Goal: Information Seeking & Learning: Learn about a topic

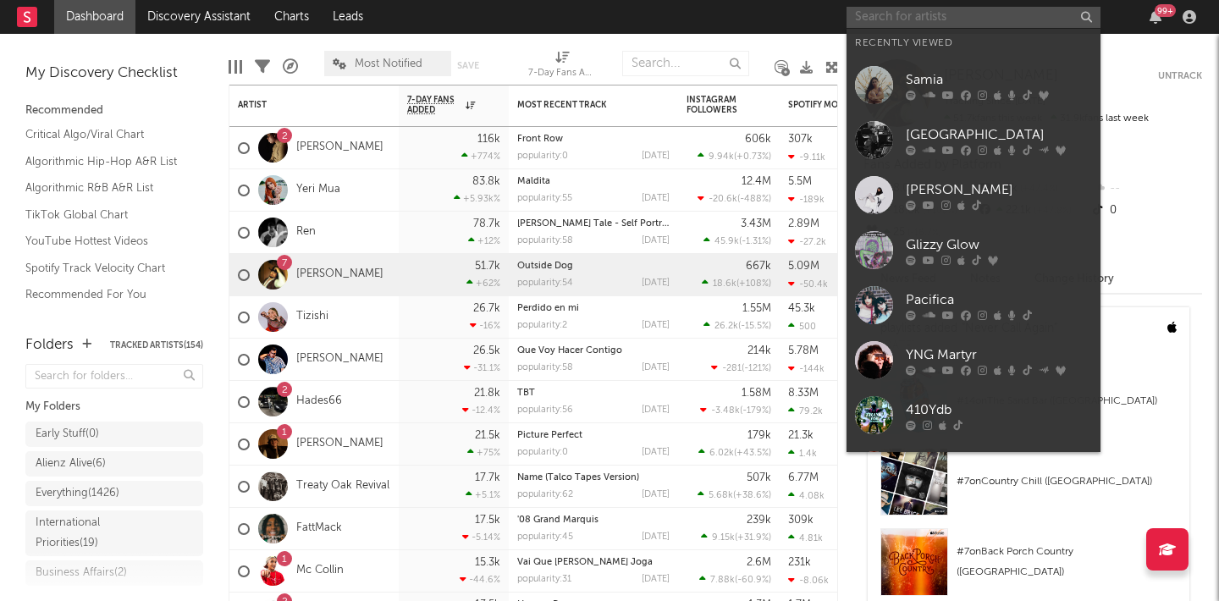
click at [949, 14] on input "text" at bounding box center [973, 17] width 254 height 21
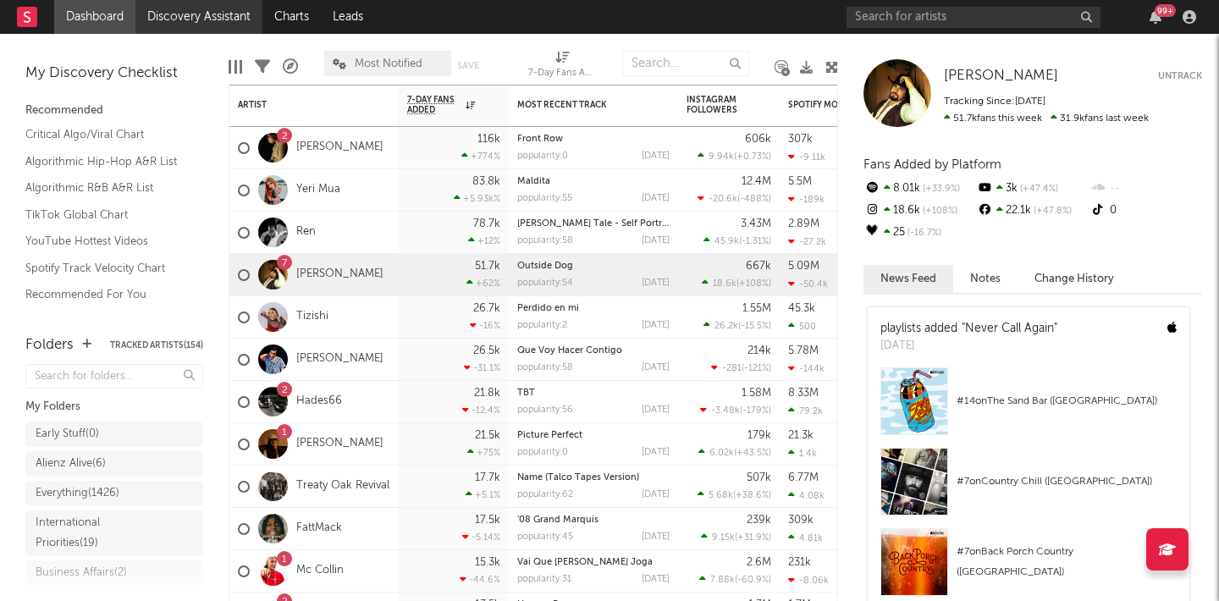
click at [207, 22] on link "Discovery Assistant" at bounding box center [198, 17] width 127 height 34
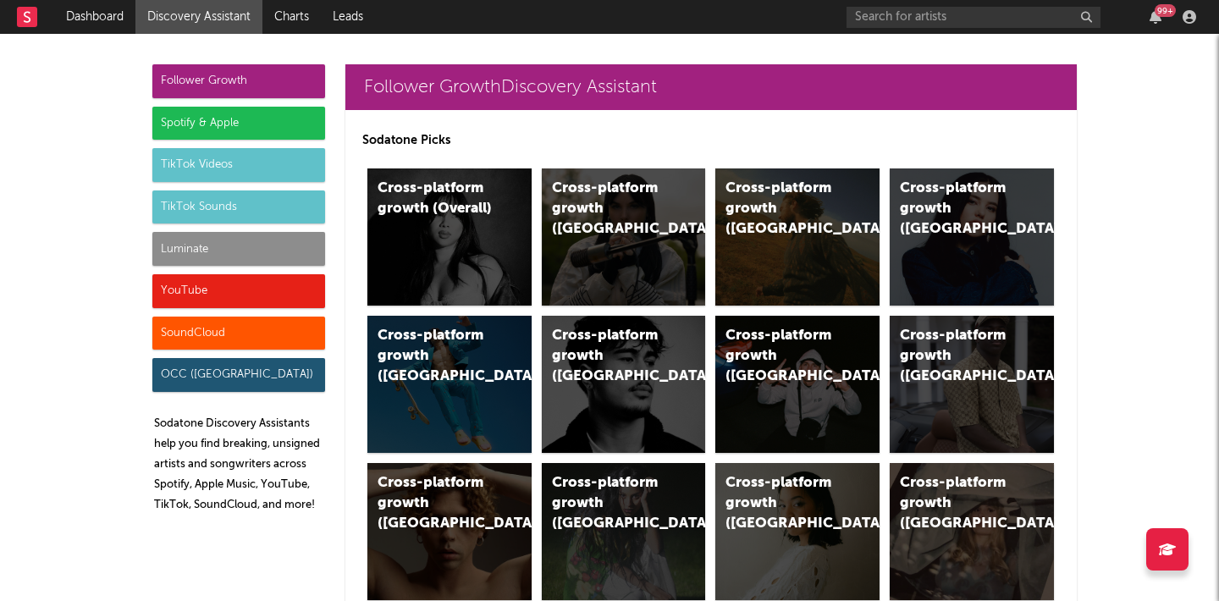
click at [225, 245] on div "Luminate" at bounding box center [238, 249] width 173 height 34
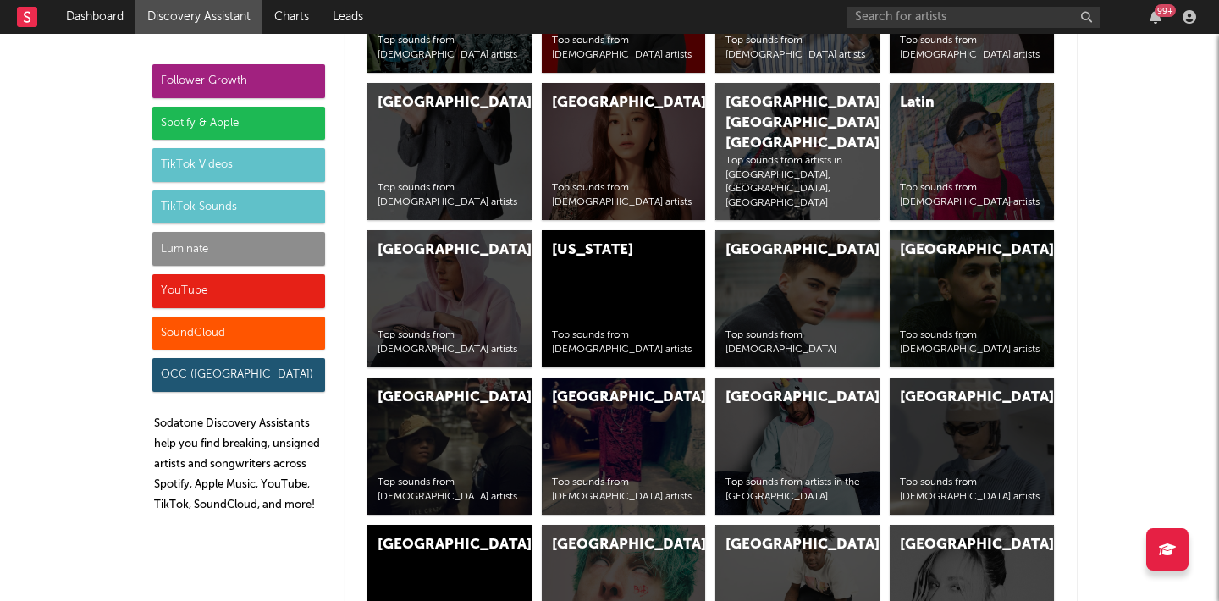
scroll to position [7939, 0]
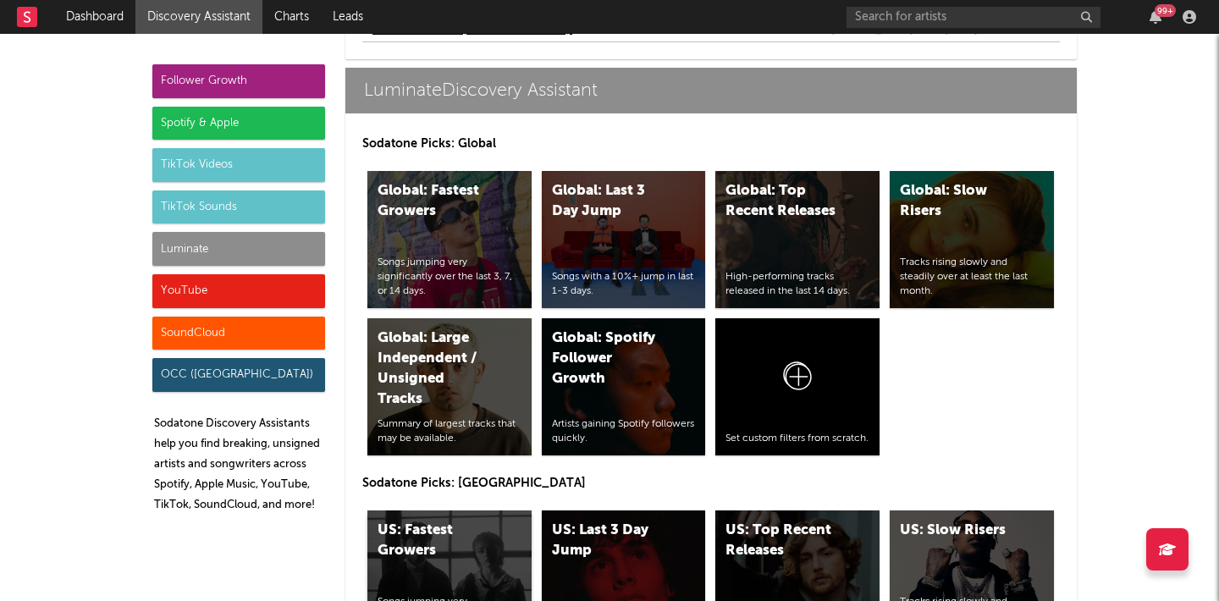
click at [407, 534] on div "US: Fastest Growers" at bounding box center [435, 541] width 115 height 41
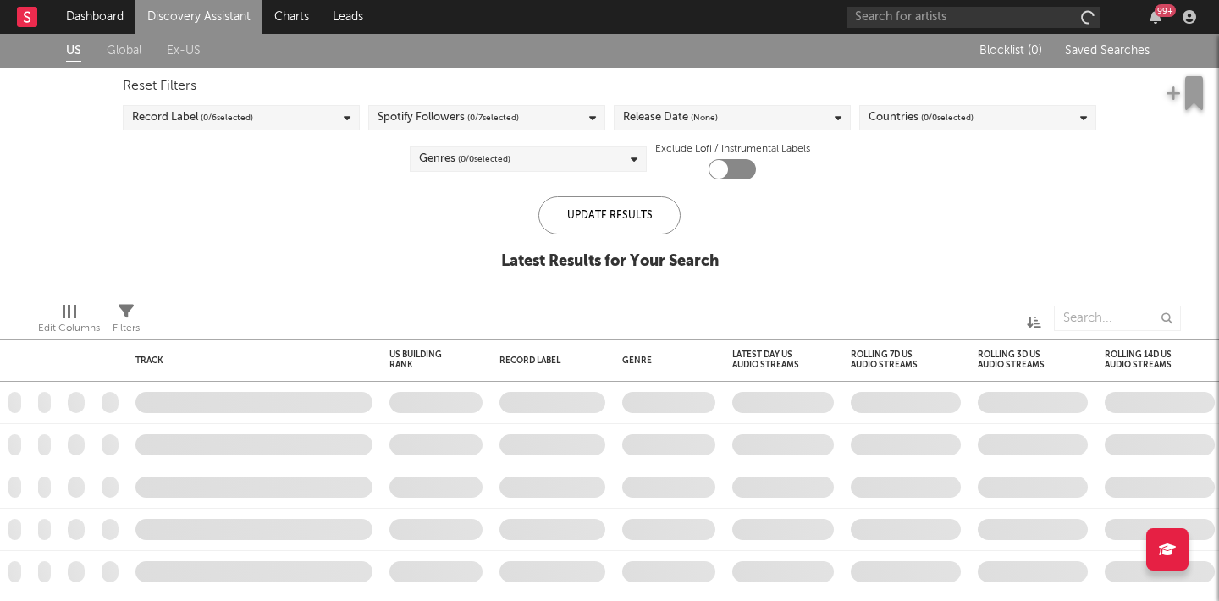
checkbox input "true"
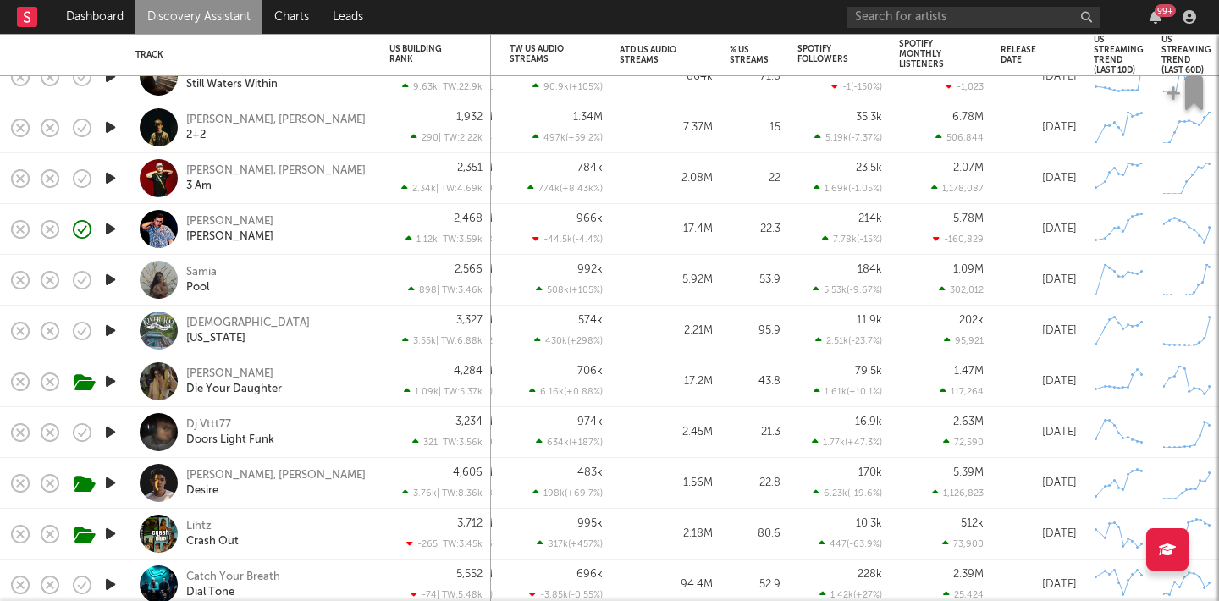
click at [234, 373] on div "Susannah Joffe" at bounding box center [229, 374] width 87 height 15
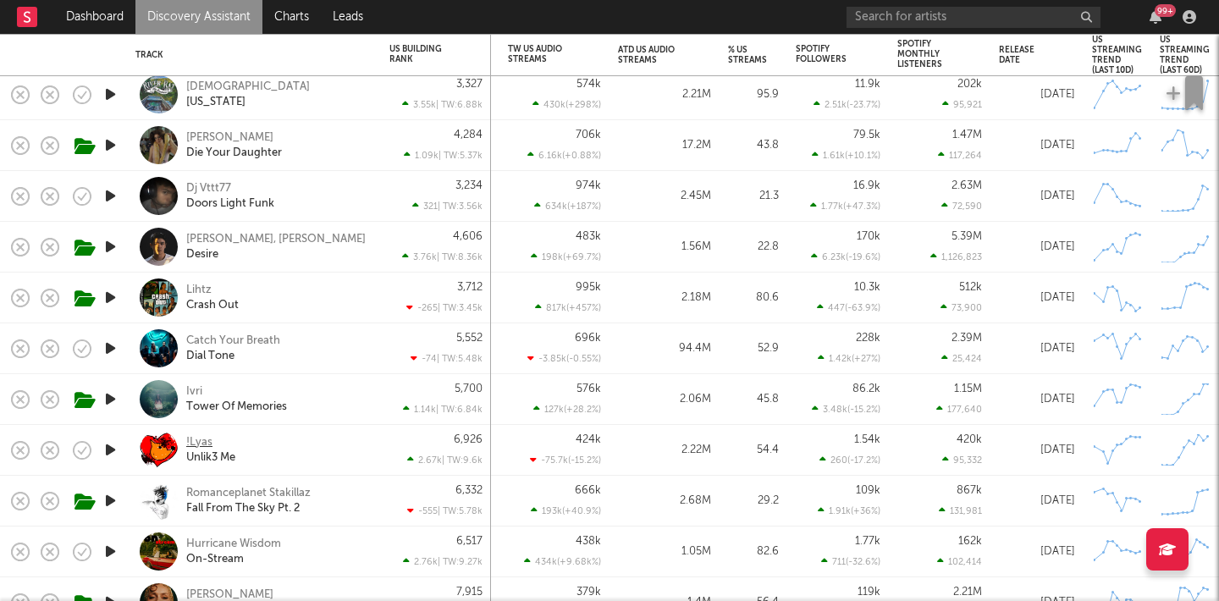
click at [200, 444] on div "!Lyas" at bounding box center [199, 442] width 26 height 15
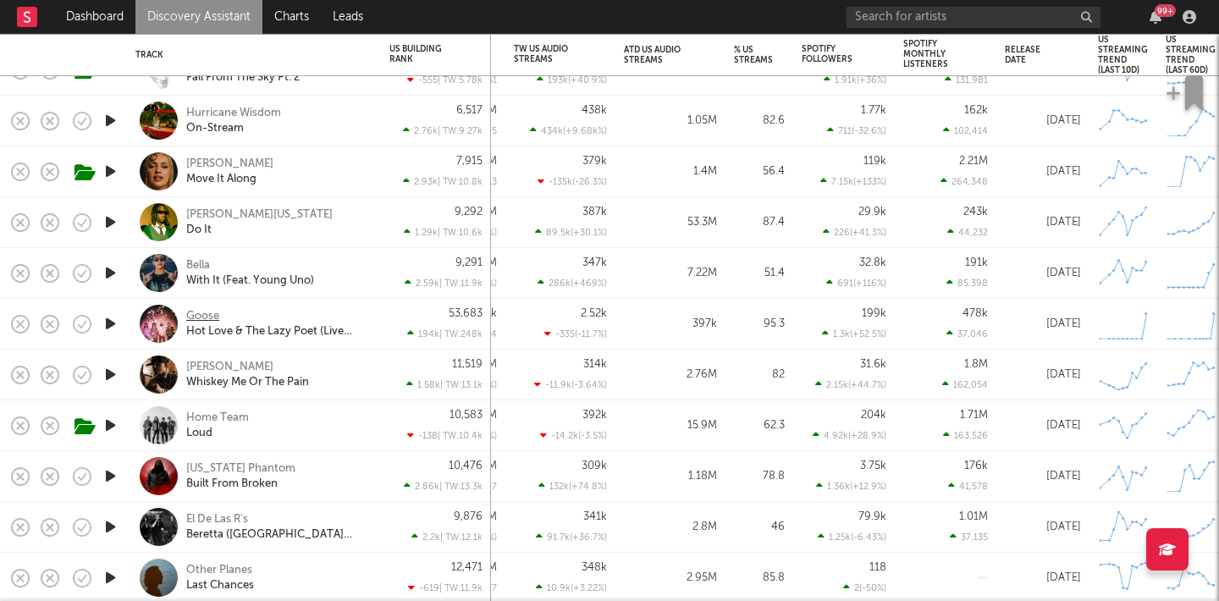
click at [204, 311] on div "Goose" at bounding box center [202, 316] width 33 height 15
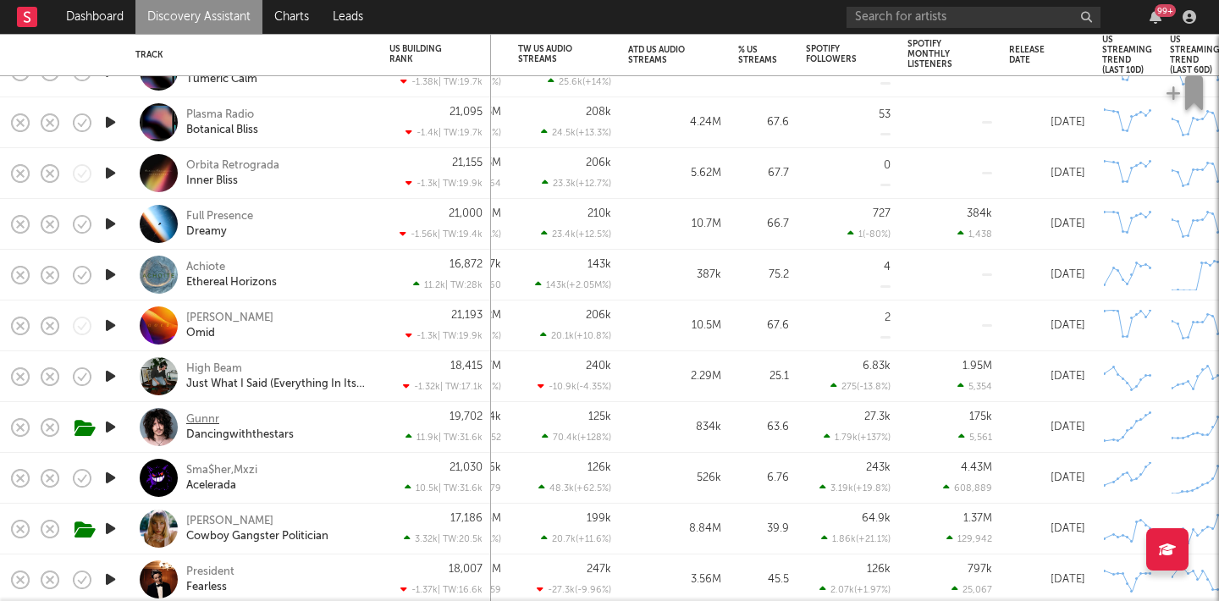
click at [206, 418] on div "Gunnr" at bounding box center [202, 419] width 33 height 15
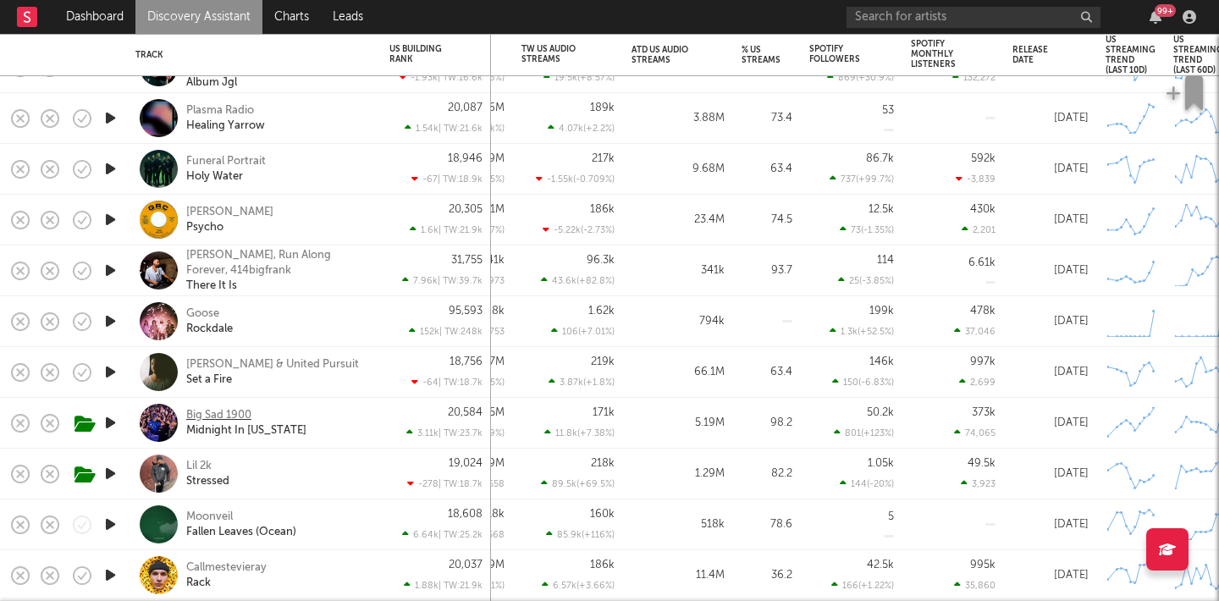
click at [207, 412] on div "Big Sad 1900" at bounding box center [218, 415] width 65 height 15
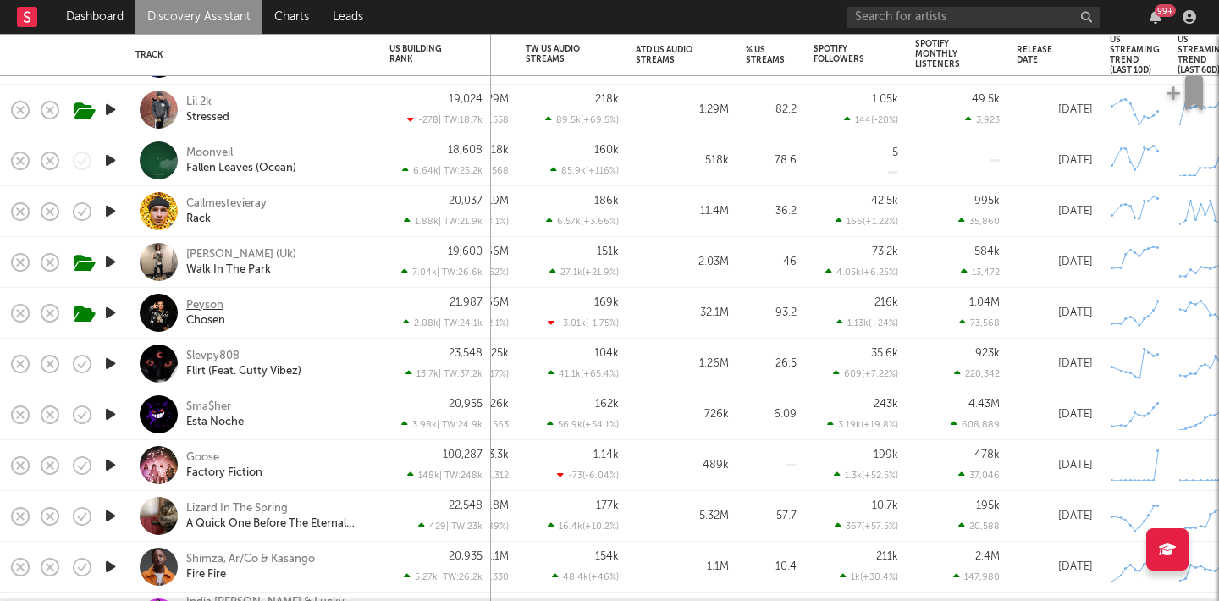
click at [196, 303] on div "Peysoh" at bounding box center [204, 305] width 37 height 15
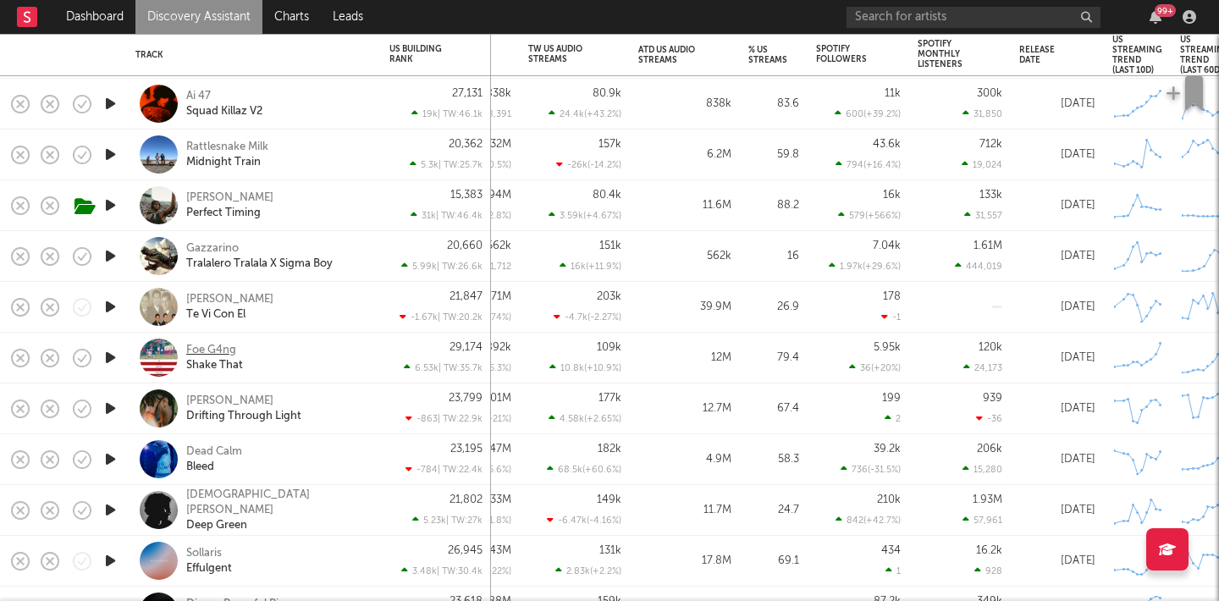
click at [202, 351] on div "Foe G4ng" at bounding box center [211, 350] width 50 height 15
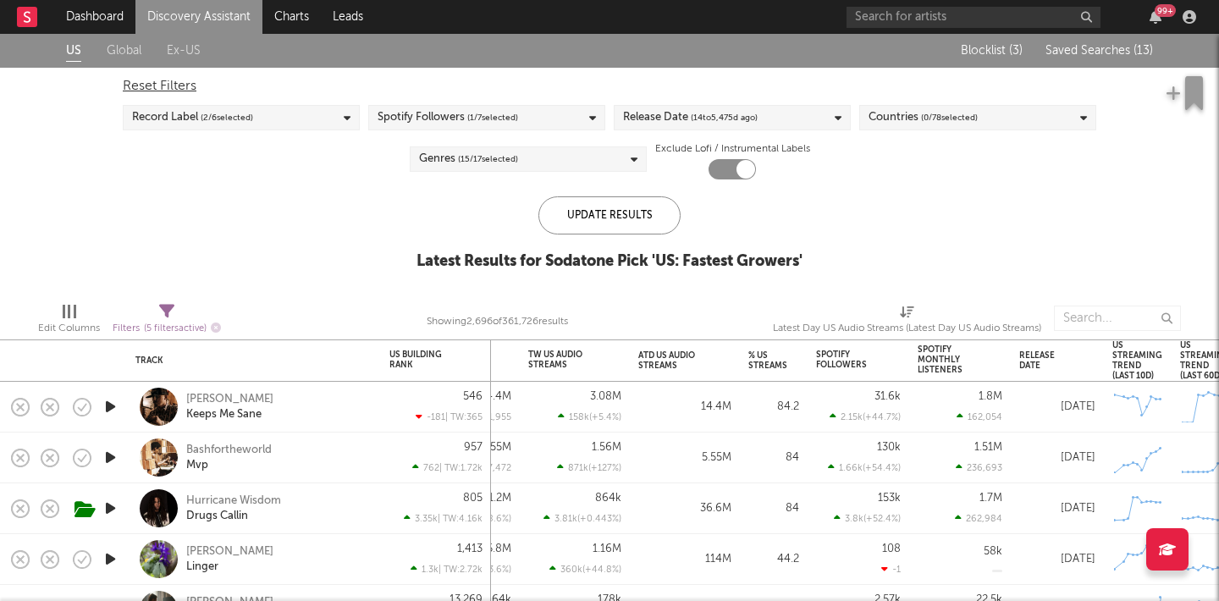
click at [190, 31] on link "Discovery Assistant" at bounding box center [198, 17] width 127 height 34
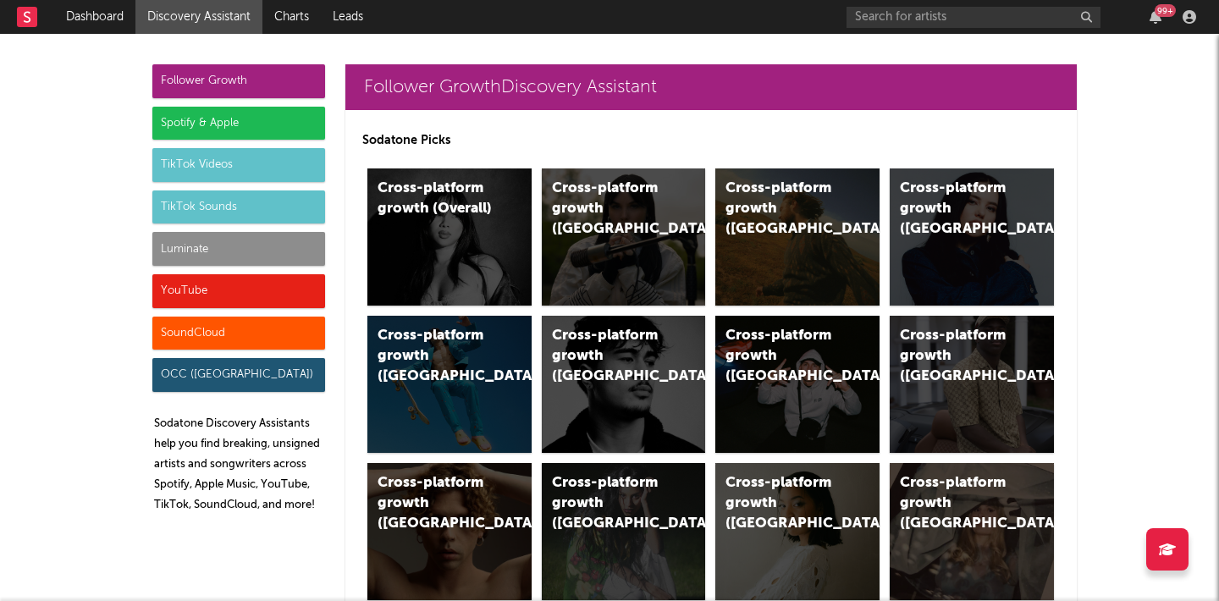
click at [245, 260] on div "Luminate" at bounding box center [238, 249] width 173 height 34
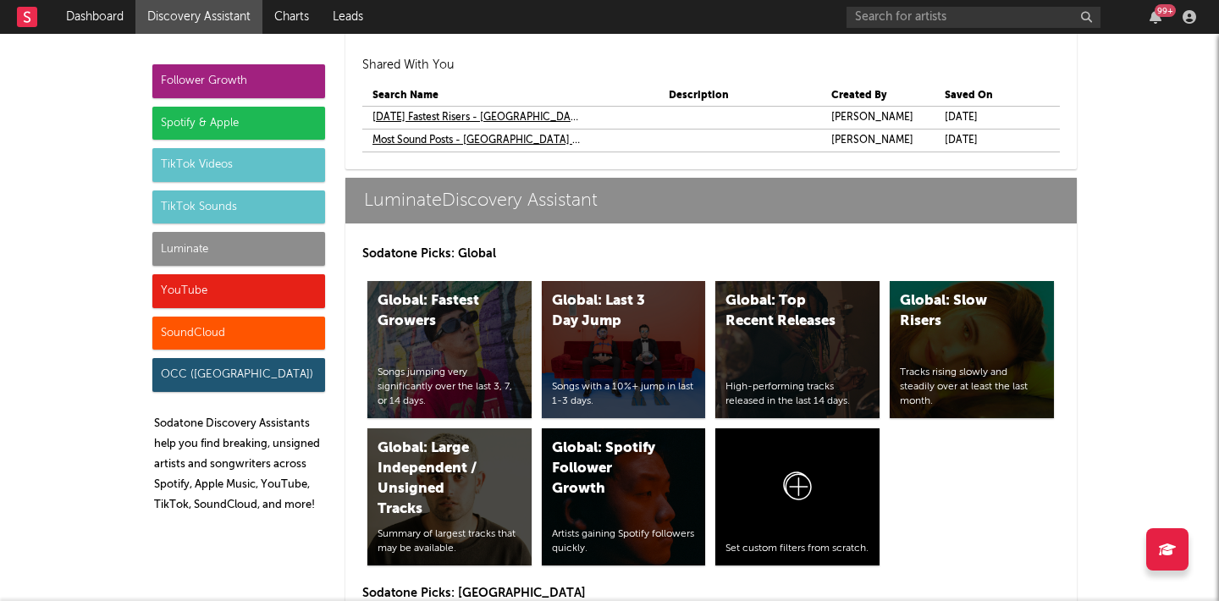
scroll to position [7939, 0]
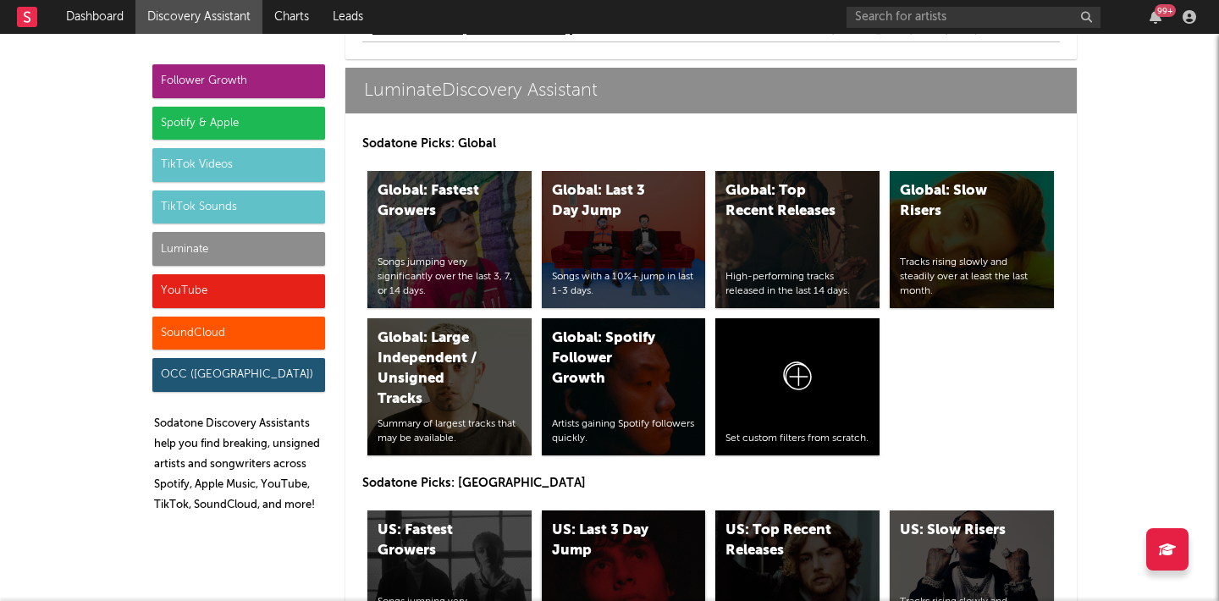
click at [590, 524] on div "US: Last 3 Day Jump" at bounding box center [609, 541] width 115 height 41
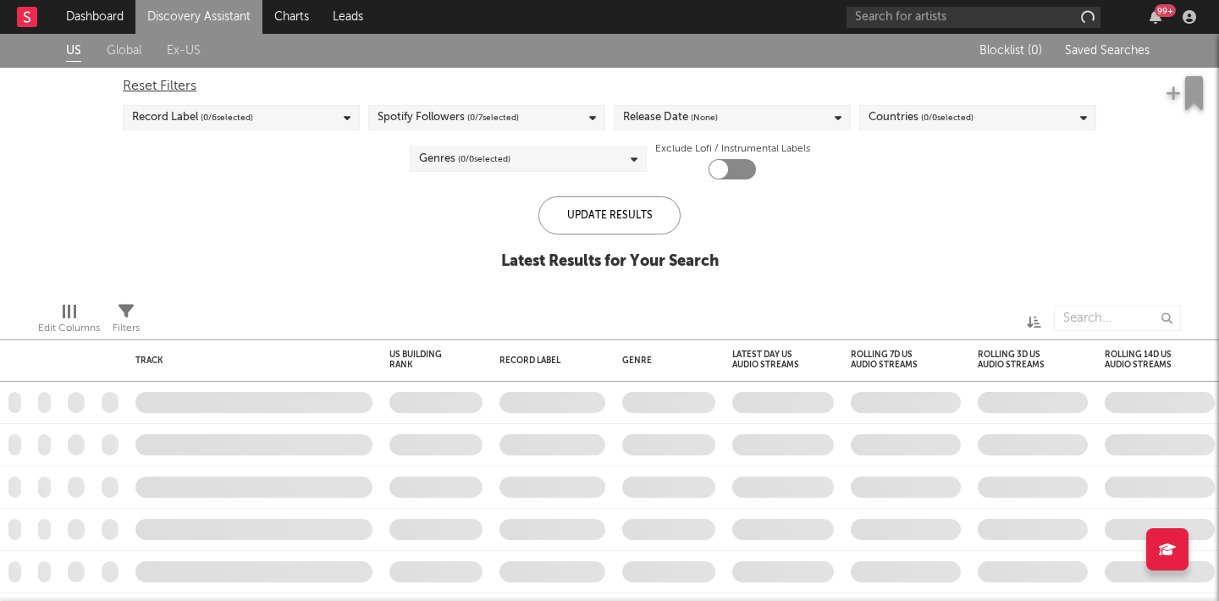
checkbox input "true"
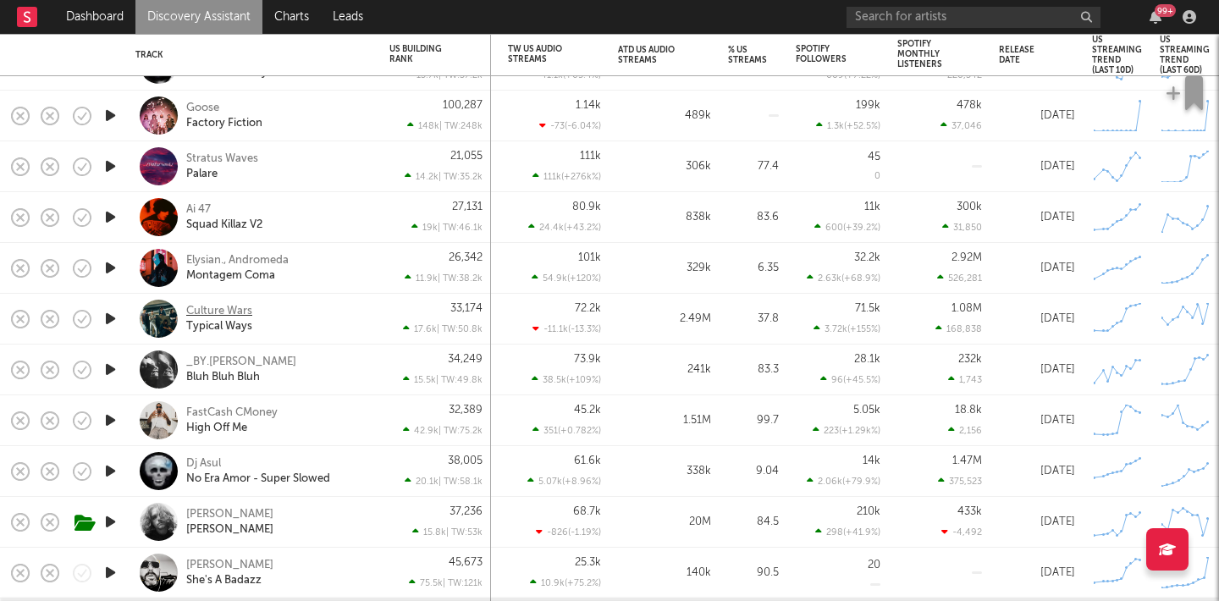
click at [243, 311] on div "Culture Wars" at bounding box center [219, 311] width 66 height 15
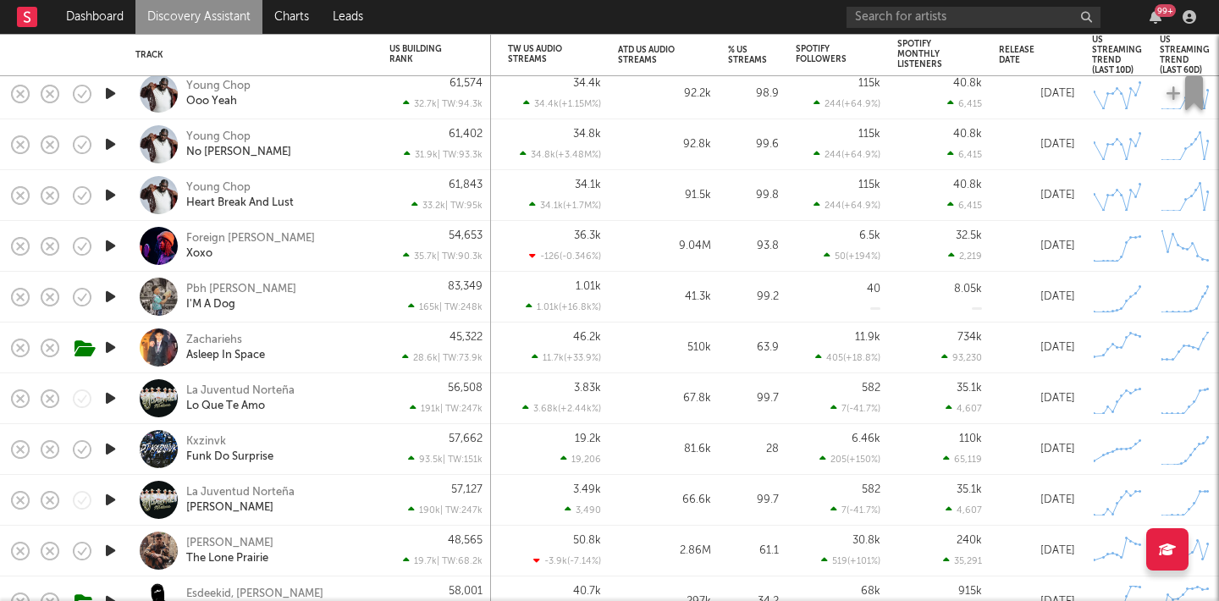
click at [214, 278] on div "Pbh Chris I'M A Dog" at bounding box center [253, 297] width 237 height 50
click at [220, 284] on div "Pbh Chris" at bounding box center [241, 289] width 110 height 15
click at [241, 335] on div "Zachariehs Asleep In Space" at bounding box center [277, 348] width 182 height 30
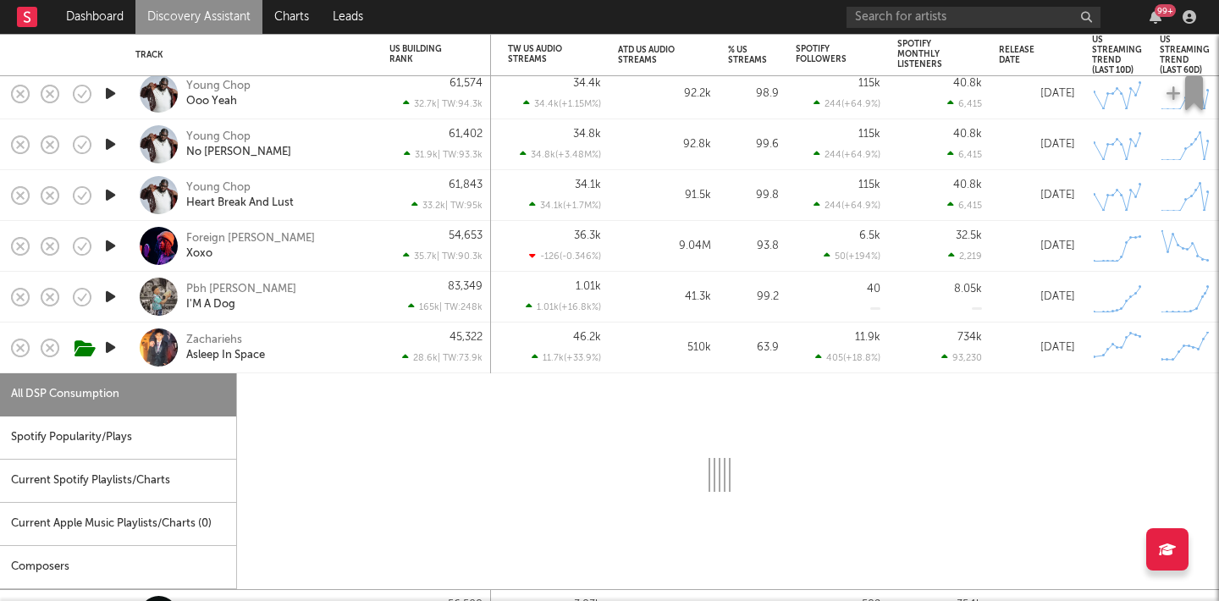
select select "6m"
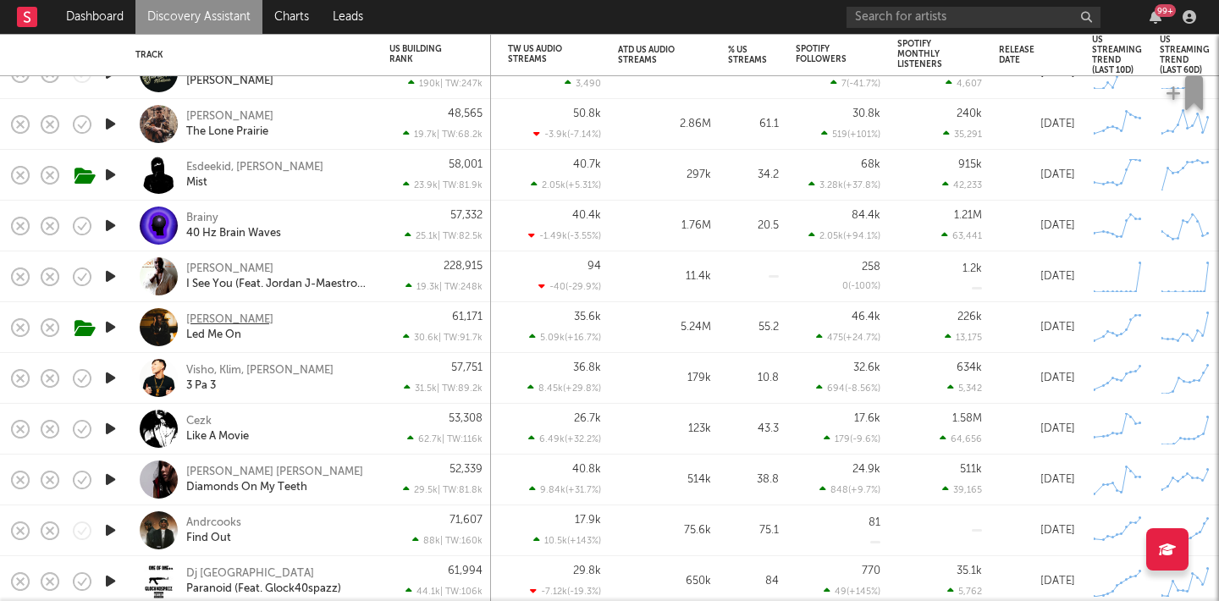
click at [188, 321] on div "Jay Safari" at bounding box center [229, 319] width 87 height 15
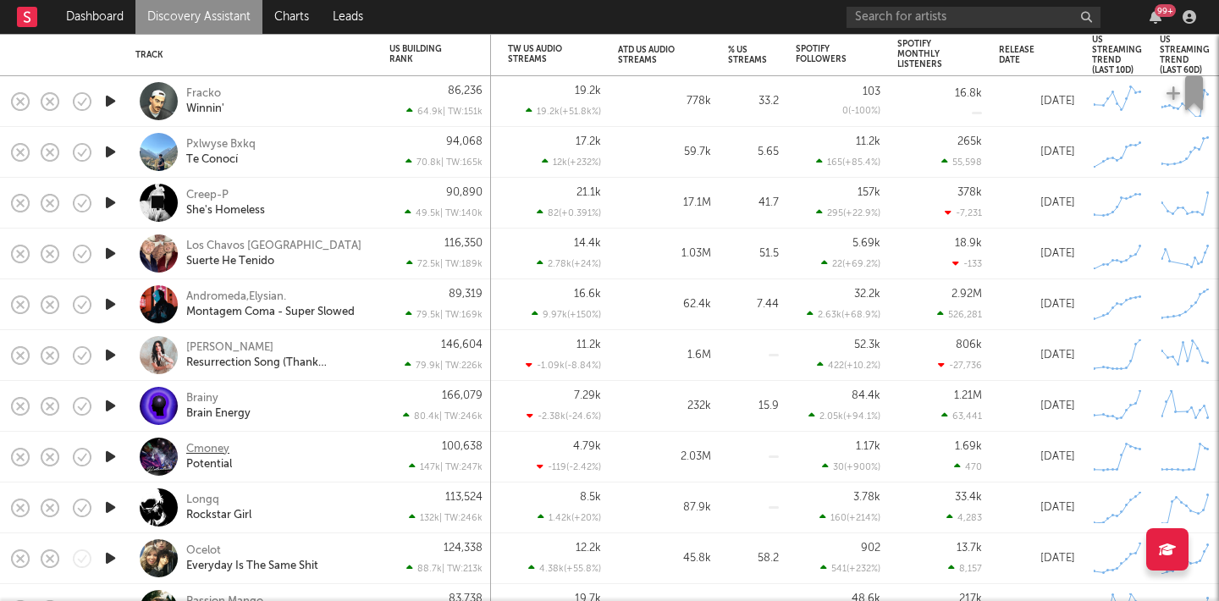
click at [223, 447] on div "Cmoney" at bounding box center [207, 449] width 43 height 15
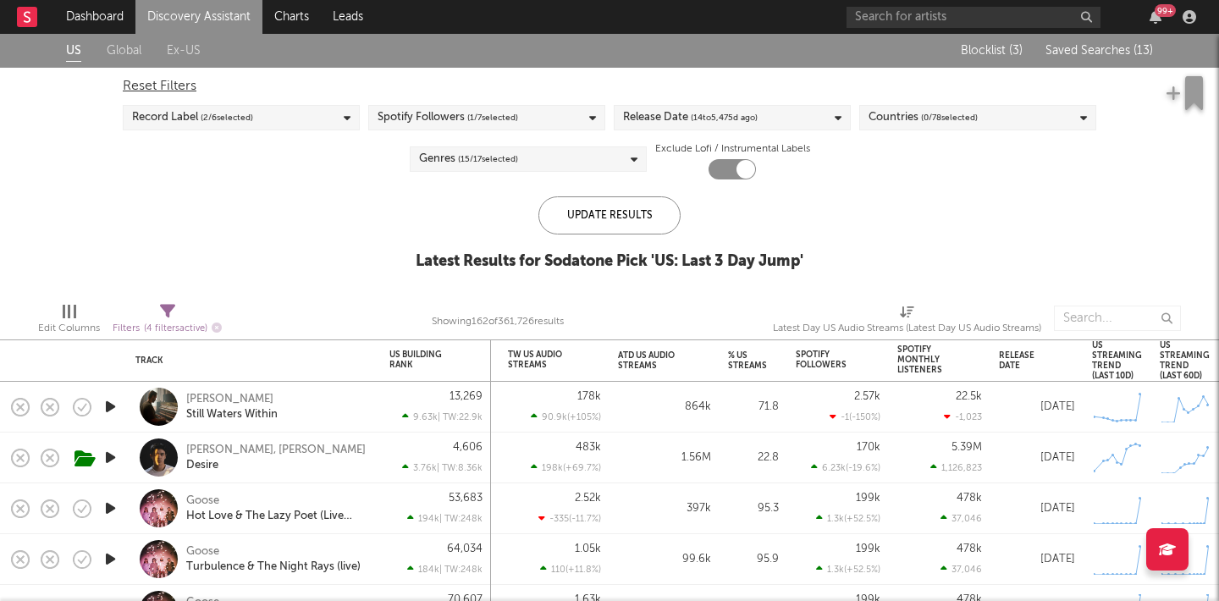
click at [1096, 55] on span "Saved Searches ( 13 )" at bounding box center [1098, 51] width 107 height 12
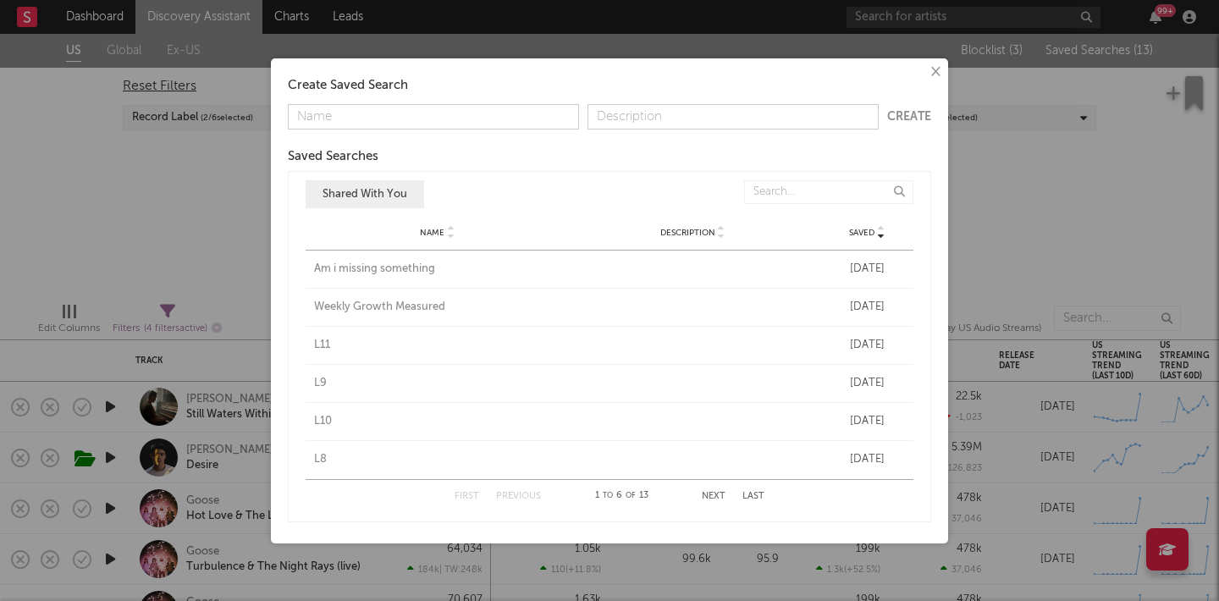
click at [397, 266] on div "Am i missing something" at bounding box center [437, 269] width 247 height 17
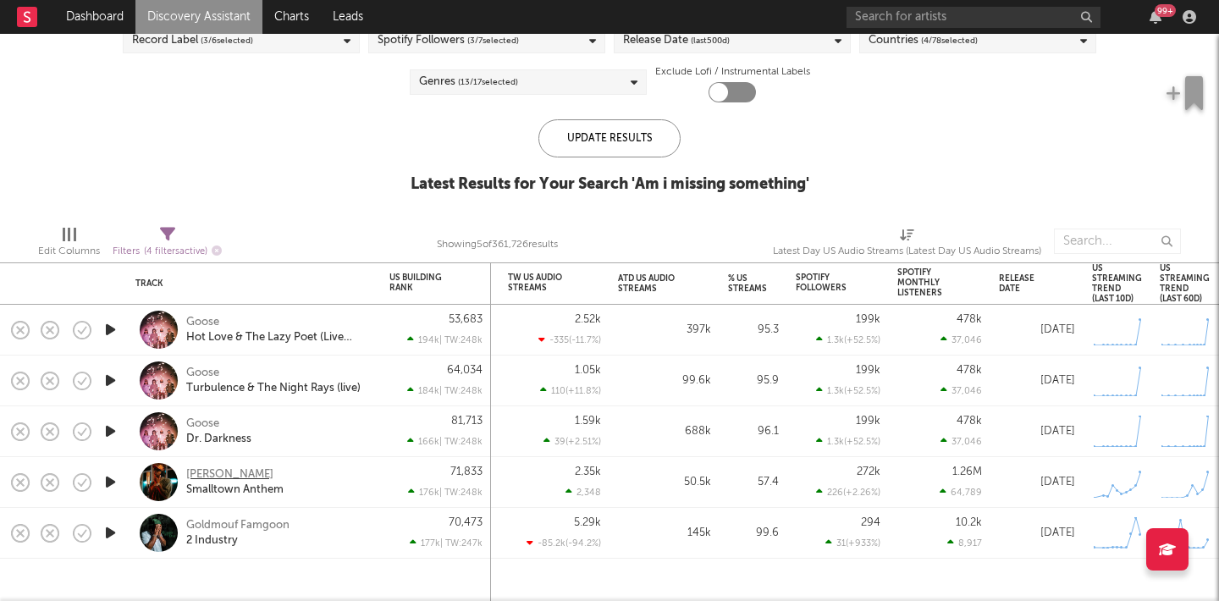
click at [223, 469] on div "Jimmie Allen" at bounding box center [229, 474] width 87 height 15
click at [242, 526] on div "Goldmouf Famgoon" at bounding box center [237, 525] width 103 height 15
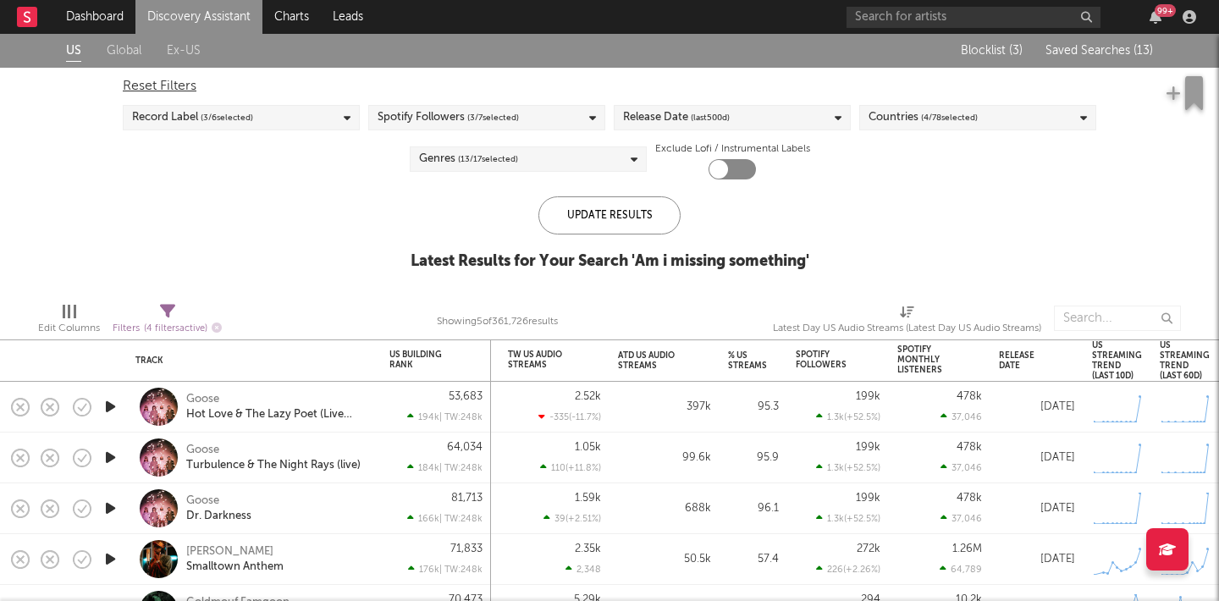
click at [1106, 52] on span "Saved Searches ( 13 )" at bounding box center [1098, 51] width 107 height 12
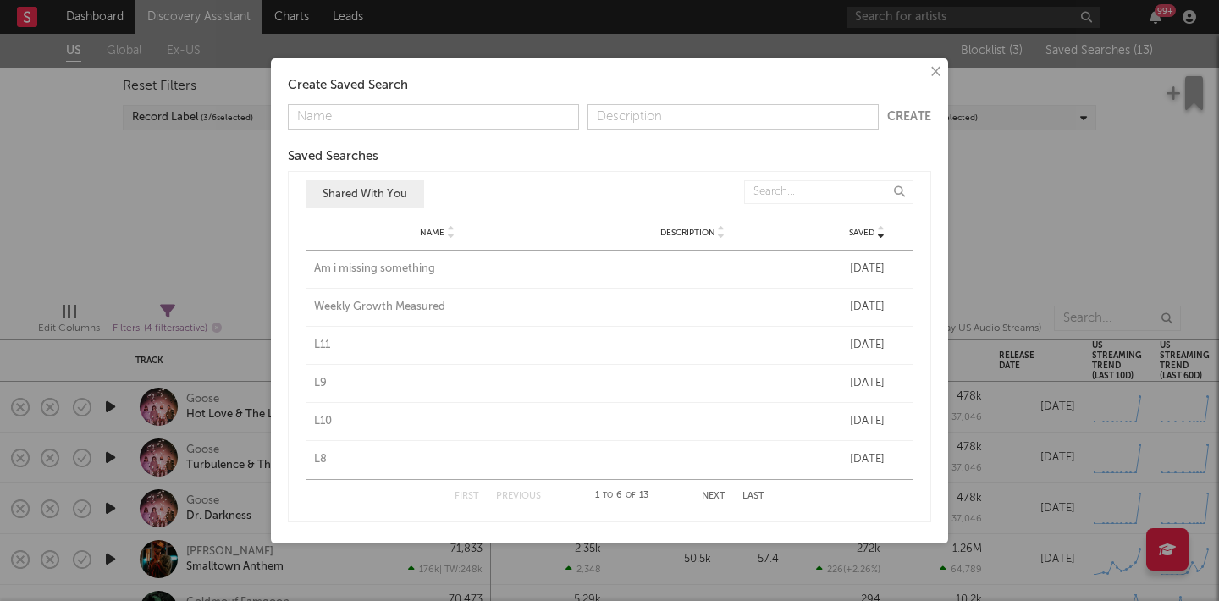
click at [400, 306] on div "Weekly Growth Measured" at bounding box center [437, 307] width 247 height 17
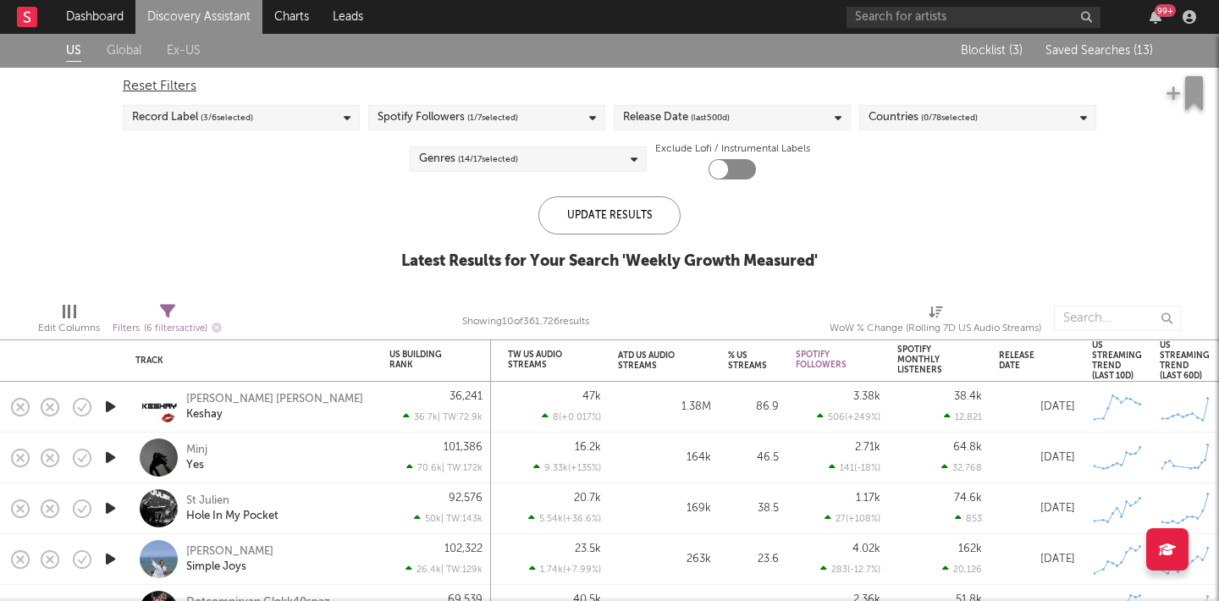
click at [1122, 52] on span "Saved Searches ( 13 )" at bounding box center [1098, 51] width 107 height 12
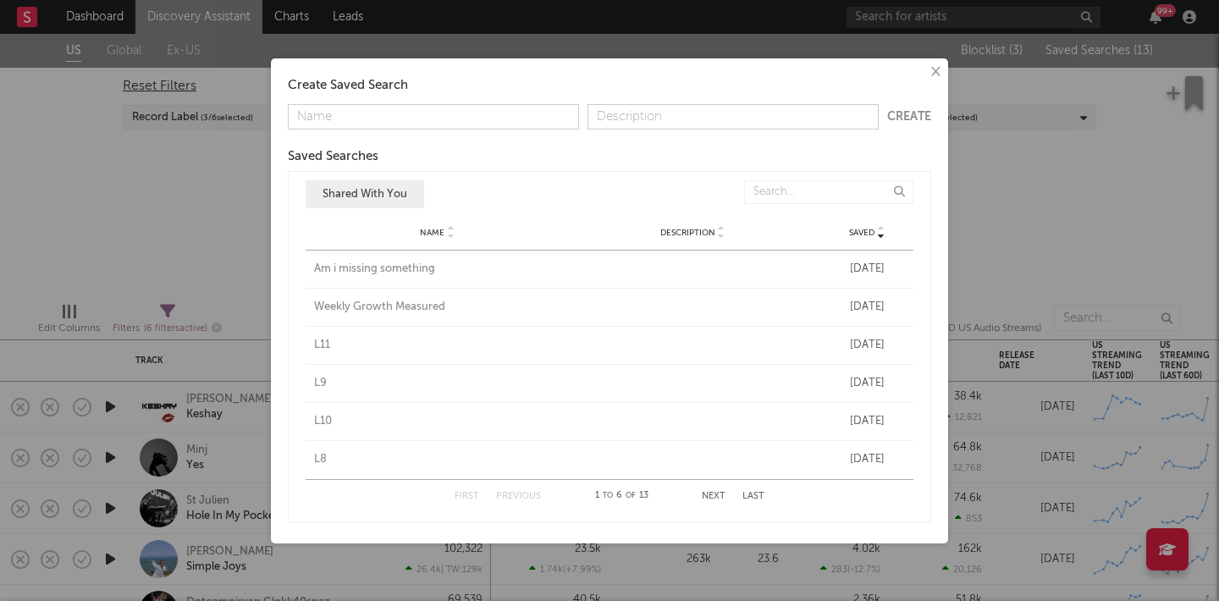
click at [323, 342] on div "L11" at bounding box center [437, 345] width 247 height 17
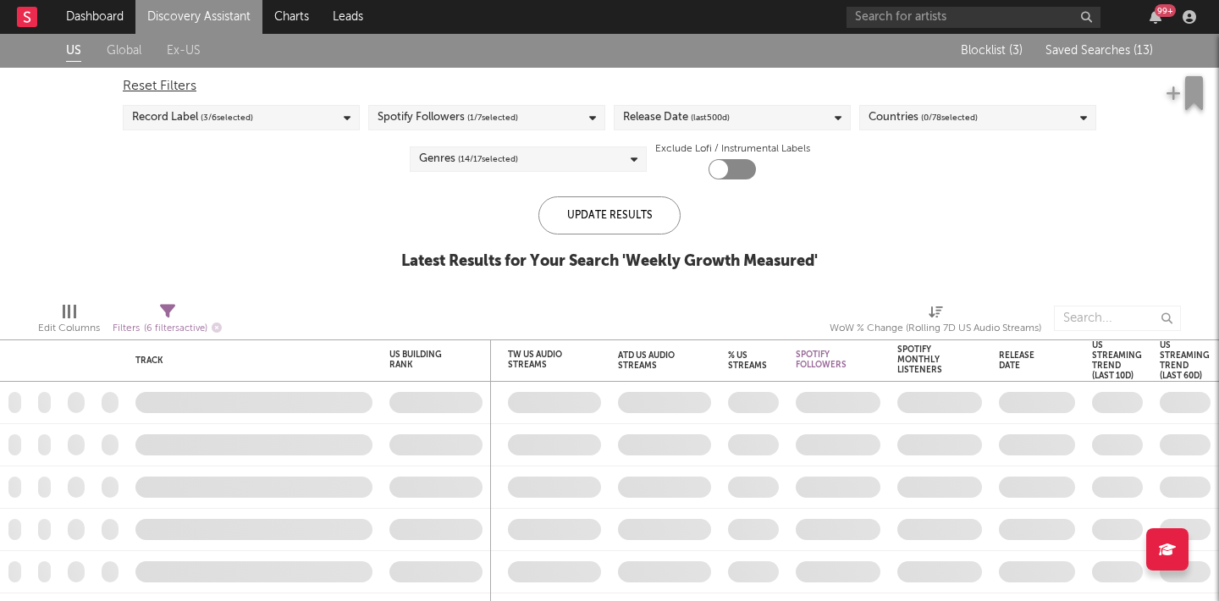
checkbox input "true"
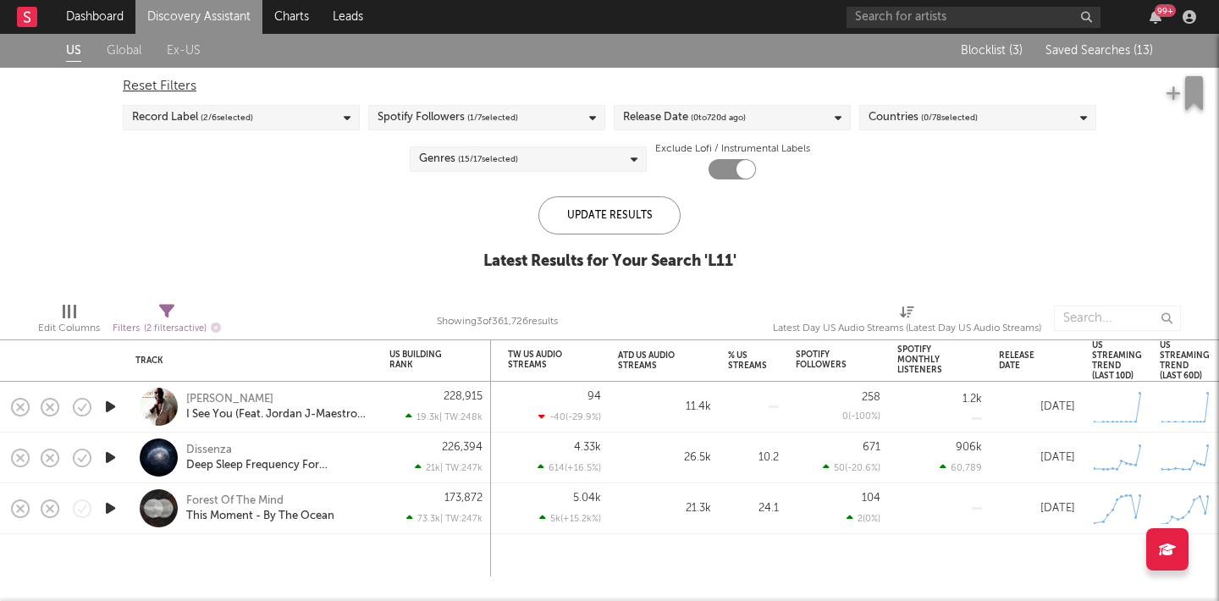
click at [1105, 45] on span "Saved Searches ( 13 )" at bounding box center [1098, 51] width 107 height 12
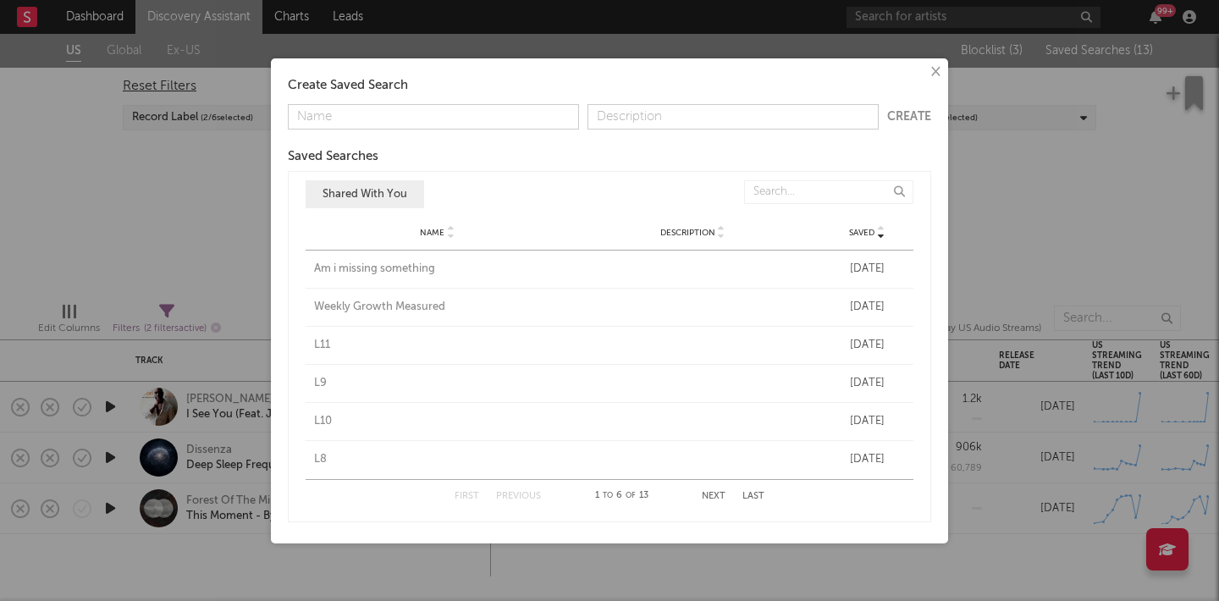
click at [317, 383] on div "L9" at bounding box center [437, 383] width 247 height 17
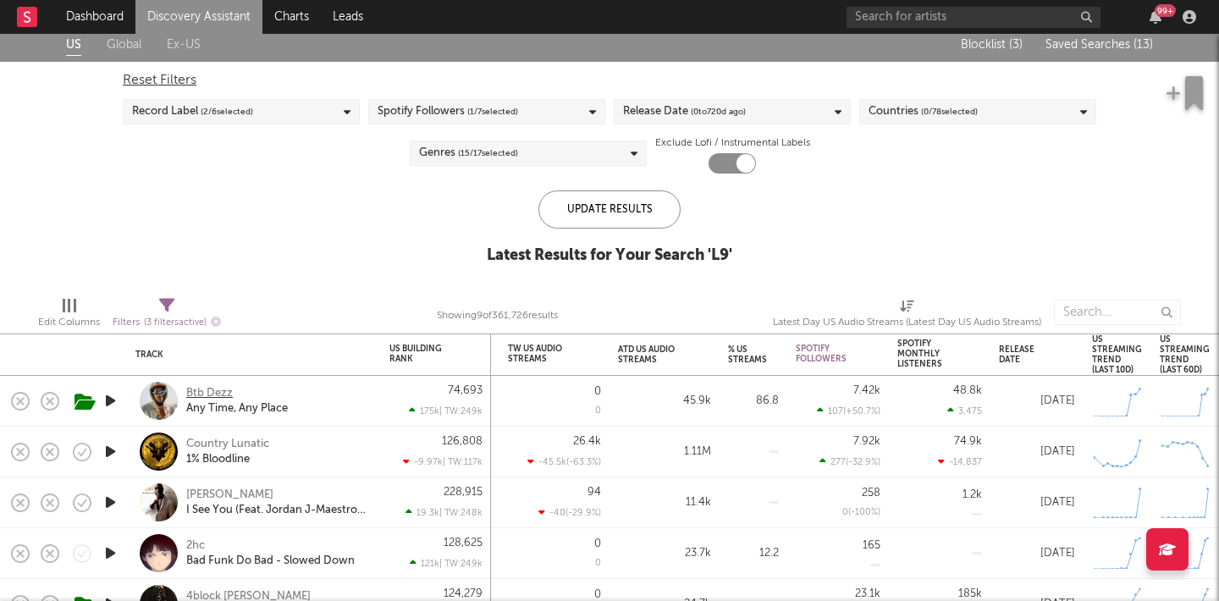
click at [224, 394] on div "Btb Dezz" at bounding box center [209, 393] width 47 height 15
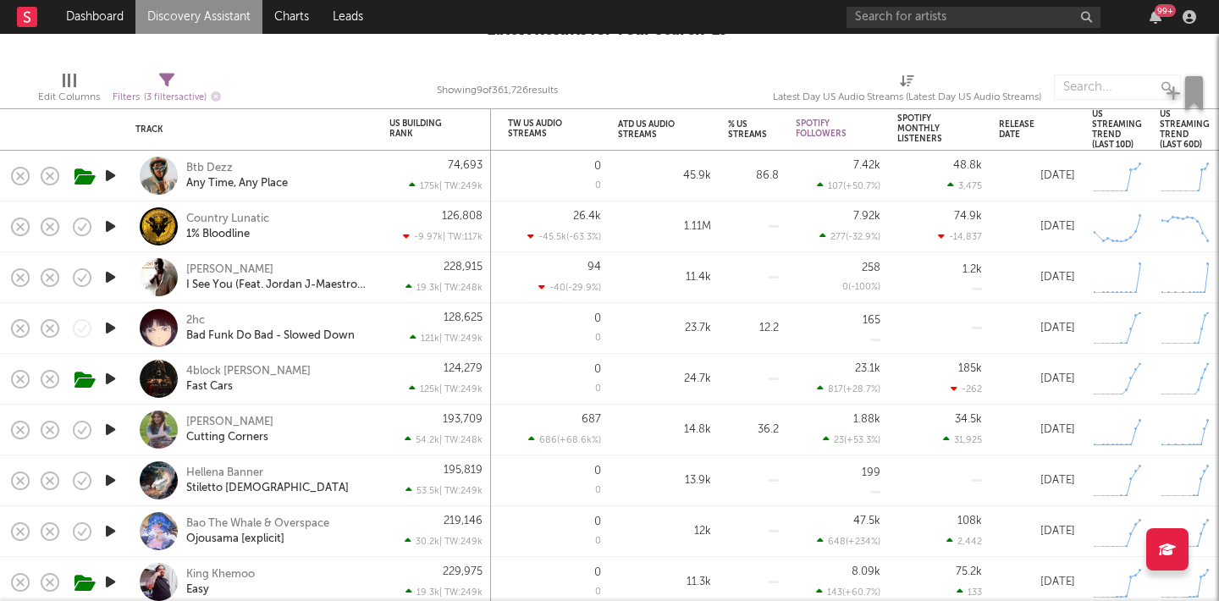
click at [190, 309] on div "2hc Bad Funk Do Bad - Slowed Down" at bounding box center [253, 328] width 237 height 50
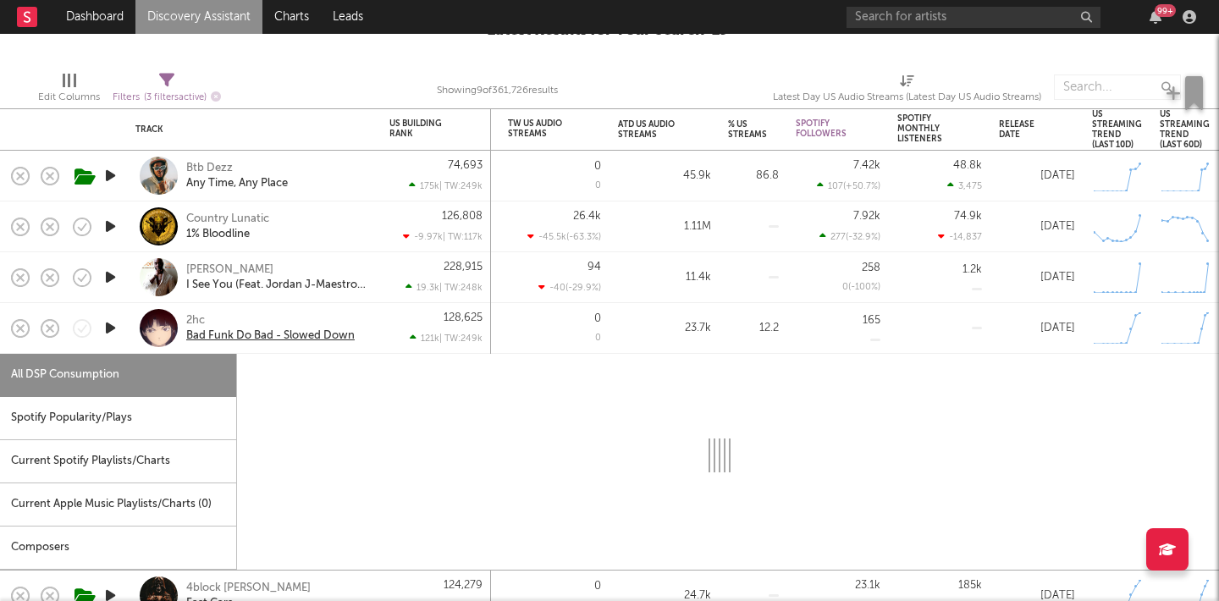
select select "1w"
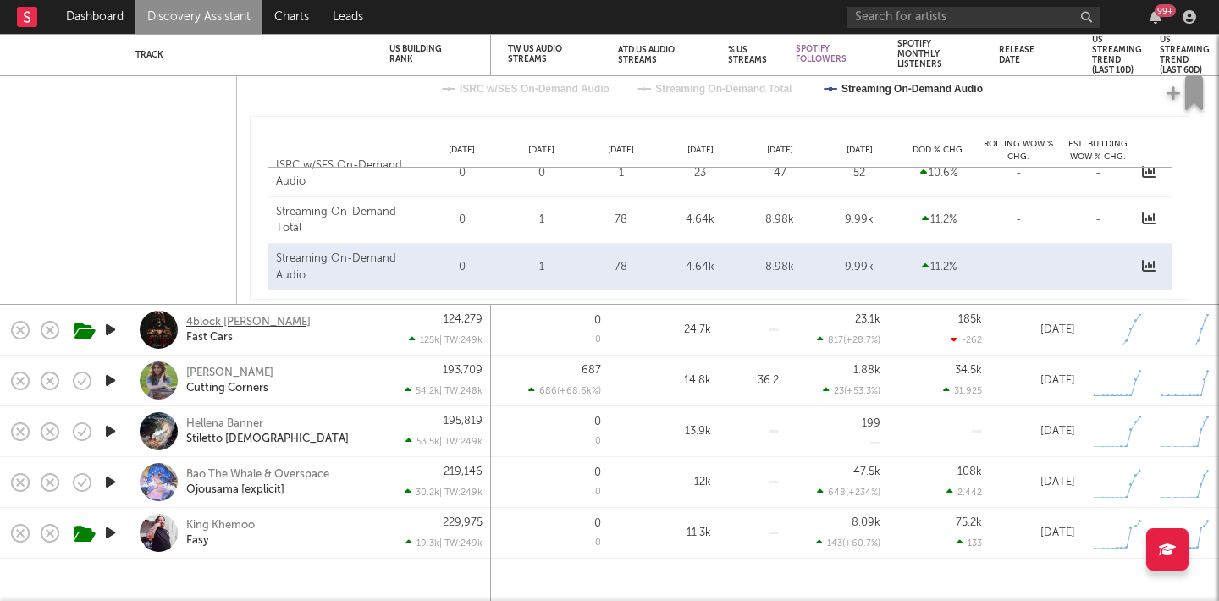
click at [234, 326] on div "4block Lil Mari" at bounding box center [248, 322] width 124 height 15
click at [229, 529] on div "King Khemoo" at bounding box center [220, 525] width 69 height 15
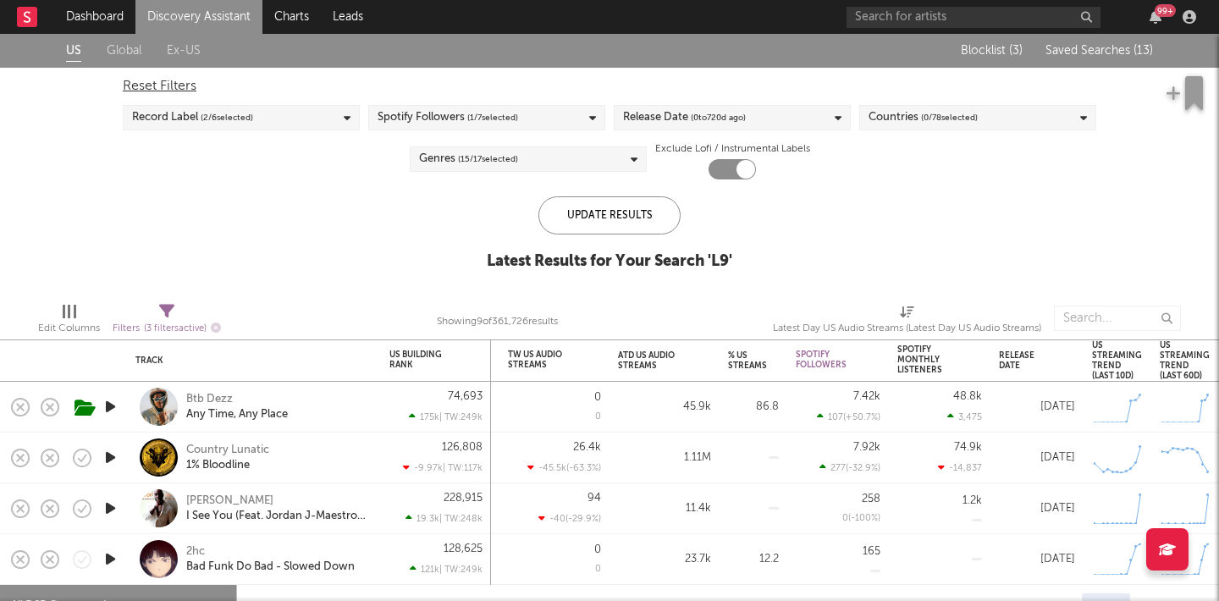
click at [1093, 48] on span "Saved Searches ( 13 )" at bounding box center [1098, 51] width 107 height 12
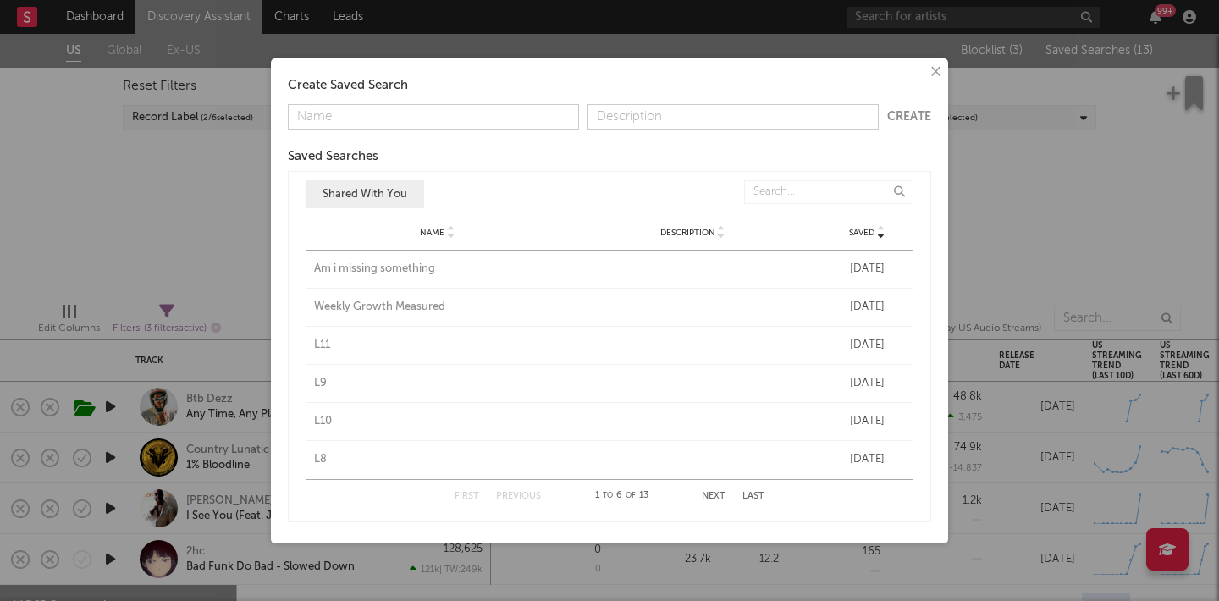
click at [327, 422] on div "L10" at bounding box center [437, 421] width 247 height 17
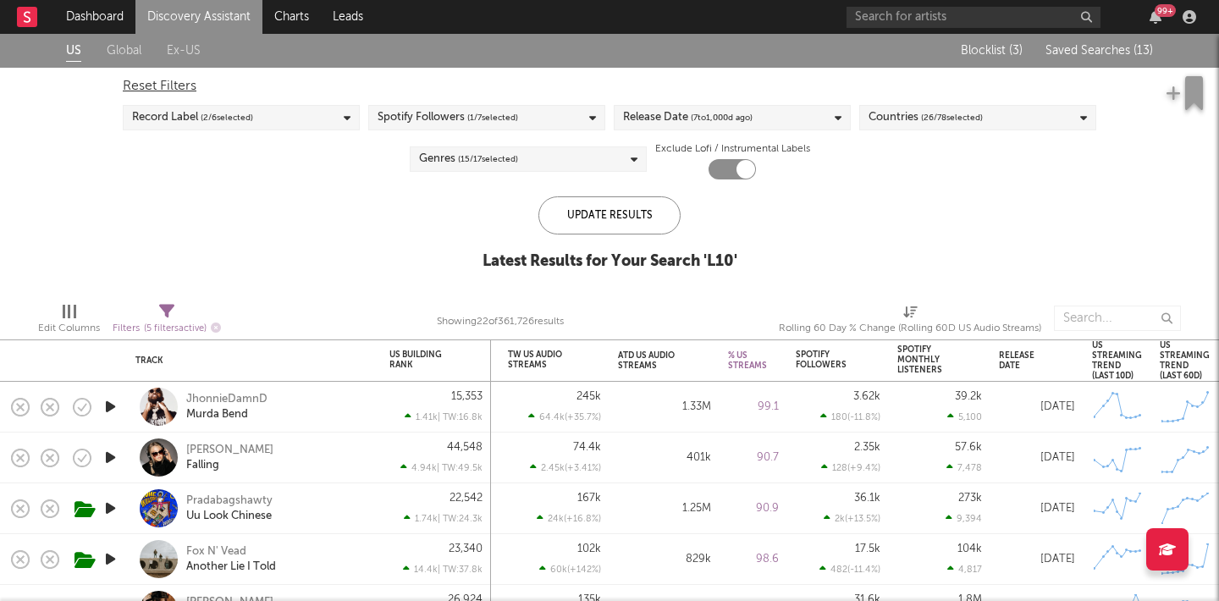
click at [1118, 41] on div "Blocklist ( 3 ) Saved Searches ( 13 )" at bounding box center [1047, 51] width 212 height 34
click at [1118, 51] on span "Saved Searches ( 13 )" at bounding box center [1098, 51] width 107 height 12
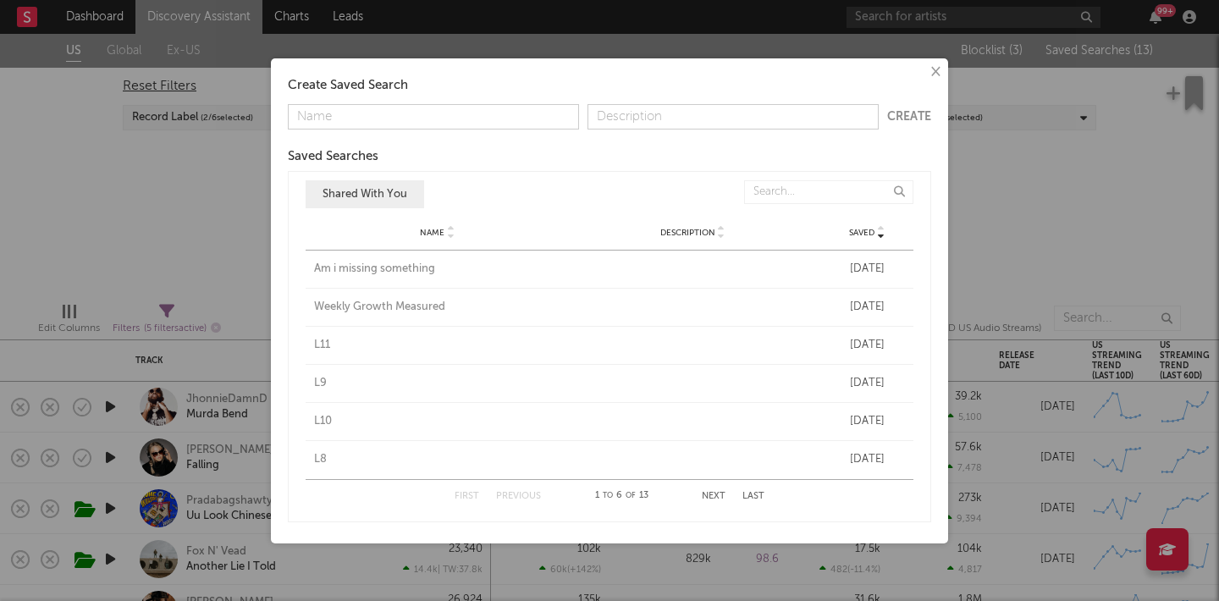
click at [322, 458] on div "L8" at bounding box center [437, 459] width 247 height 17
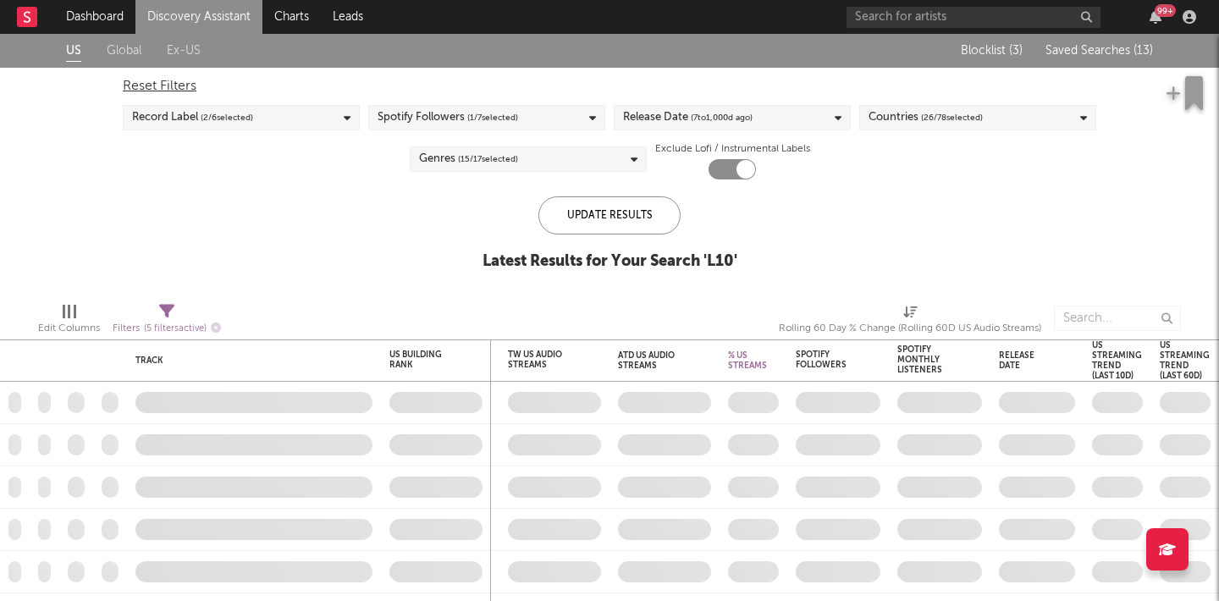
checkbox input "false"
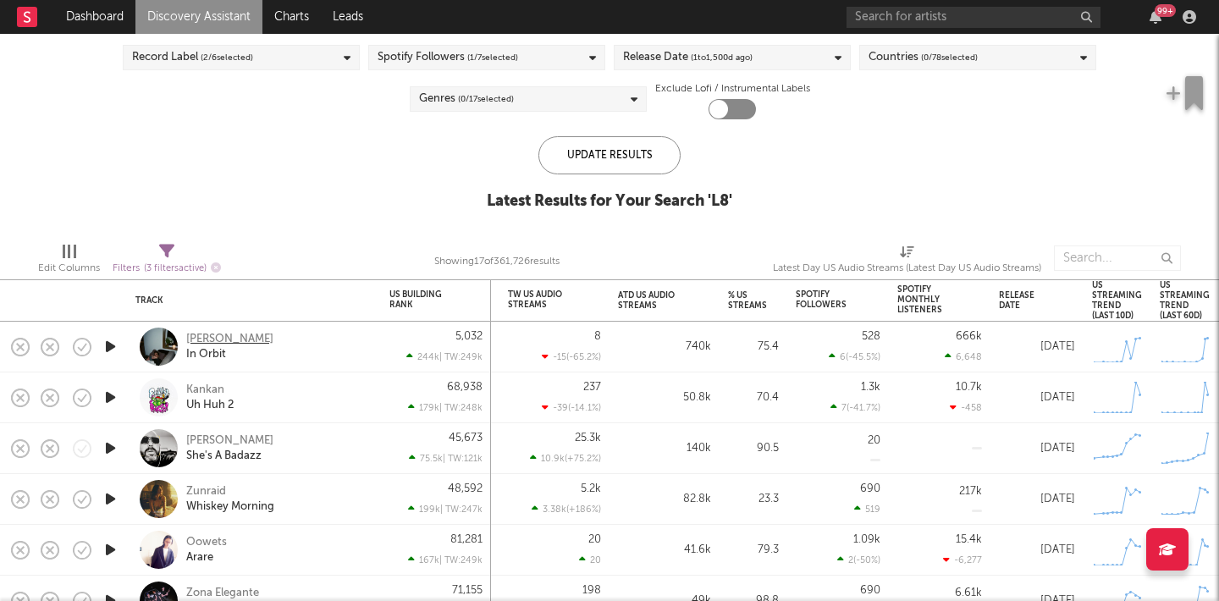
click at [216, 340] on div "Jasper Van Dijk" at bounding box center [229, 339] width 87 height 15
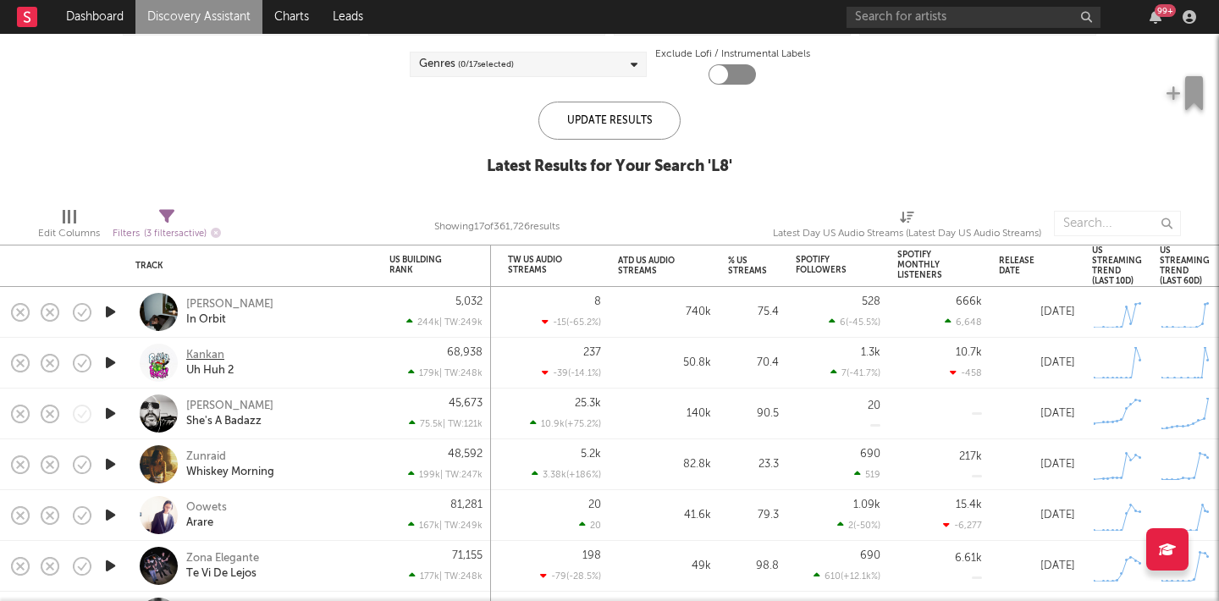
click at [215, 354] on div "Kankan" at bounding box center [205, 355] width 38 height 15
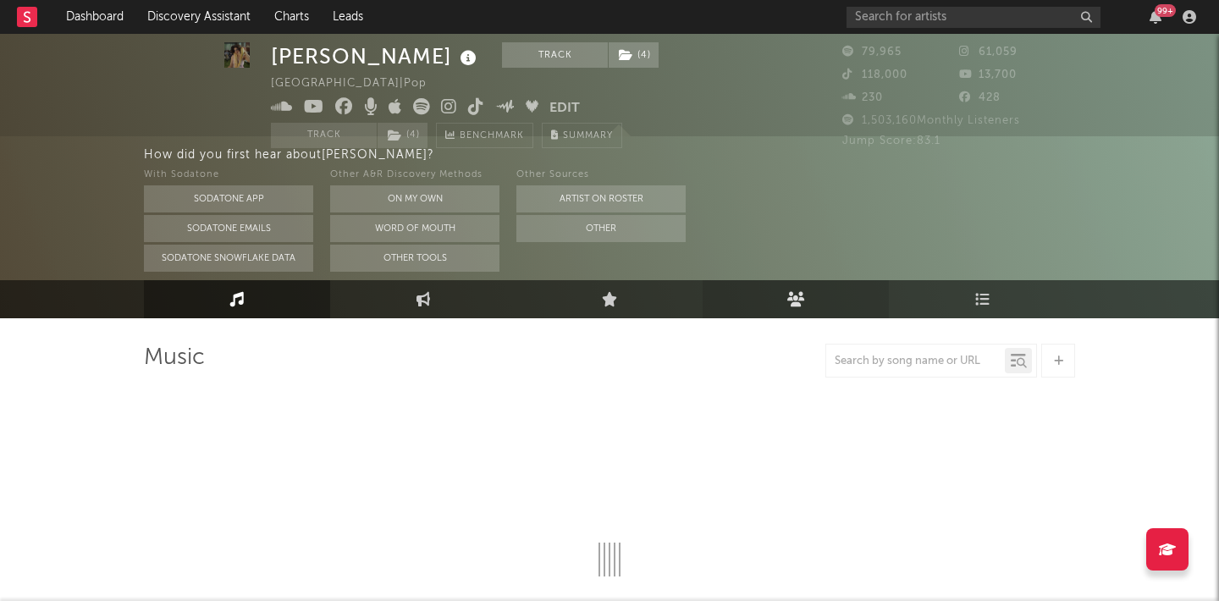
select select "6m"
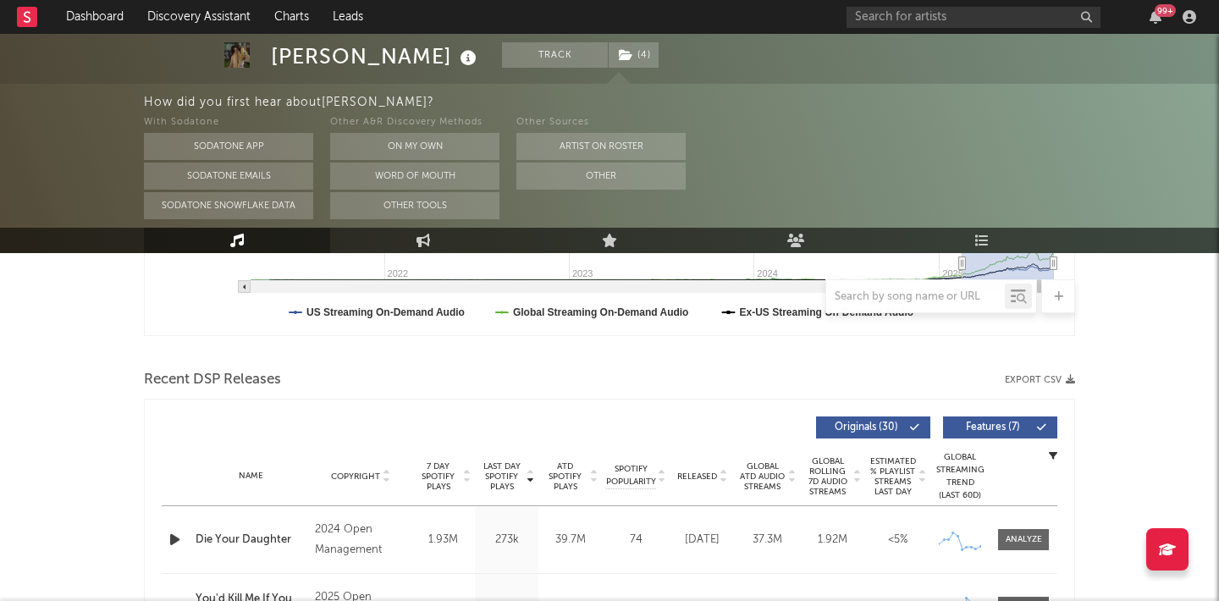
scroll to position [511, 0]
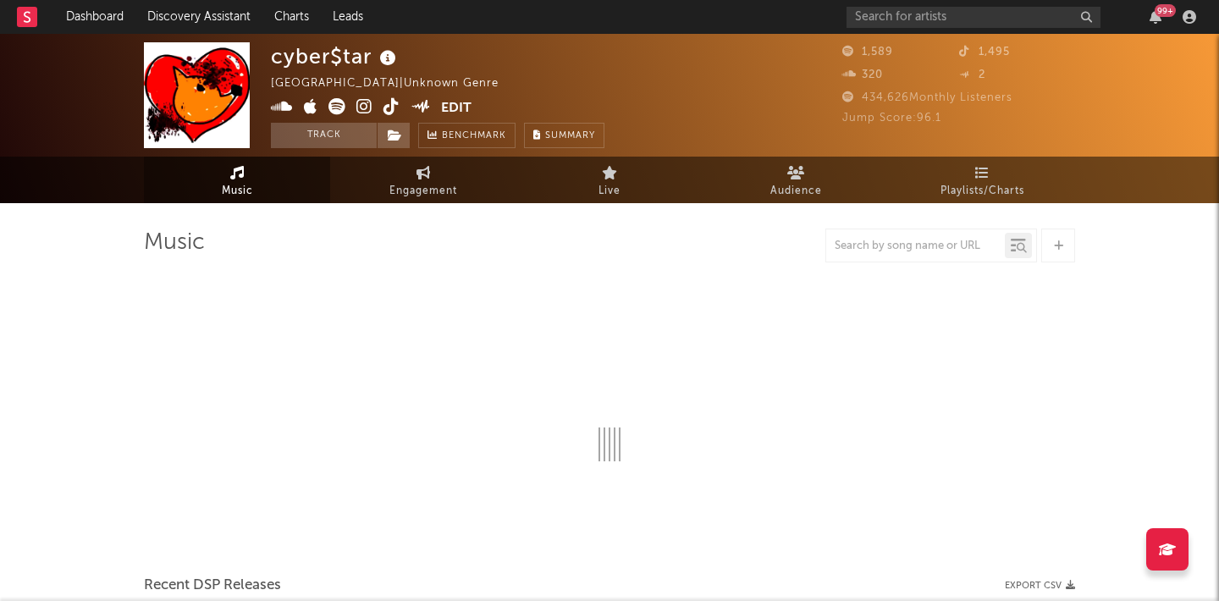
select select "1w"
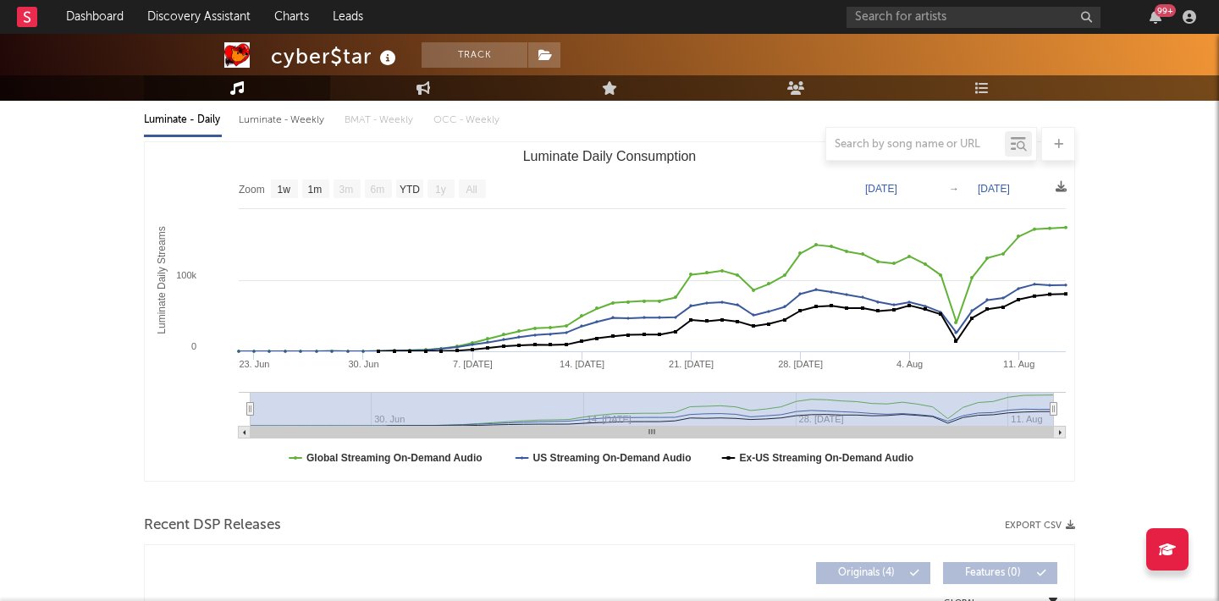
scroll to position [142, 0]
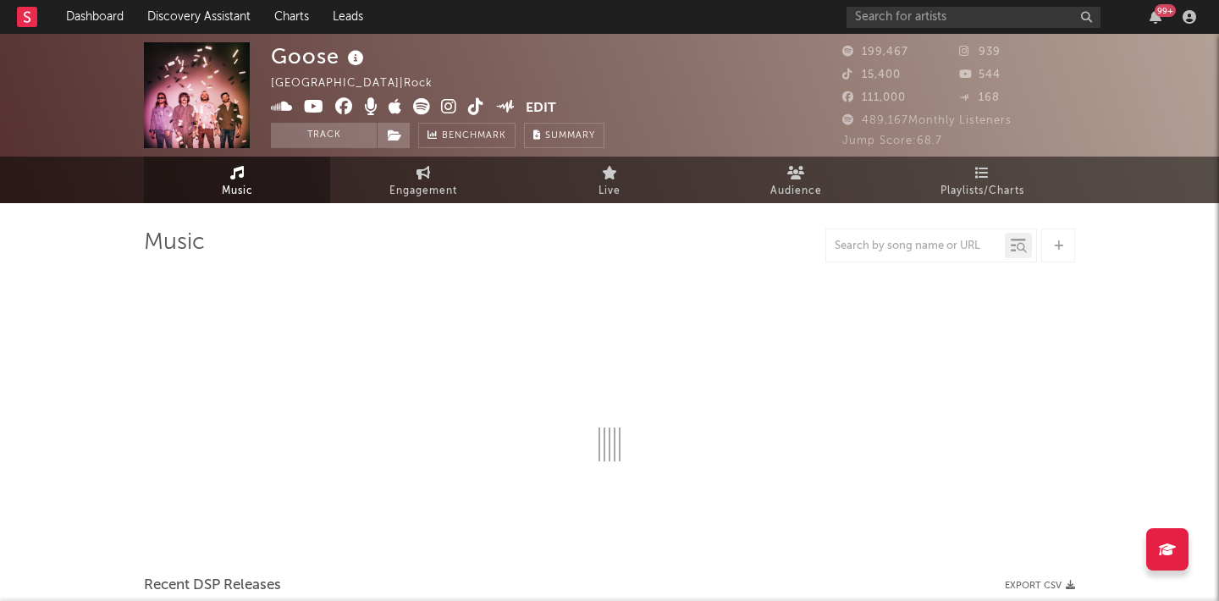
select select "6m"
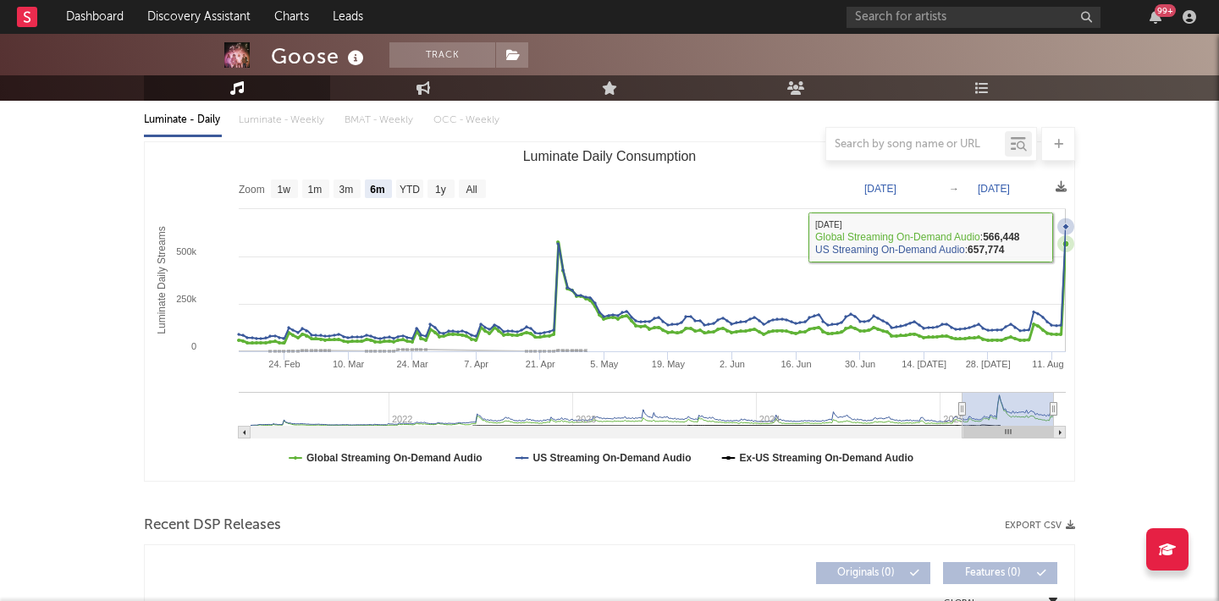
scroll to position [529, 0]
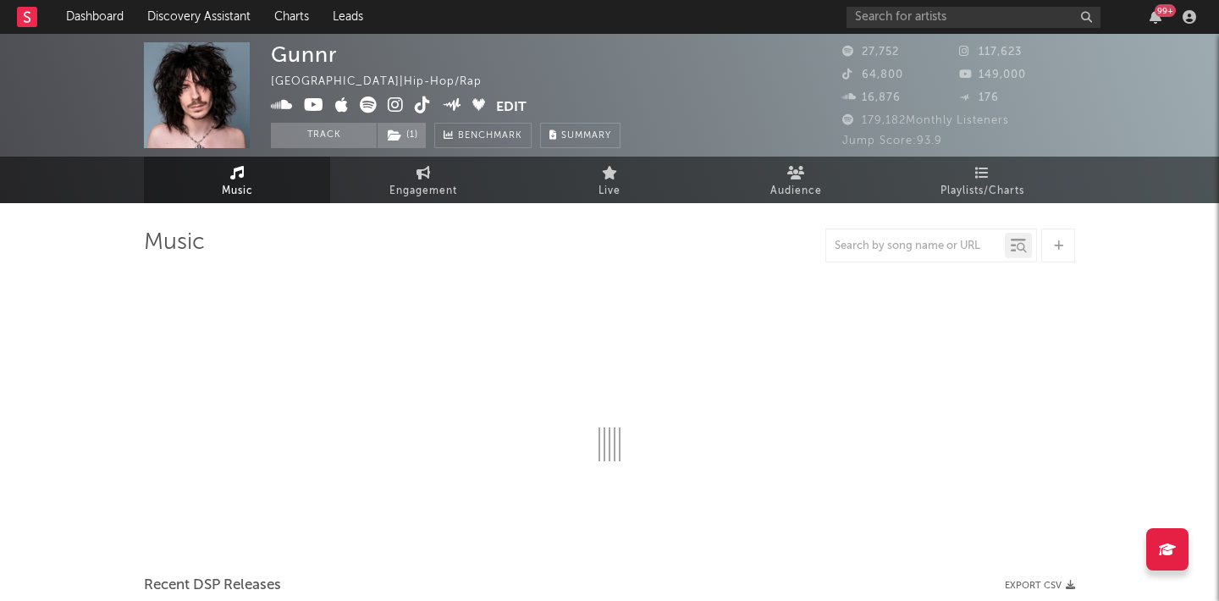
select select "6m"
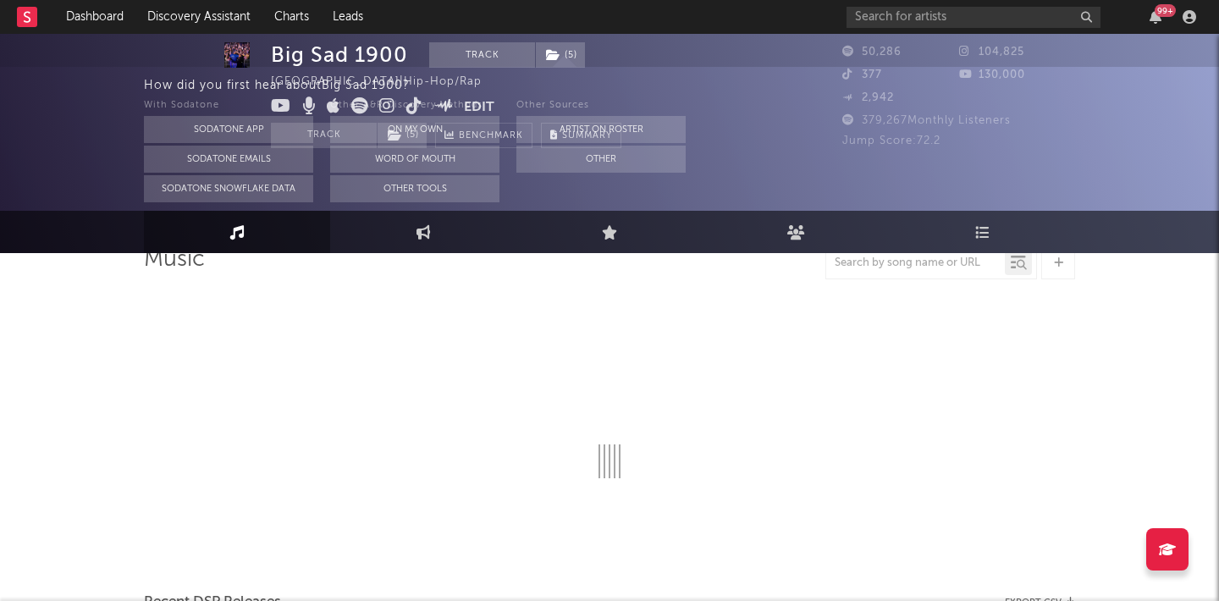
select select "6m"
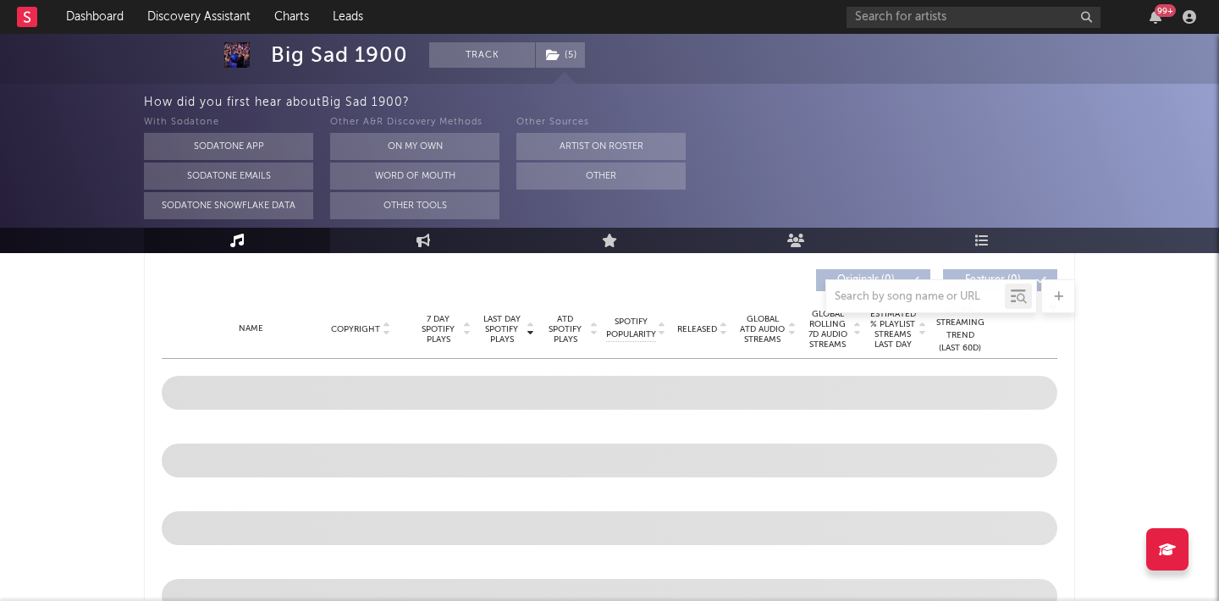
scroll to position [733, 0]
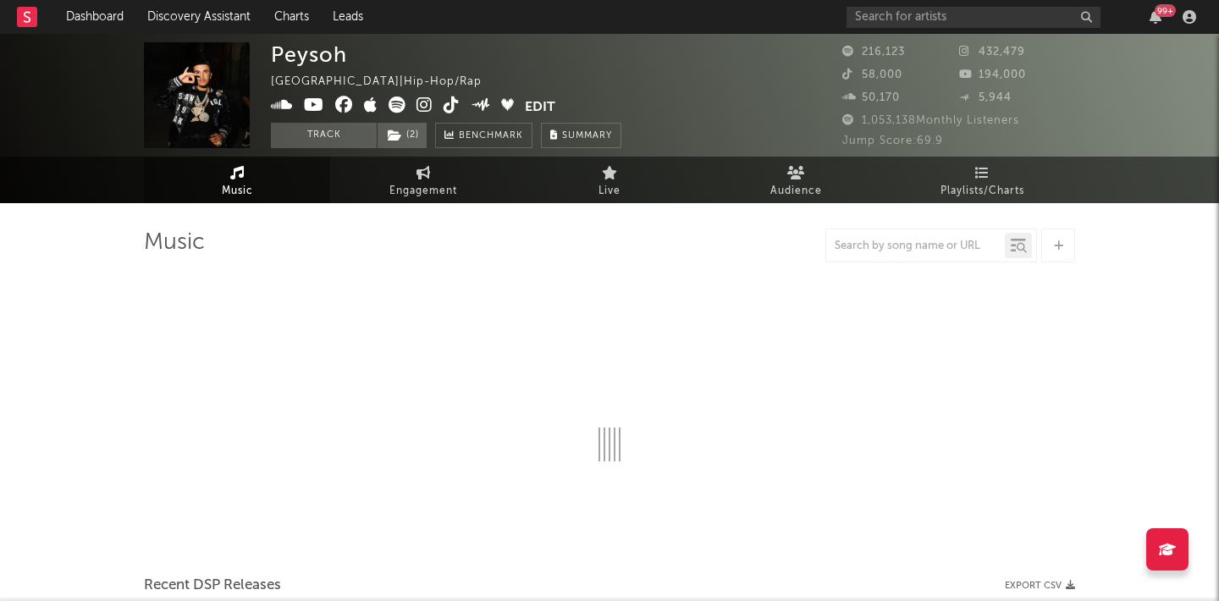
select select "6m"
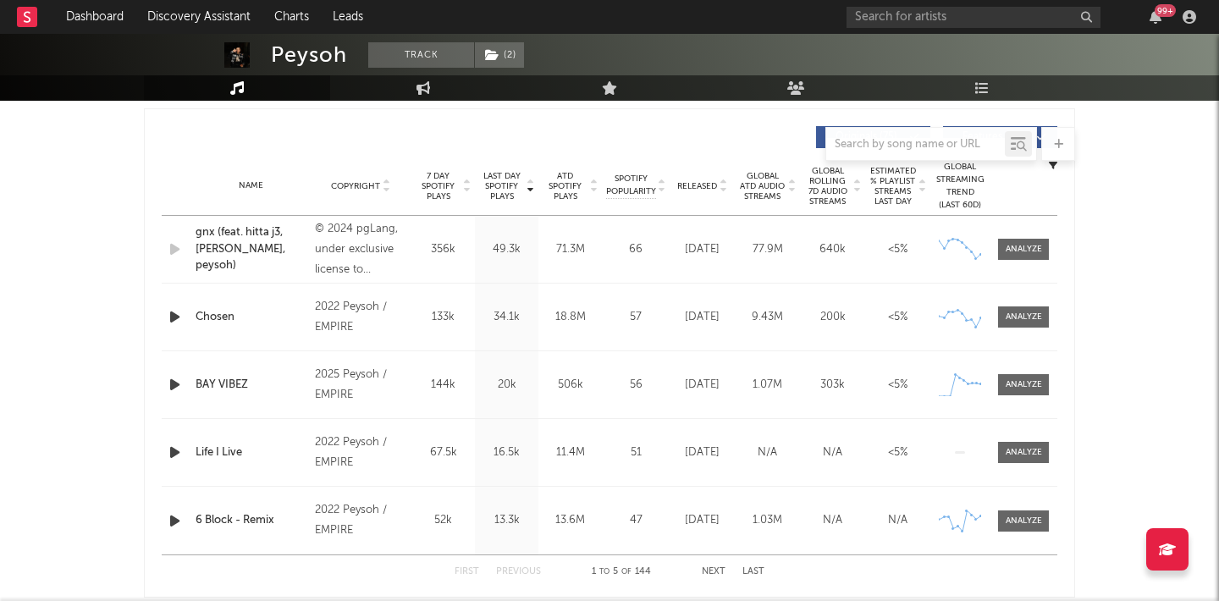
scroll to position [587, 0]
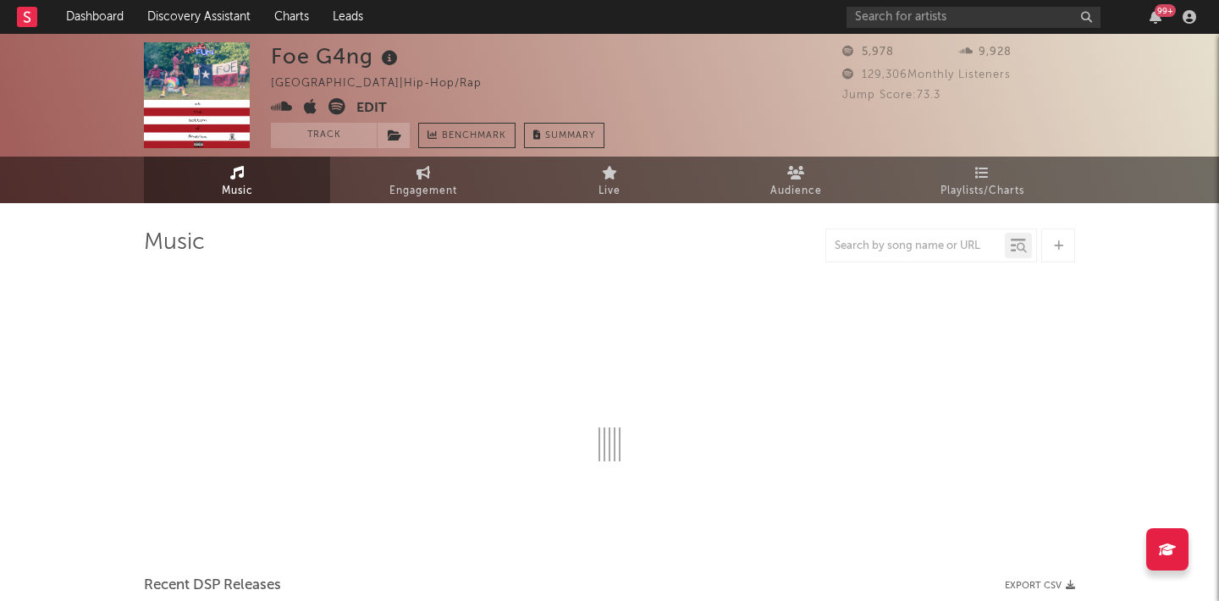
select select "6m"
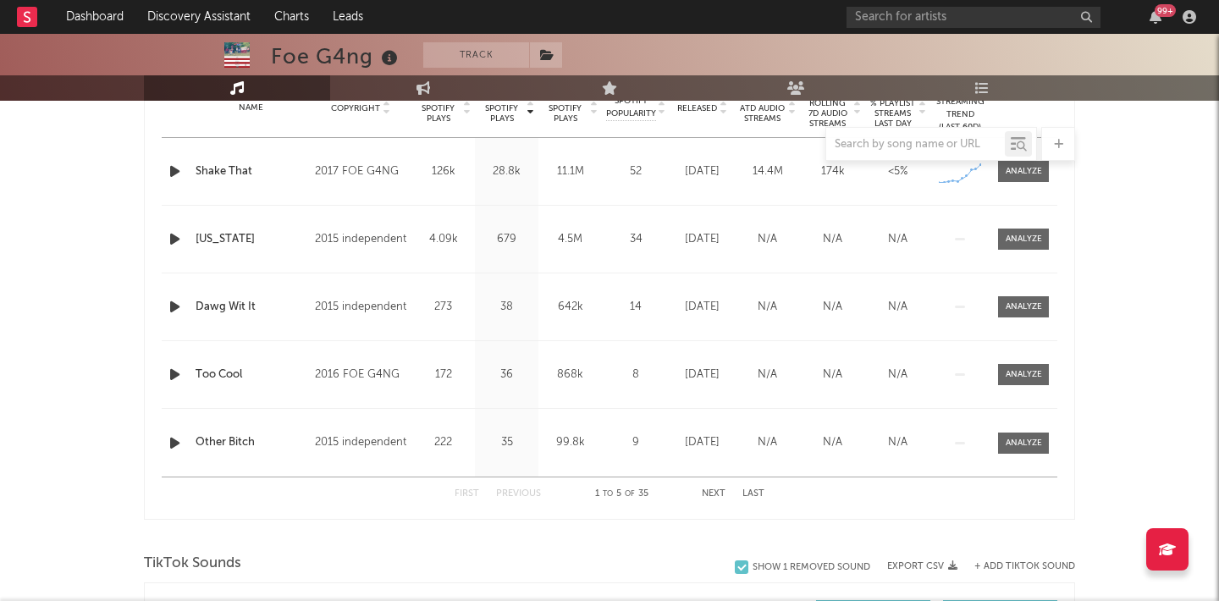
scroll to position [679, 0]
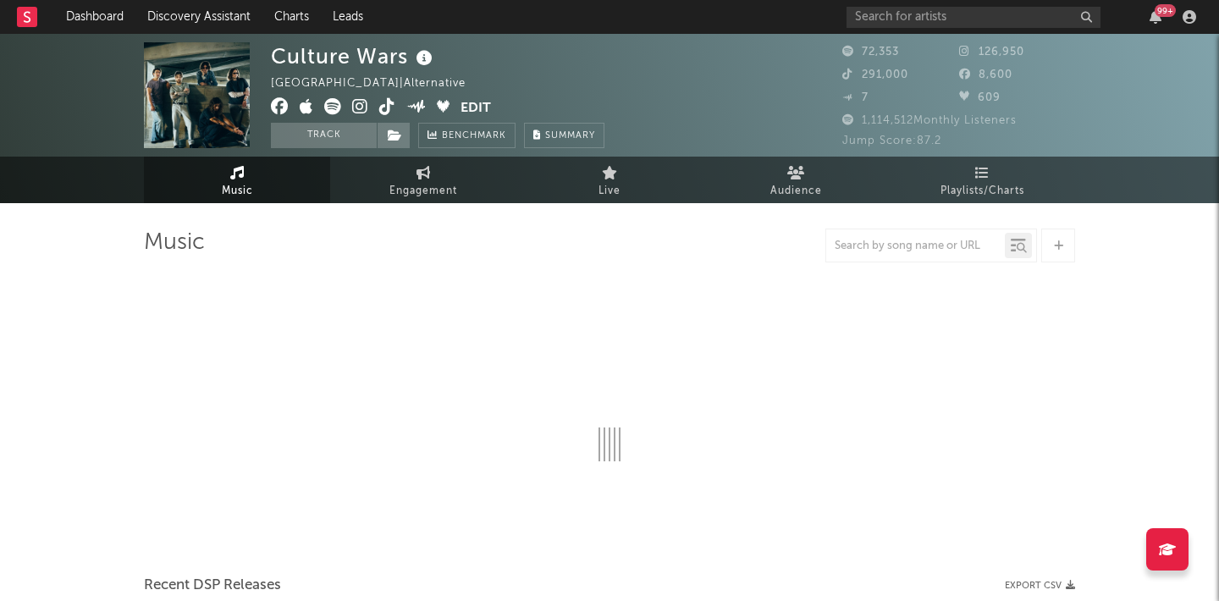
select select "6m"
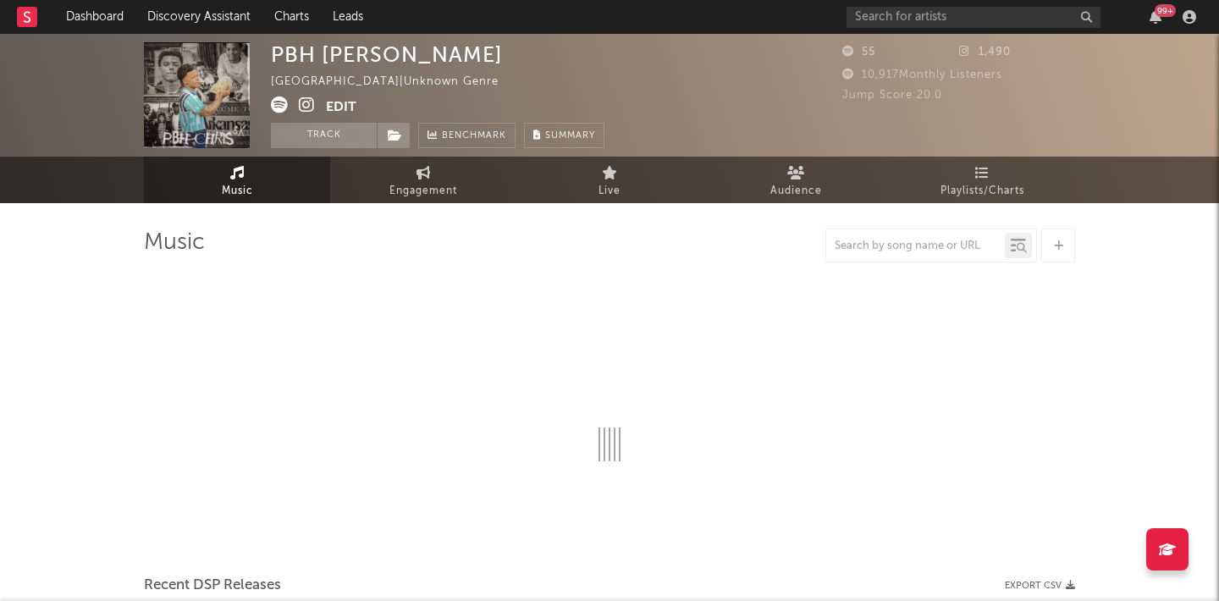
select select "1w"
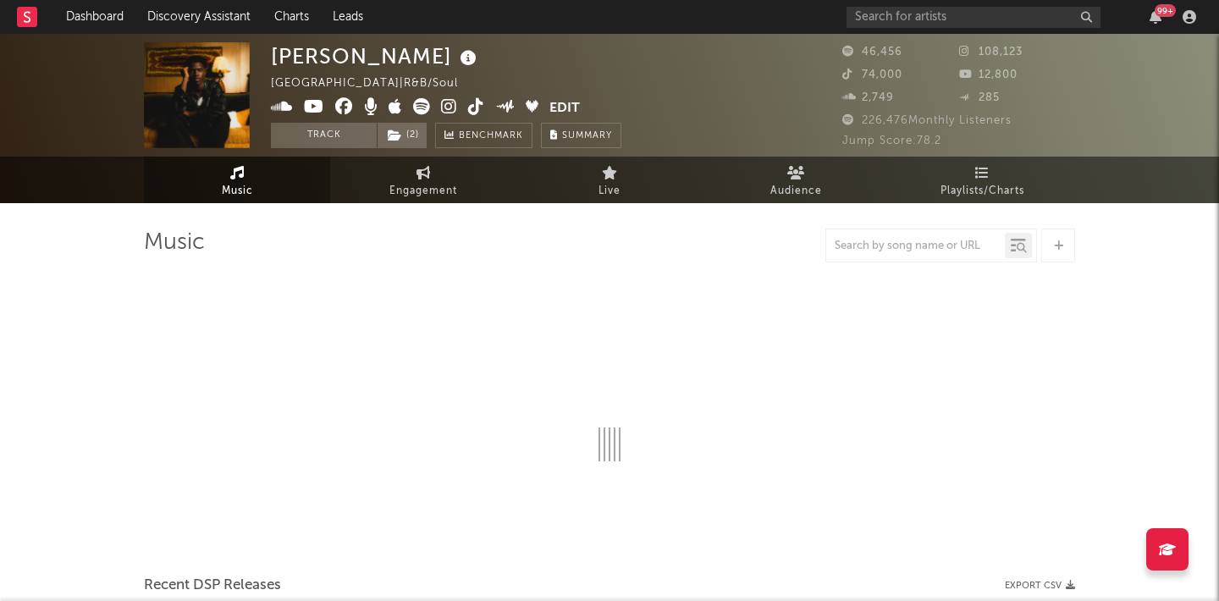
select select "6m"
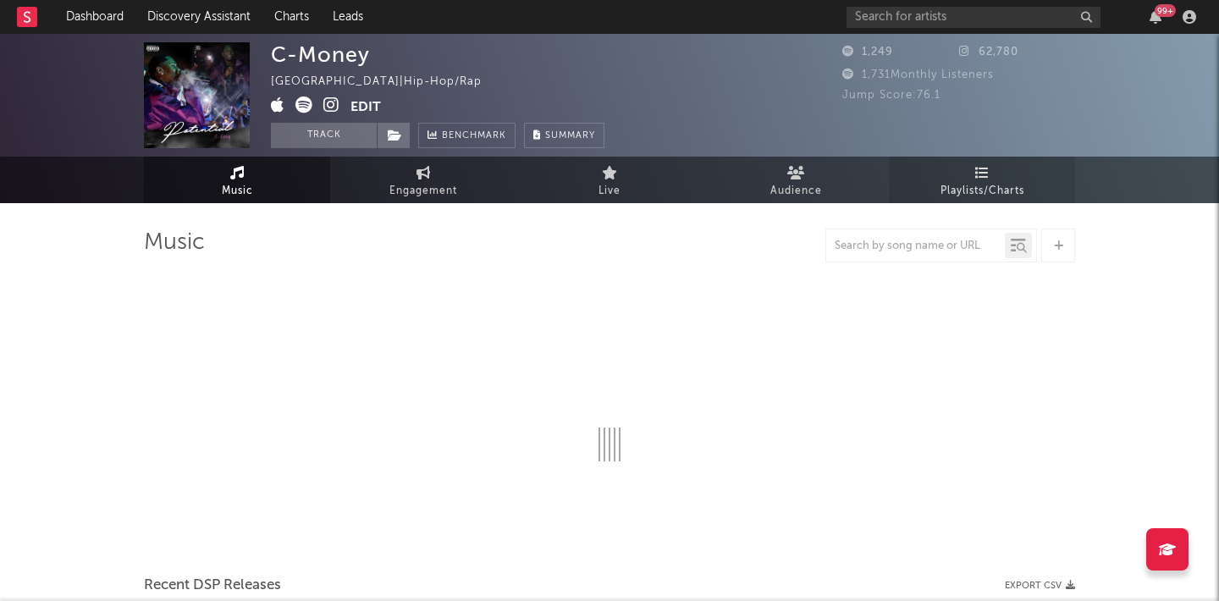
select select "6m"
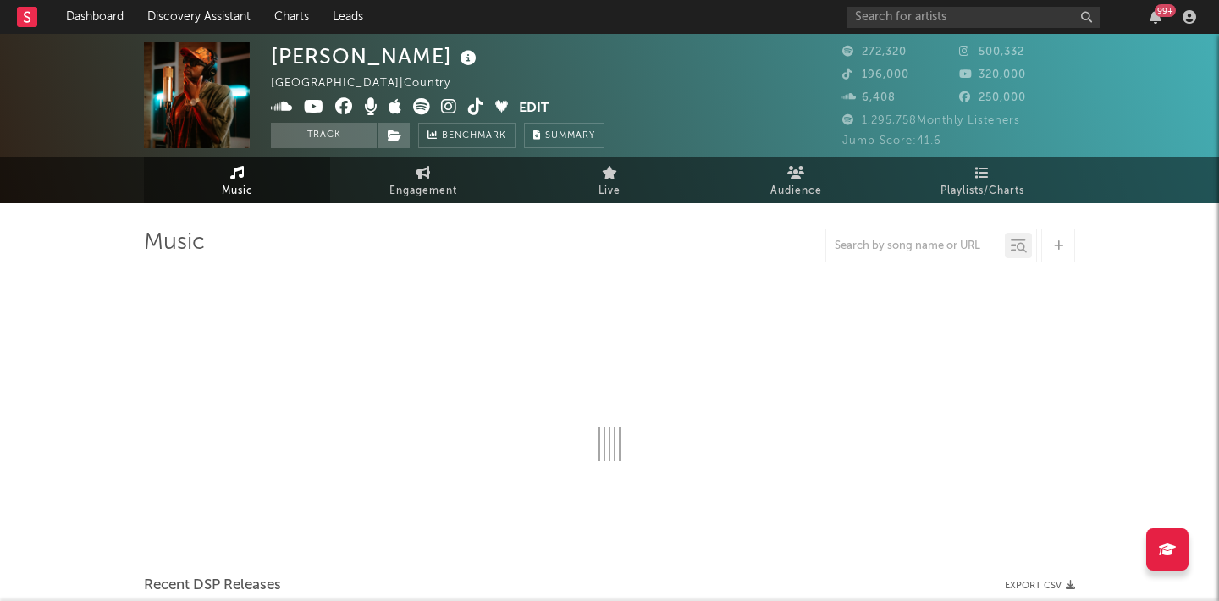
select select "6m"
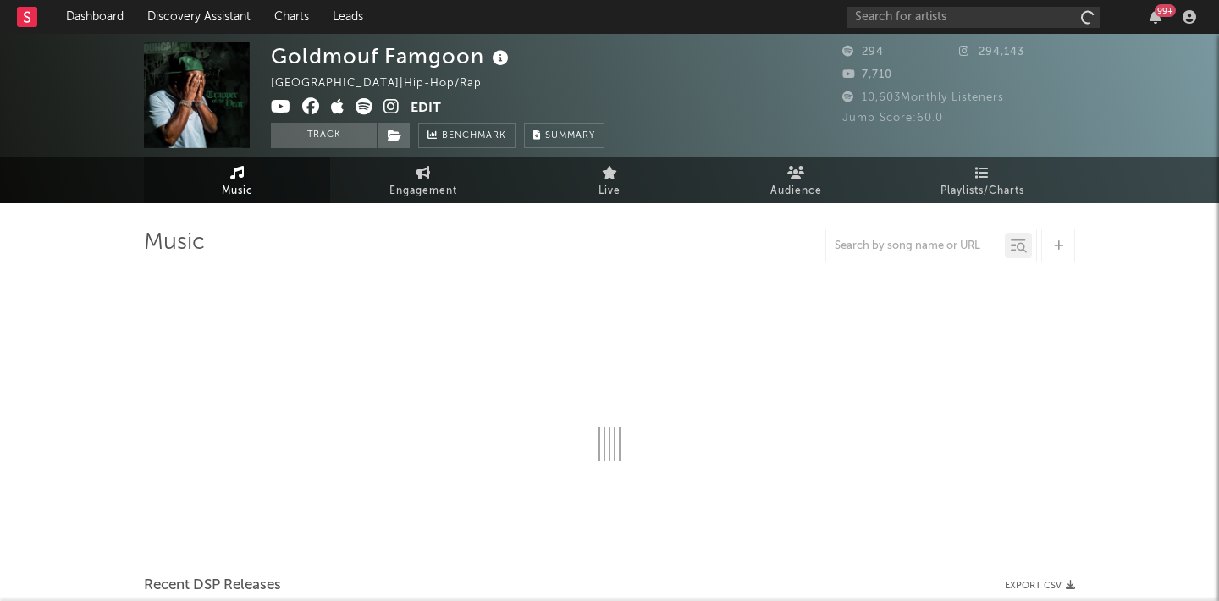
select select "6m"
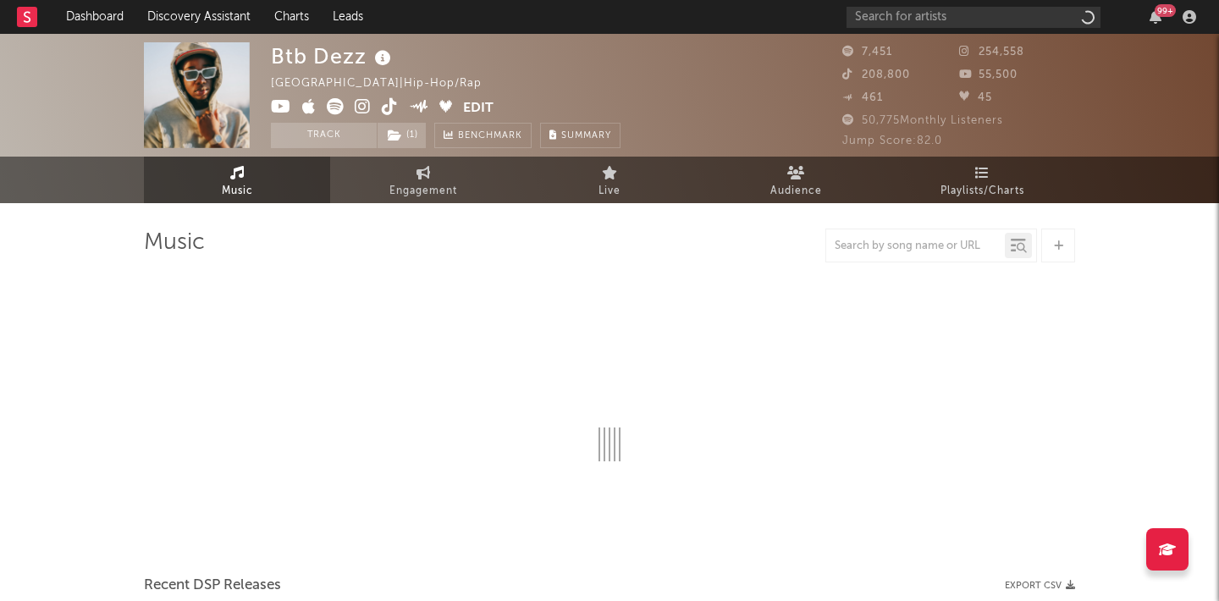
select select "6m"
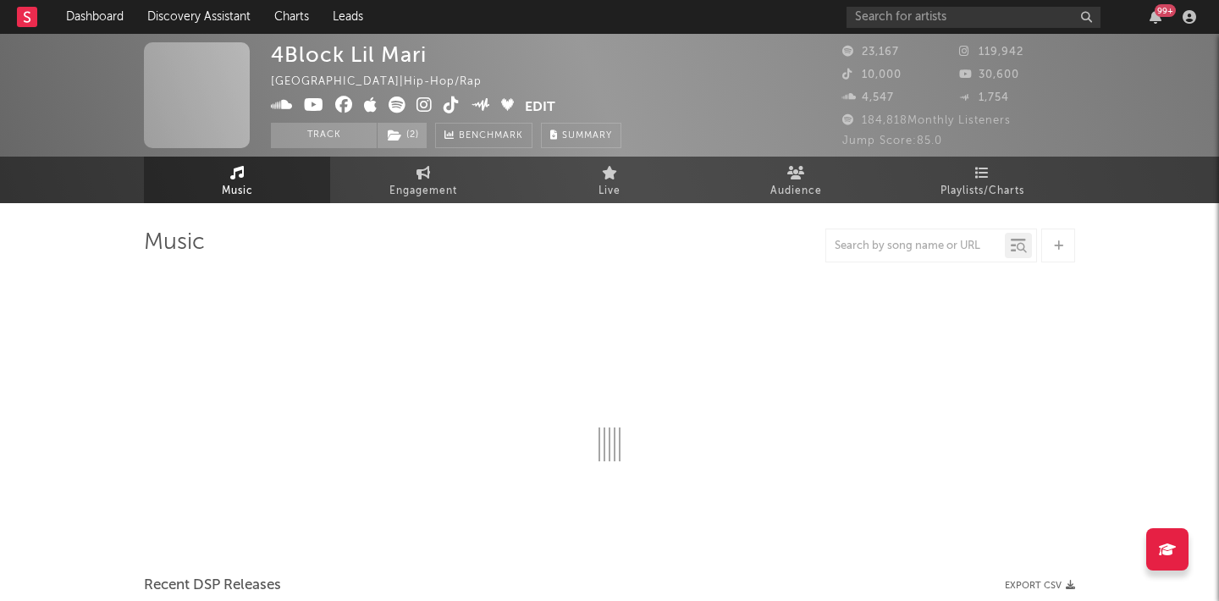
select select "6m"
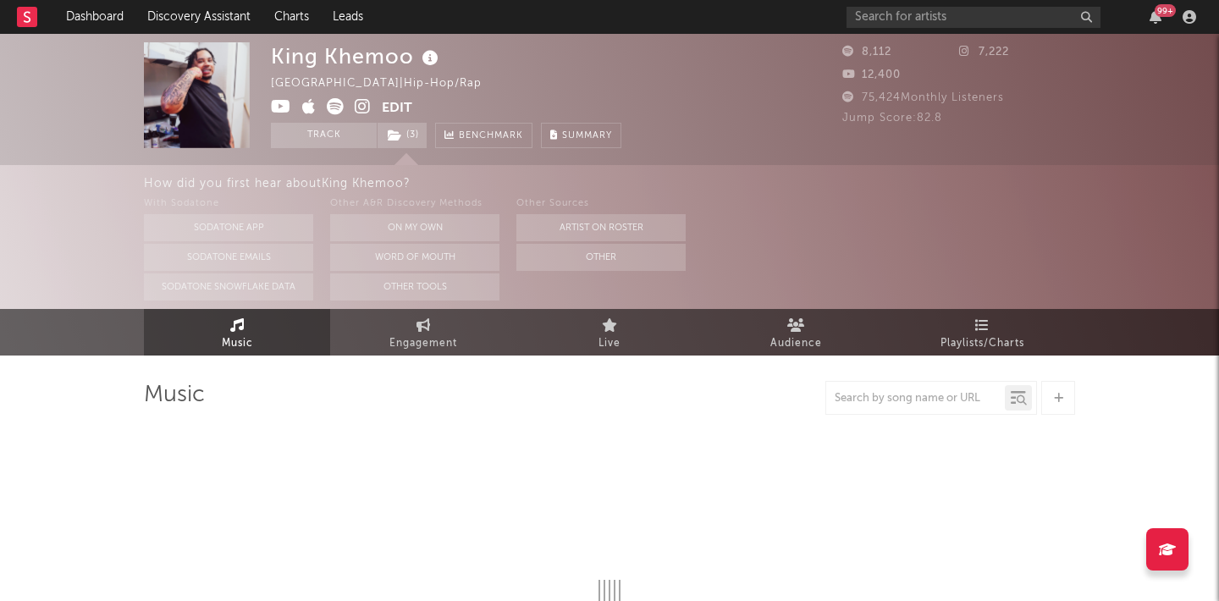
select select "6m"
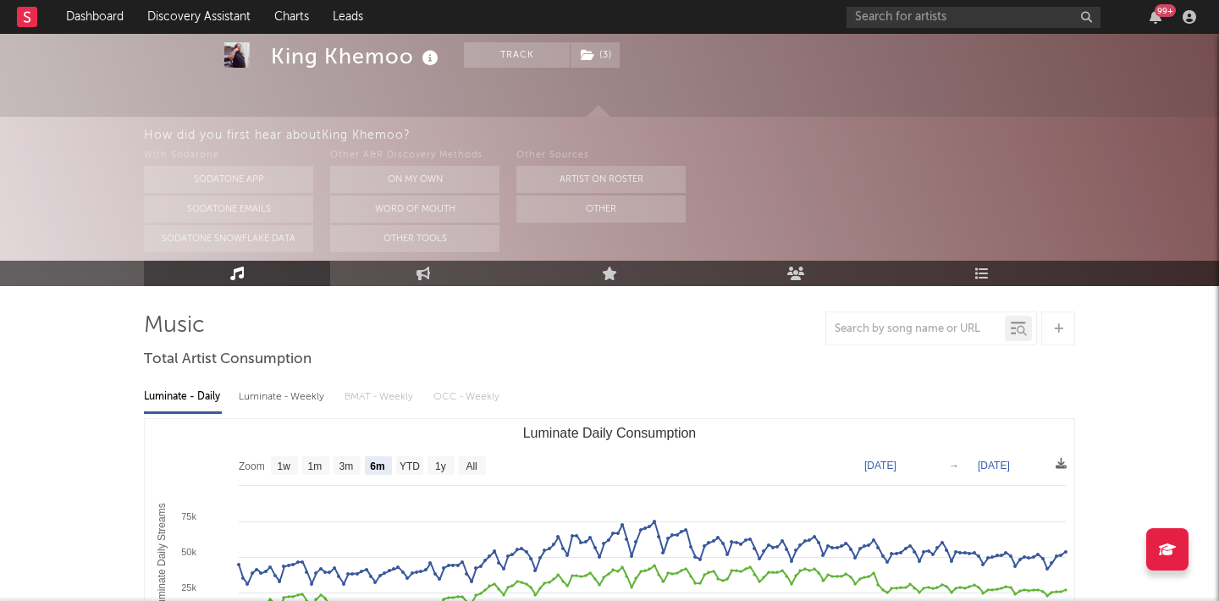
scroll to position [88, 0]
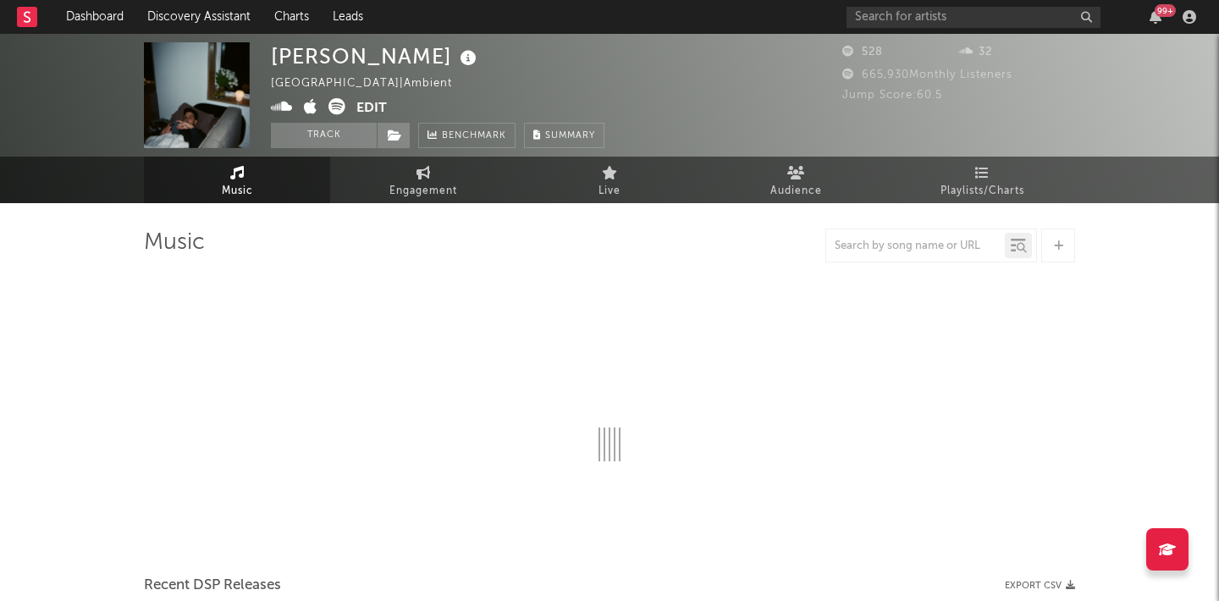
select select "6m"
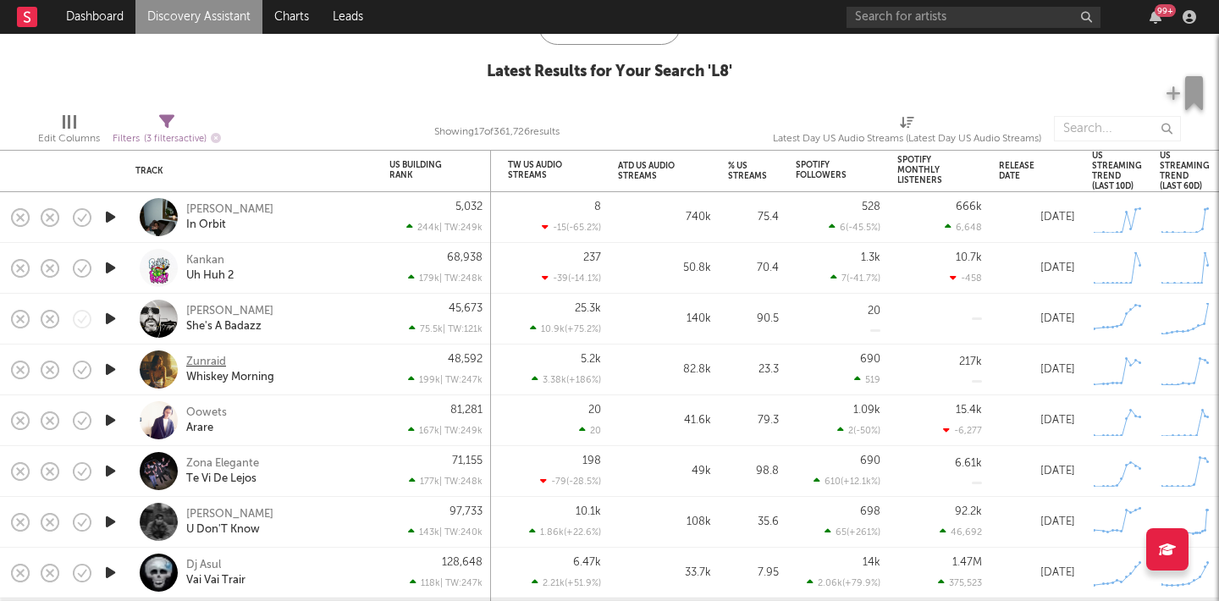
click at [220, 355] on div "Zunraid" at bounding box center [206, 362] width 40 height 15
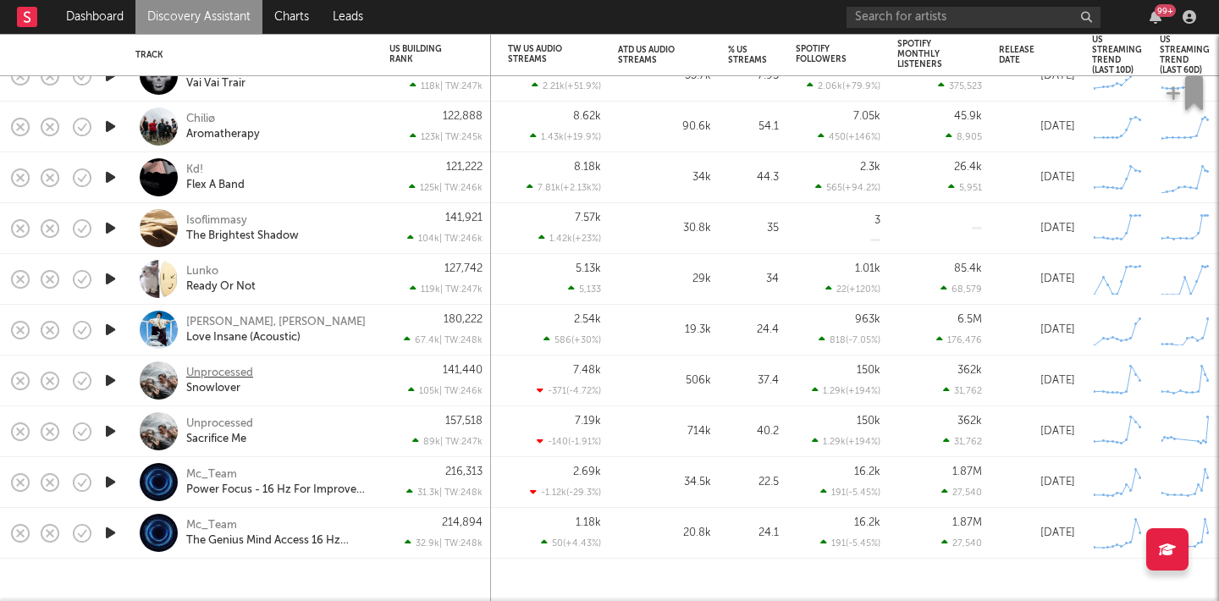
click at [247, 369] on div "Unprocessed" at bounding box center [219, 373] width 67 height 15
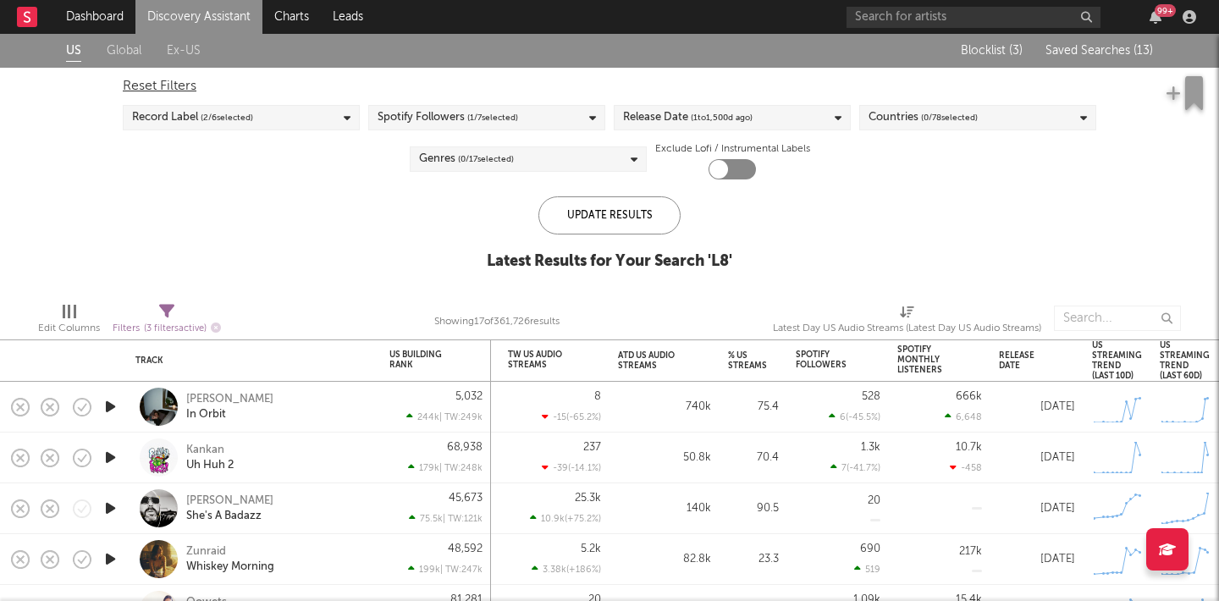
click at [1072, 50] on span "Saved Searches ( 13 )" at bounding box center [1098, 51] width 107 height 12
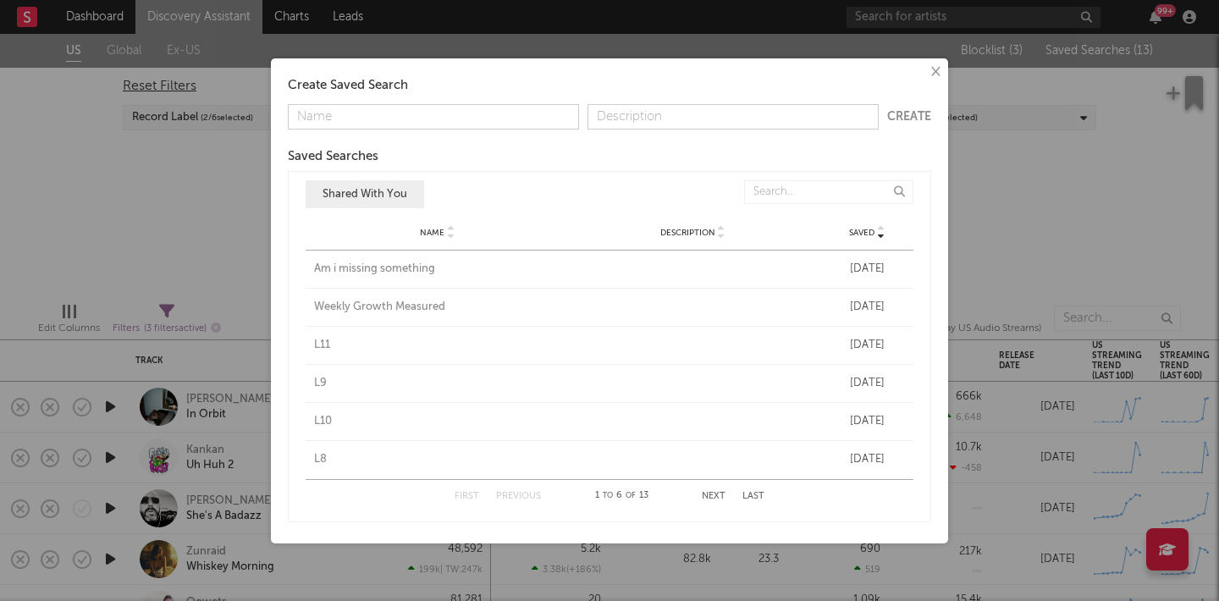
click at [715, 495] on button "Next" at bounding box center [714, 496] width 24 height 9
click at [322, 269] on div "L7" at bounding box center [437, 269] width 247 height 17
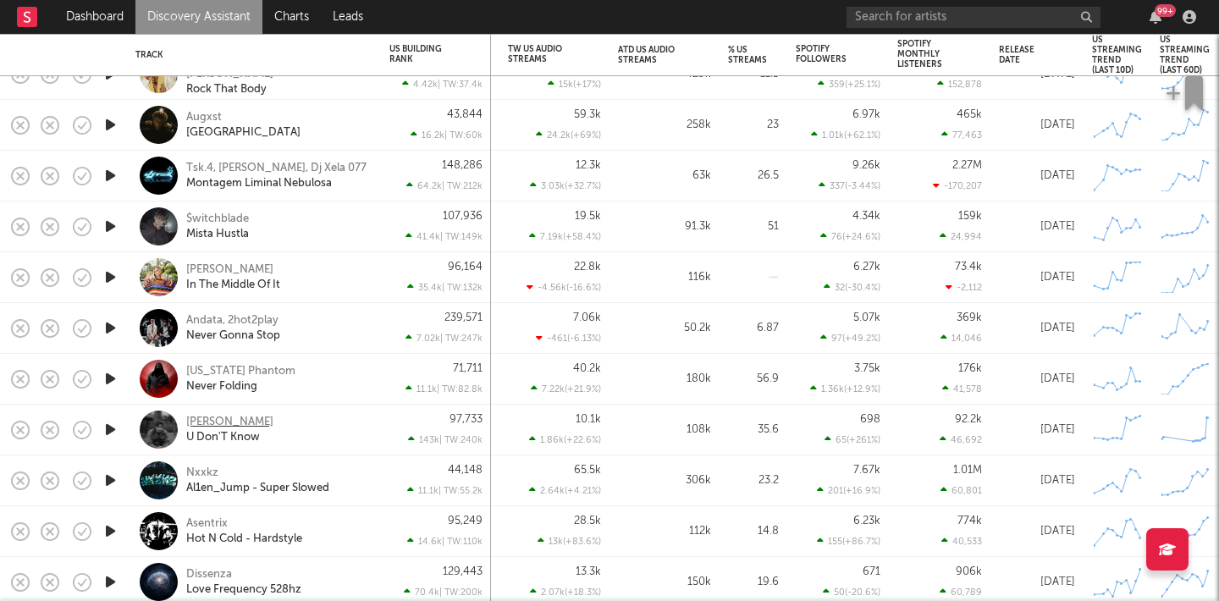
click at [193, 416] on div "Ian Martir" at bounding box center [229, 422] width 87 height 15
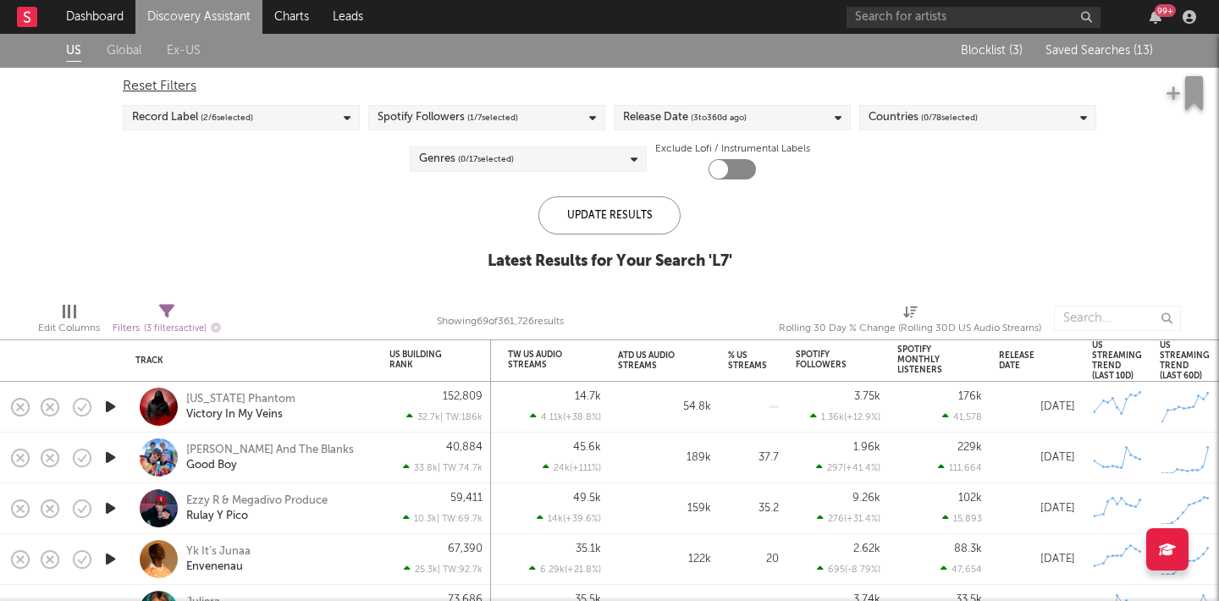
click at [1066, 39] on div "Blocklist ( 3 ) Saved Searches ( 13 )" at bounding box center [1047, 51] width 212 height 34
click at [1066, 45] on span "Saved Searches ( 13 )" at bounding box center [1098, 51] width 107 height 12
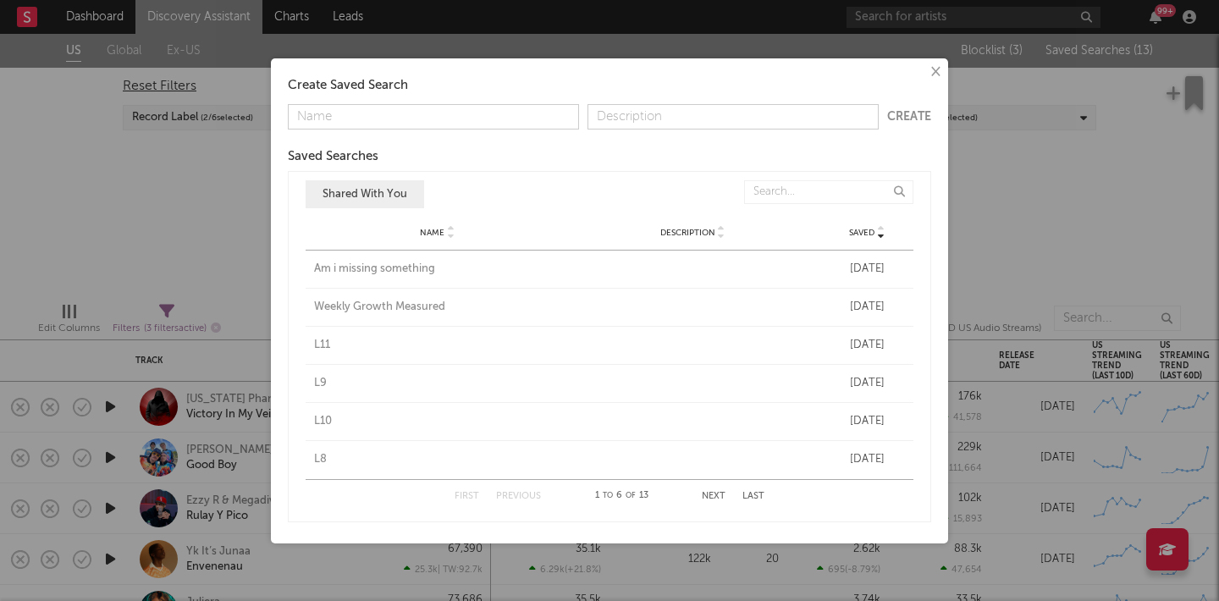
click at [709, 490] on div "First Previous 1 to 6 of 13 Next Last" at bounding box center [610, 496] width 310 height 33
click at [709, 496] on button "Next" at bounding box center [714, 496] width 24 height 9
click at [320, 306] on div "L6" at bounding box center [437, 307] width 247 height 17
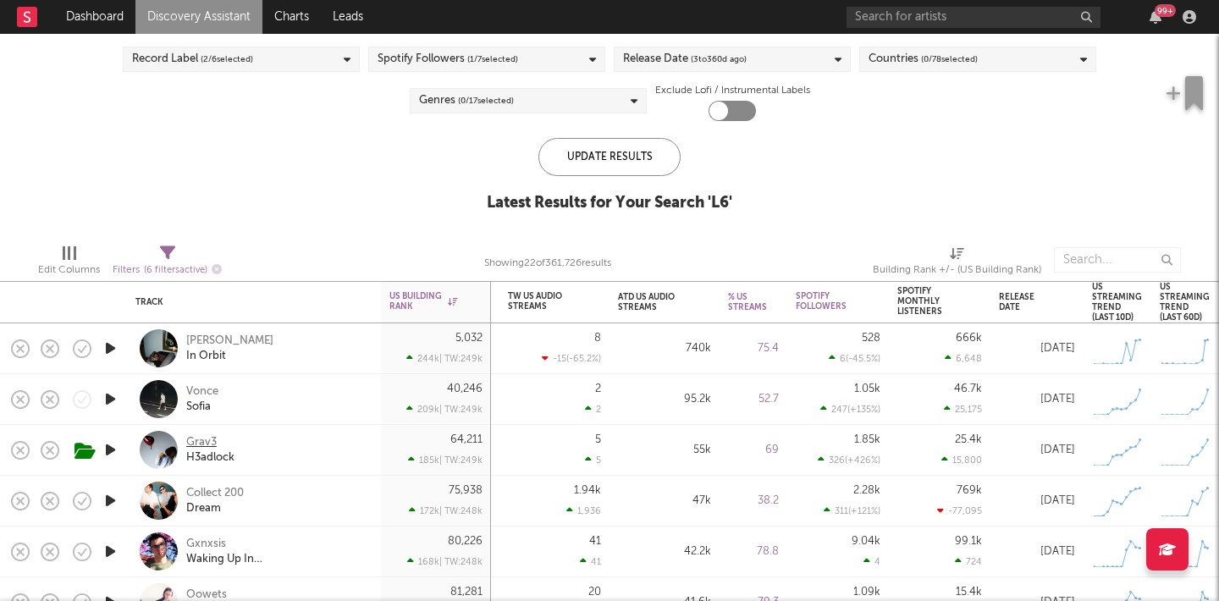
click at [204, 443] on div "Grav3" at bounding box center [201, 442] width 30 height 15
click at [206, 387] on div "Vonce" at bounding box center [202, 391] width 32 height 15
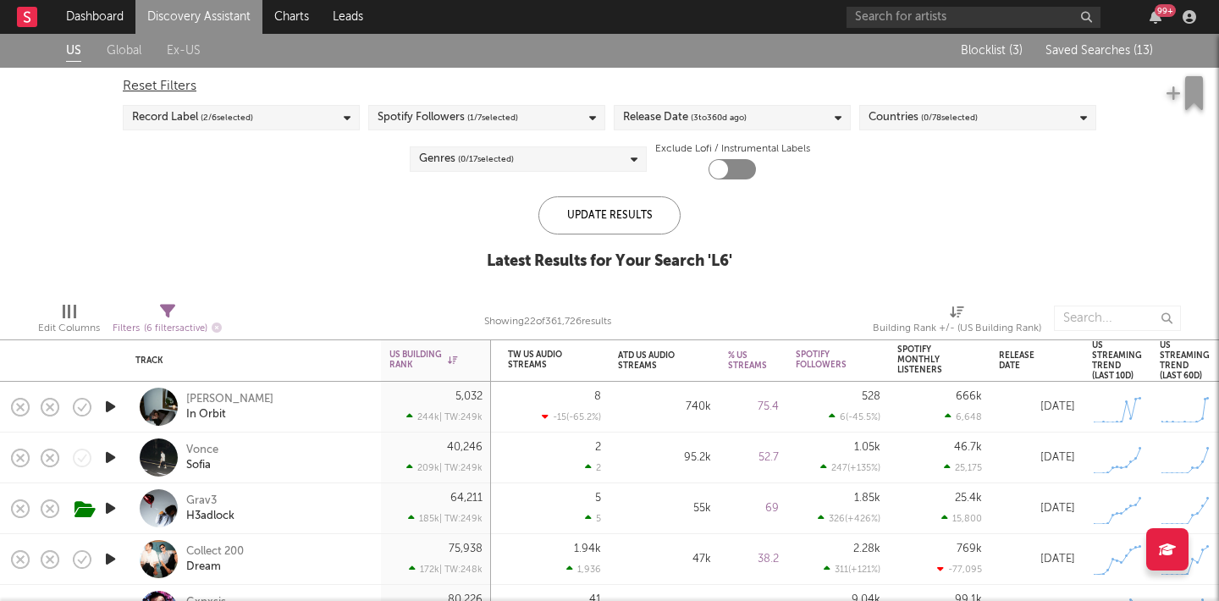
click at [1111, 58] on div "Blocklist ( 3 ) Saved Searches ( 13 )" at bounding box center [1047, 51] width 212 height 34
click at [1107, 52] on span "Saved Searches ( 13 )" at bounding box center [1098, 51] width 107 height 12
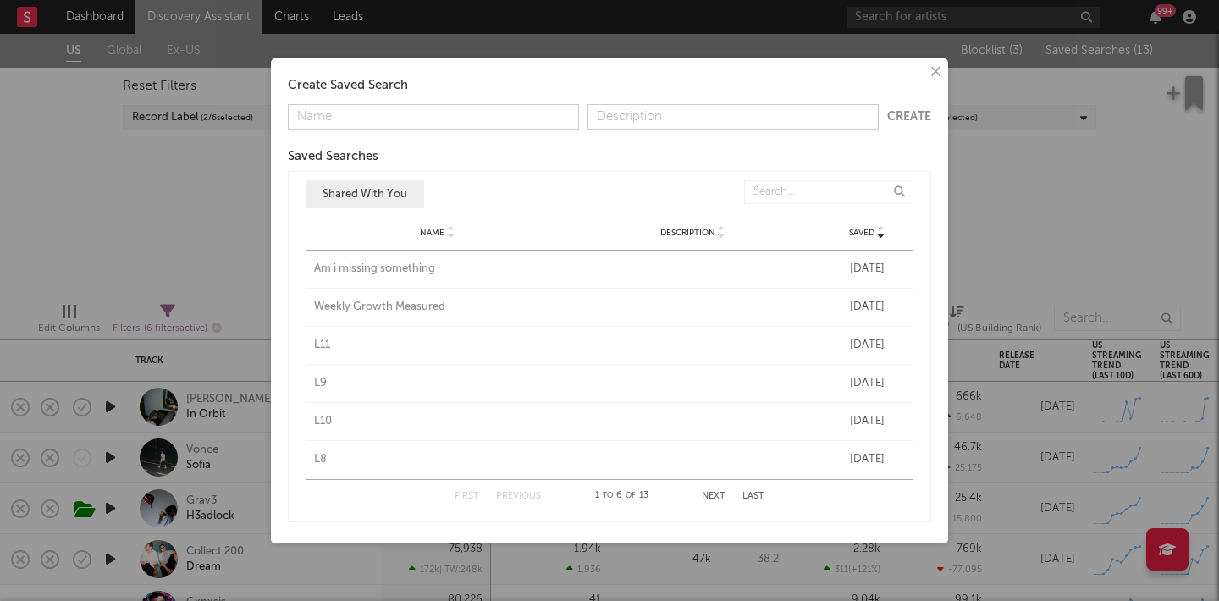
click at [714, 494] on button "Next" at bounding box center [714, 496] width 24 height 9
click at [317, 344] on div "L5" at bounding box center [437, 345] width 247 height 17
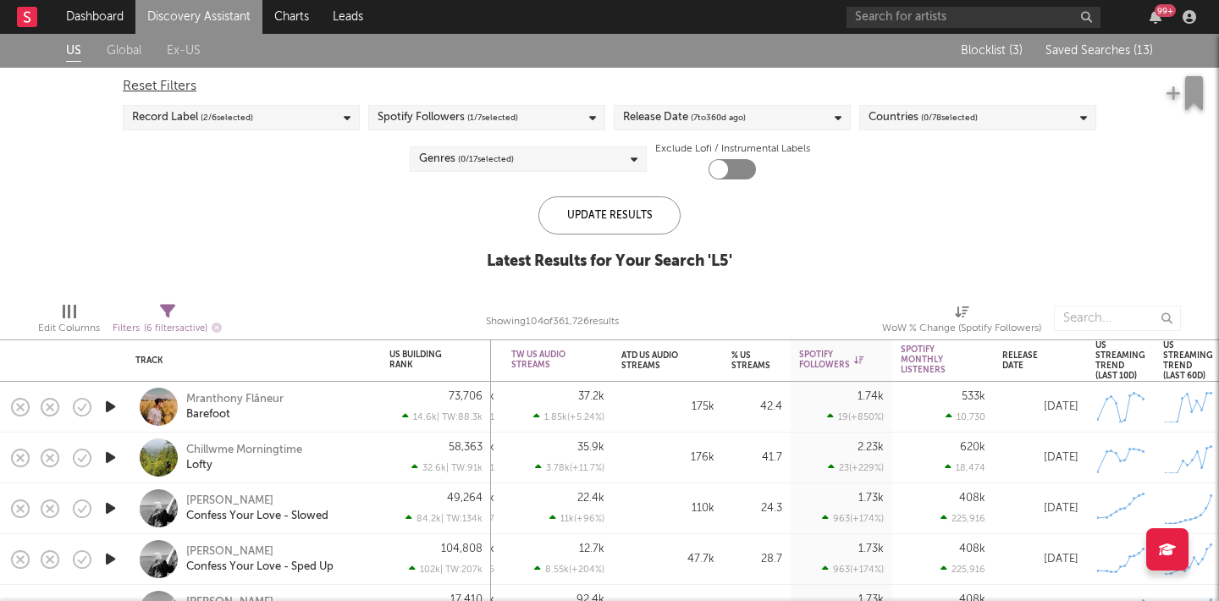
click at [1099, 44] on button "Saved Searches ( 13 )" at bounding box center [1096, 51] width 113 height 14
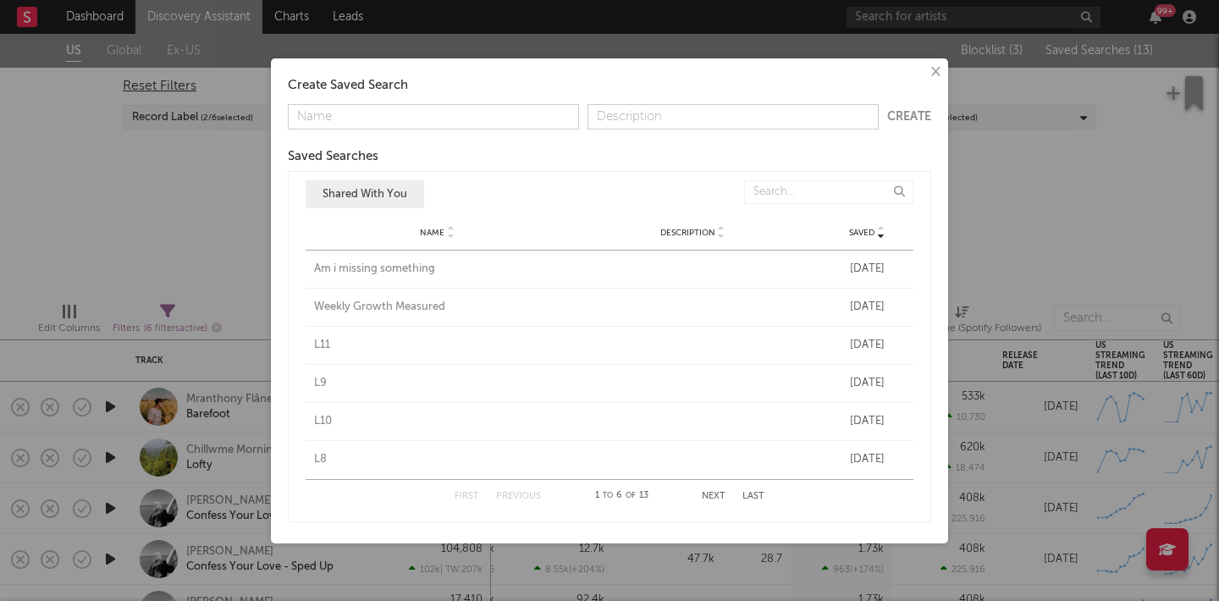
click at [709, 496] on button "Next" at bounding box center [714, 496] width 24 height 9
click at [323, 380] on div "L4" at bounding box center [437, 383] width 247 height 17
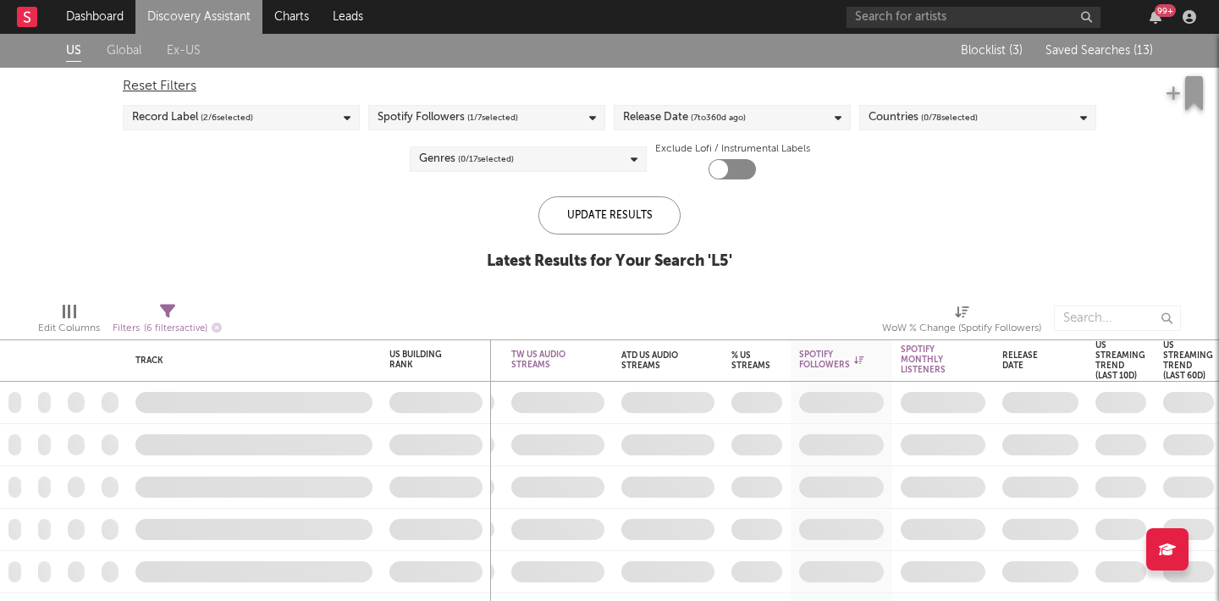
checkbox input "true"
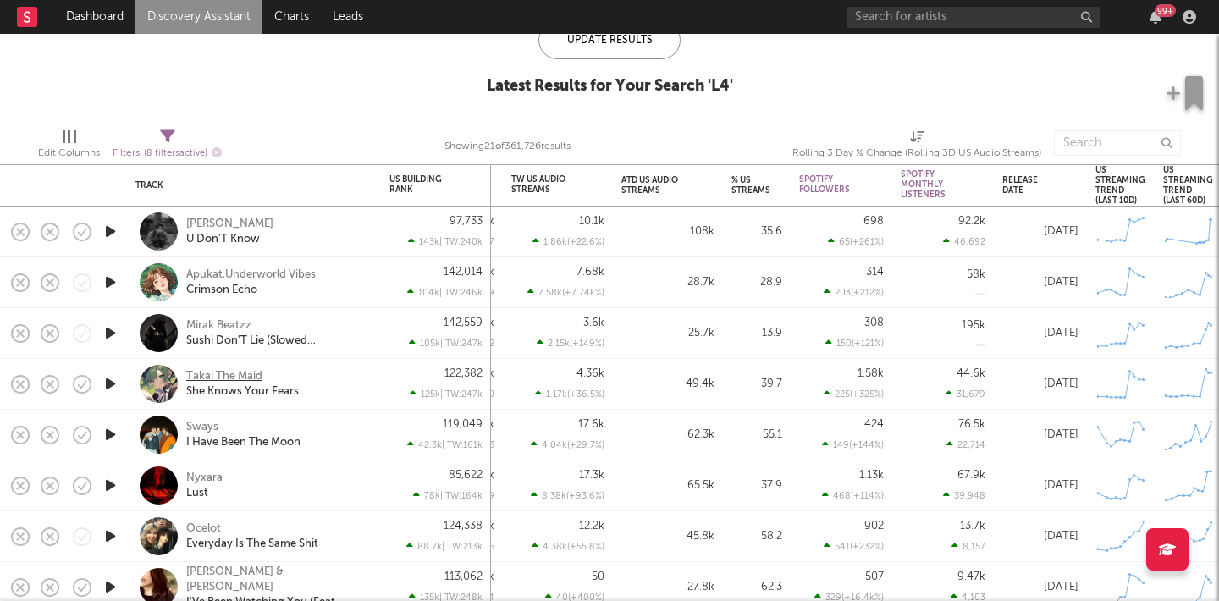
click at [236, 379] on div "Takai The Maid" at bounding box center [224, 376] width 76 height 15
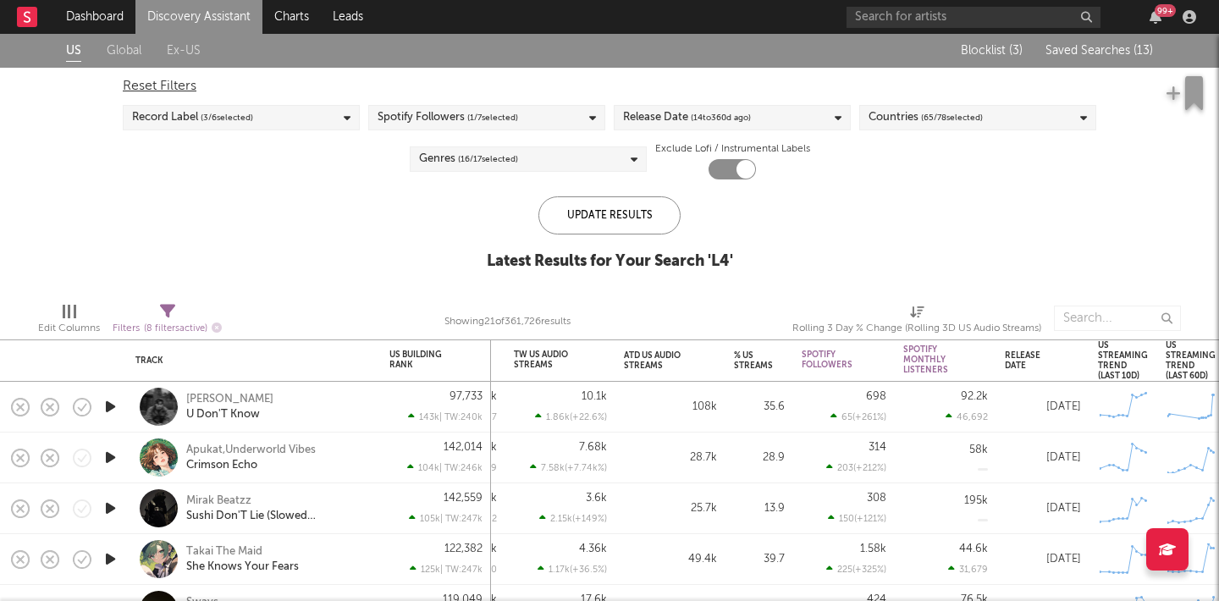
click at [1101, 49] on span "Saved Searches ( 13 )" at bounding box center [1098, 51] width 107 height 12
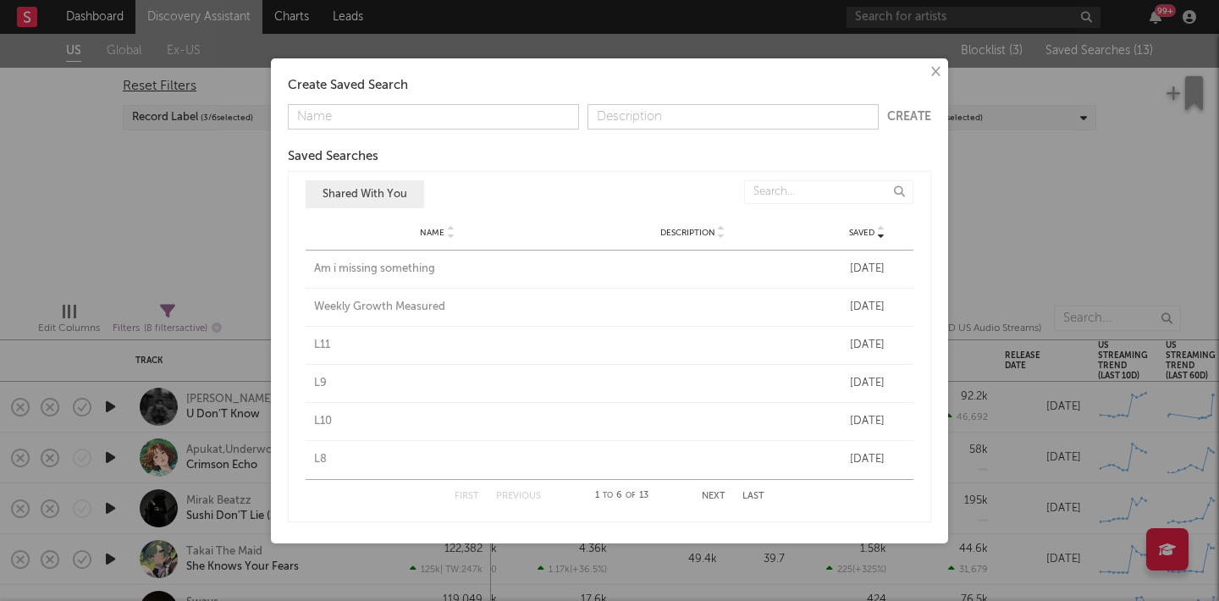
click at [709, 488] on div "First Previous 1 to 6 of 13 Next Last" at bounding box center [610, 496] width 310 height 33
click at [710, 493] on button "Next" at bounding box center [714, 496] width 24 height 9
click at [323, 420] on div "L3" at bounding box center [437, 421] width 247 height 17
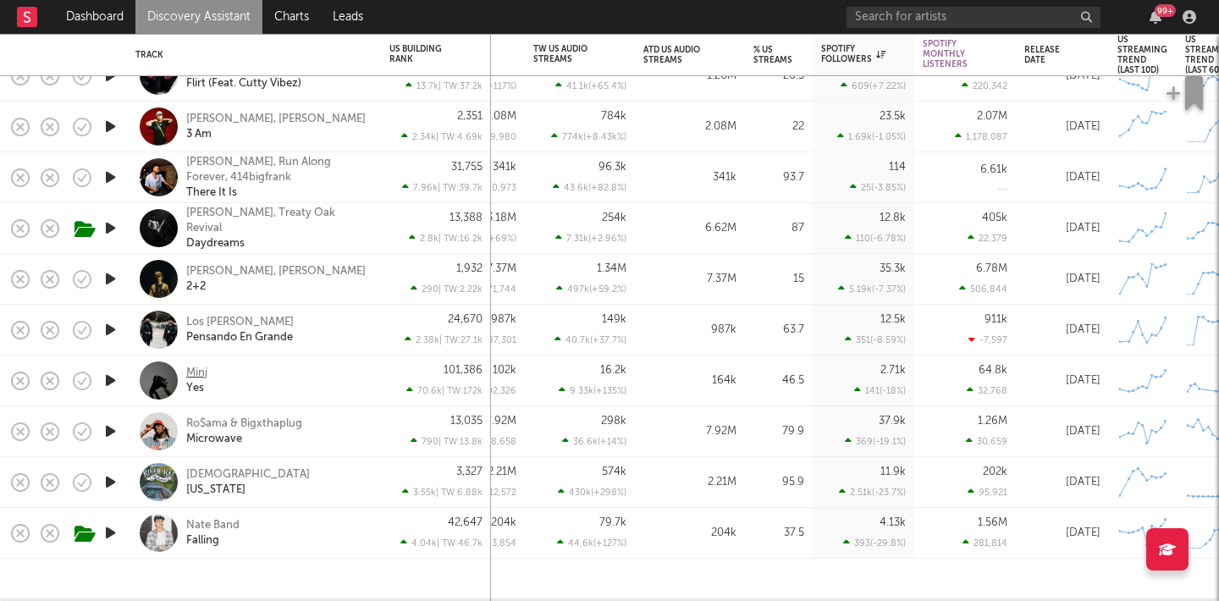
click at [201, 371] on div "Minj" at bounding box center [196, 373] width 21 height 15
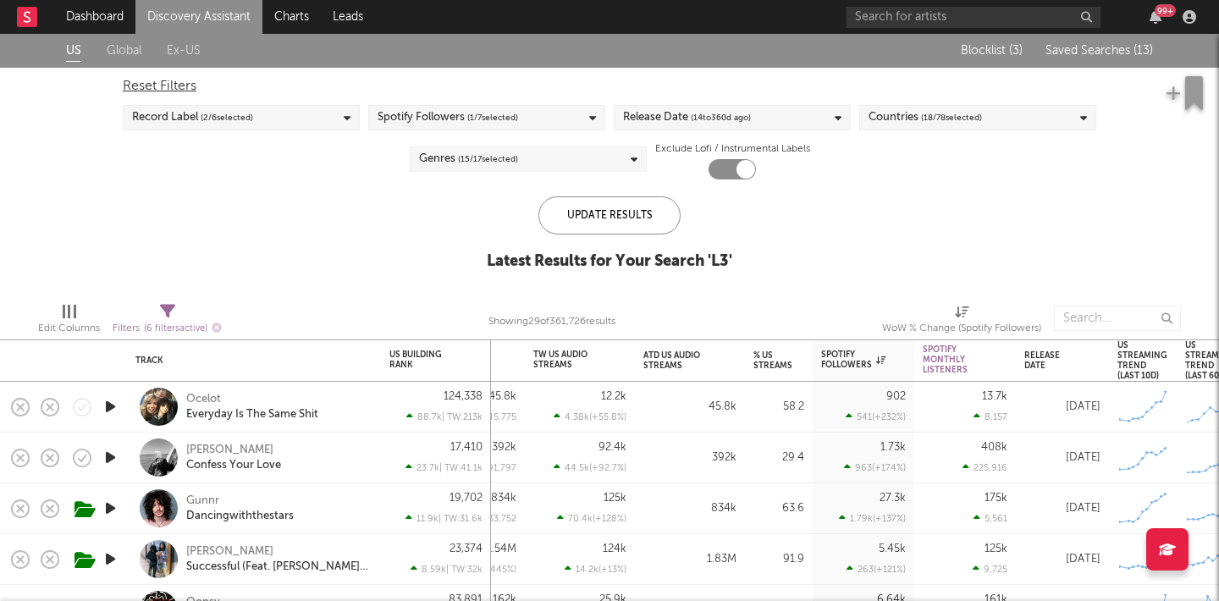
click at [1090, 46] on span "Saved Searches ( 13 )" at bounding box center [1098, 51] width 107 height 12
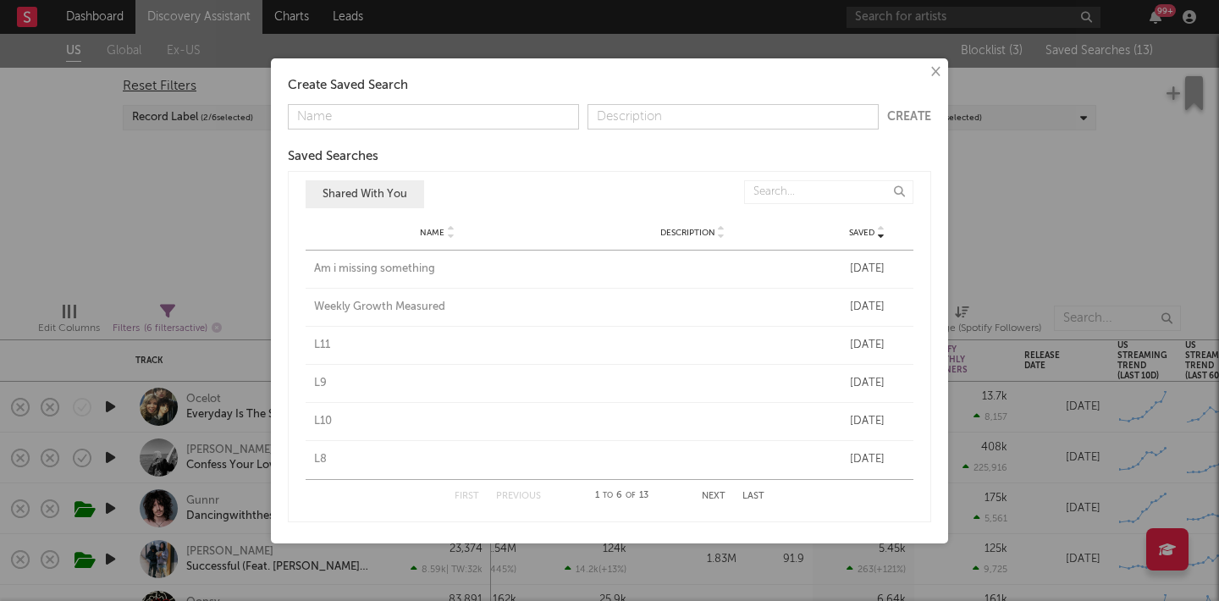
click at [709, 492] on button "Next" at bounding box center [714, 496] width 24 height 9
click at [317, 455] on div "L2" at bounding box center [437, 459] width 247 height 17
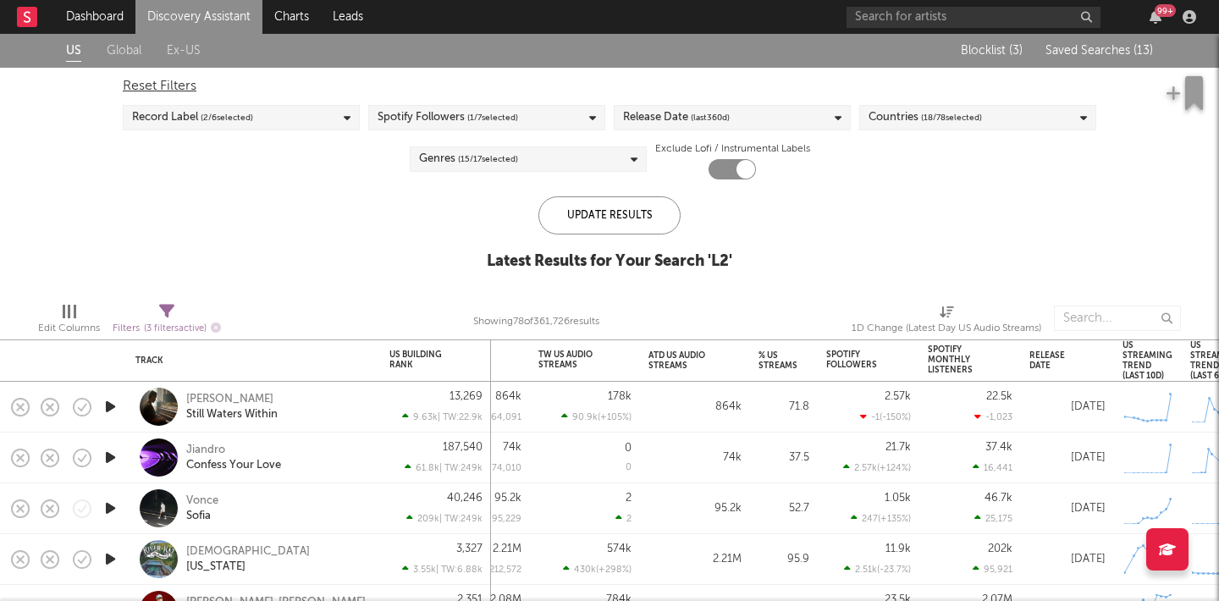
click at [1122, 54] on span "Saved Searches ( 13 )" at bounding box center [1098, 51] width 107 height 12
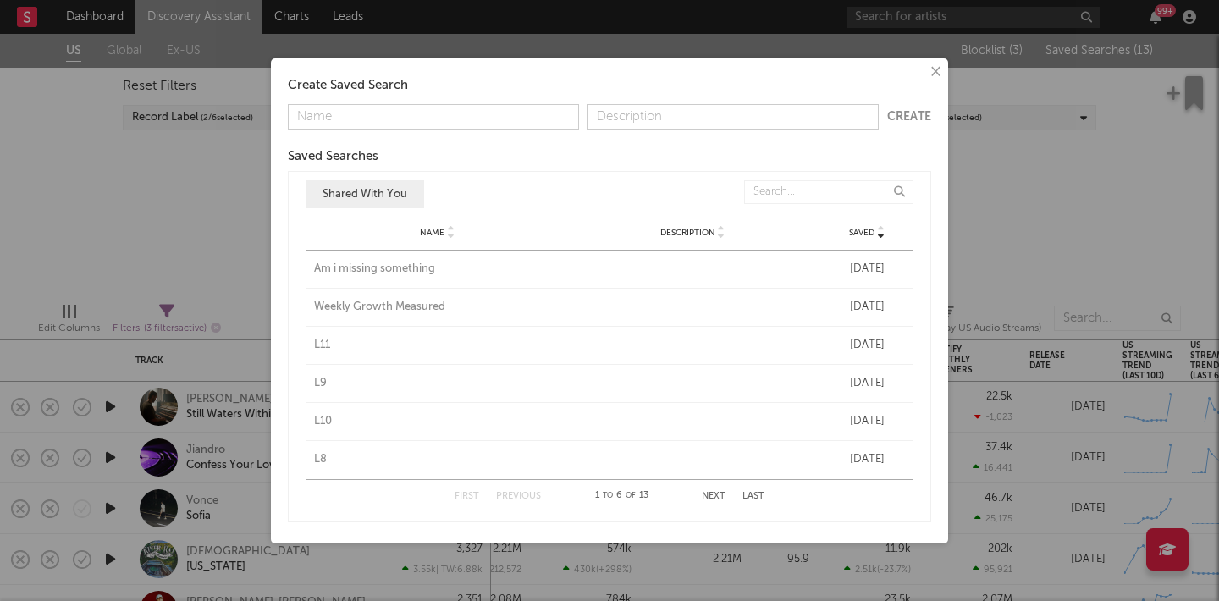
click at [724, 492] on button "Next" at bounding box center [714, 496] width 24 height 9
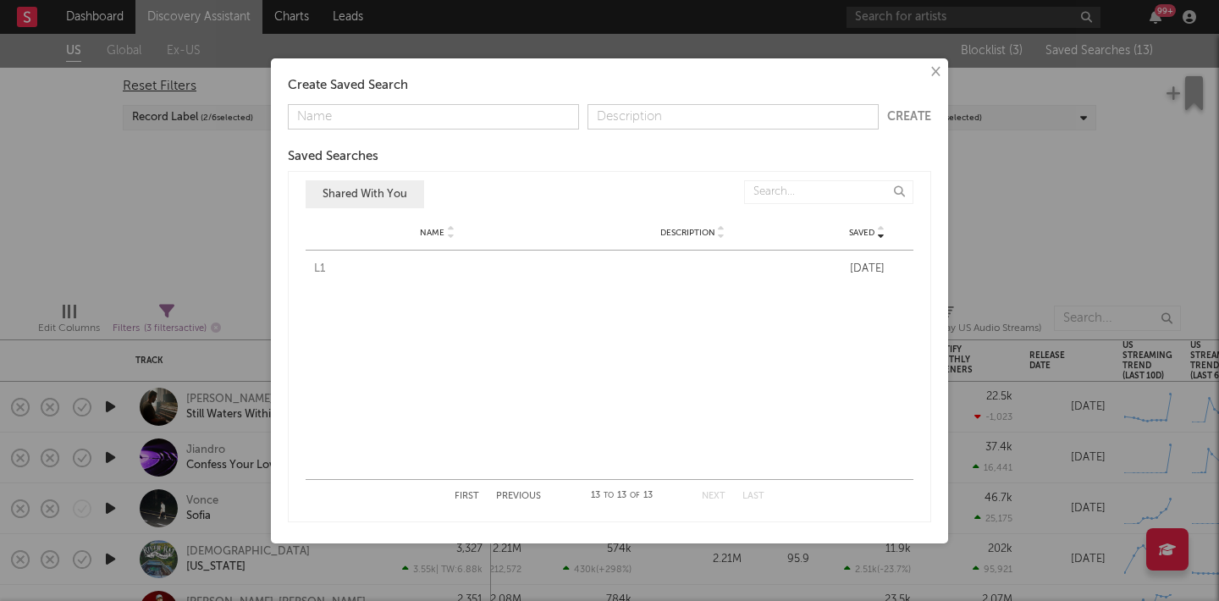
click at [317, 266] on div "L1" at bounding box center [437, 269] width 247 height 17
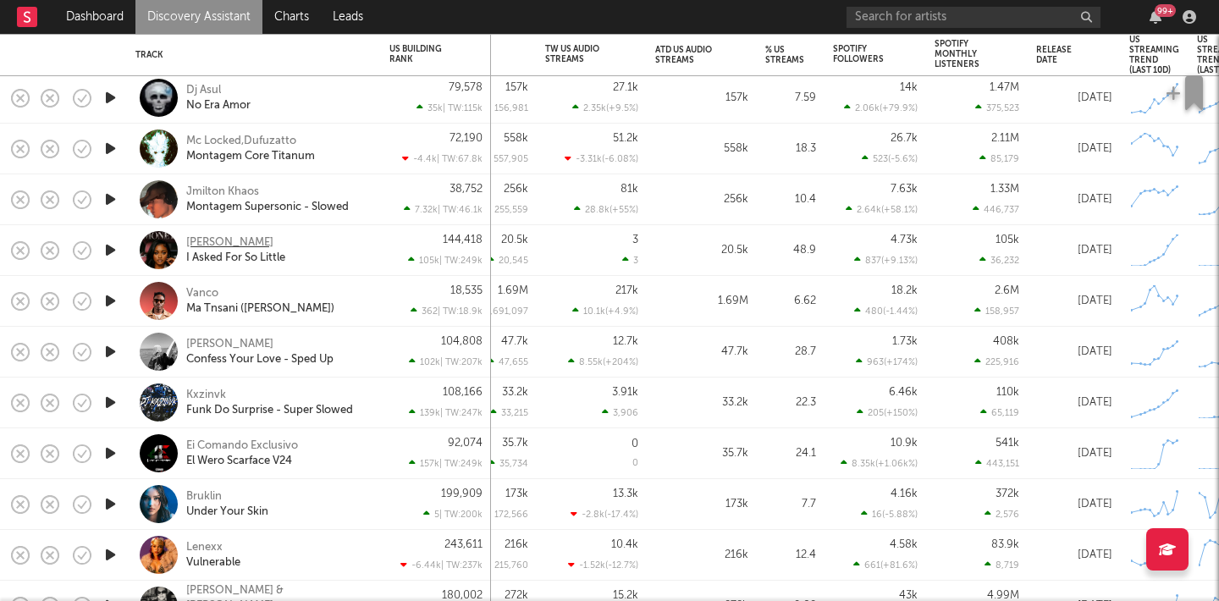
click at [213, 242] on div "Xania Monet" at bounding box center [229, 242] width 87 height 15
click at [212, 16] on link "Discovery Assistant" at bounding box center [198, 17] width 127 height 34
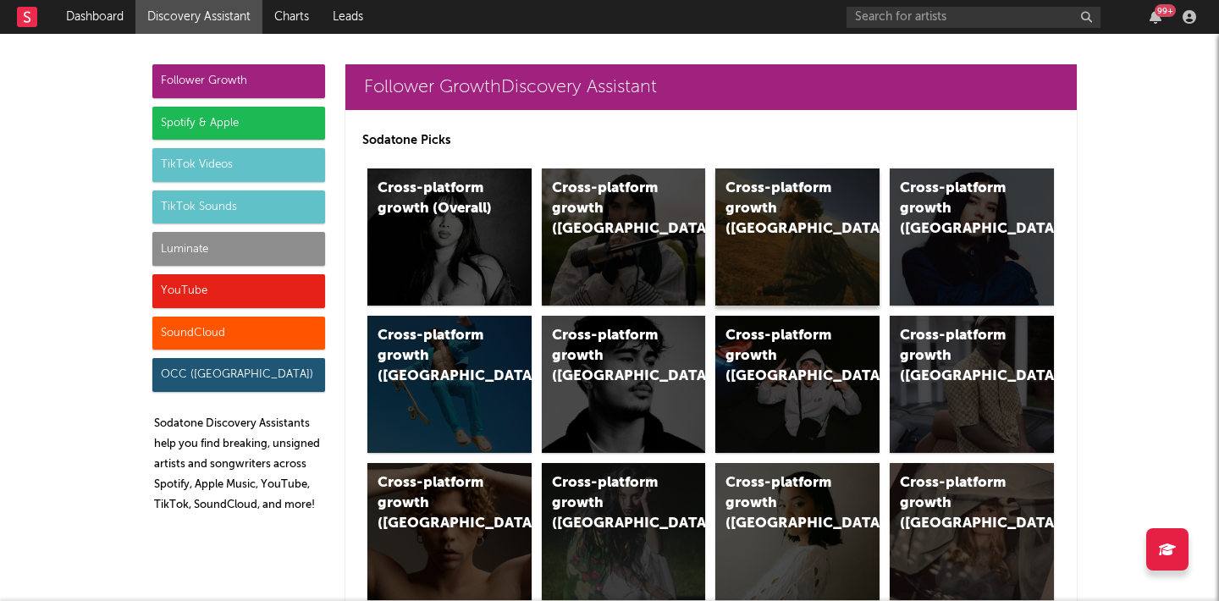
click at [769, 222] on div "Cross-platform growth (US)" at bounding box center [797, 236] width 164 height 137
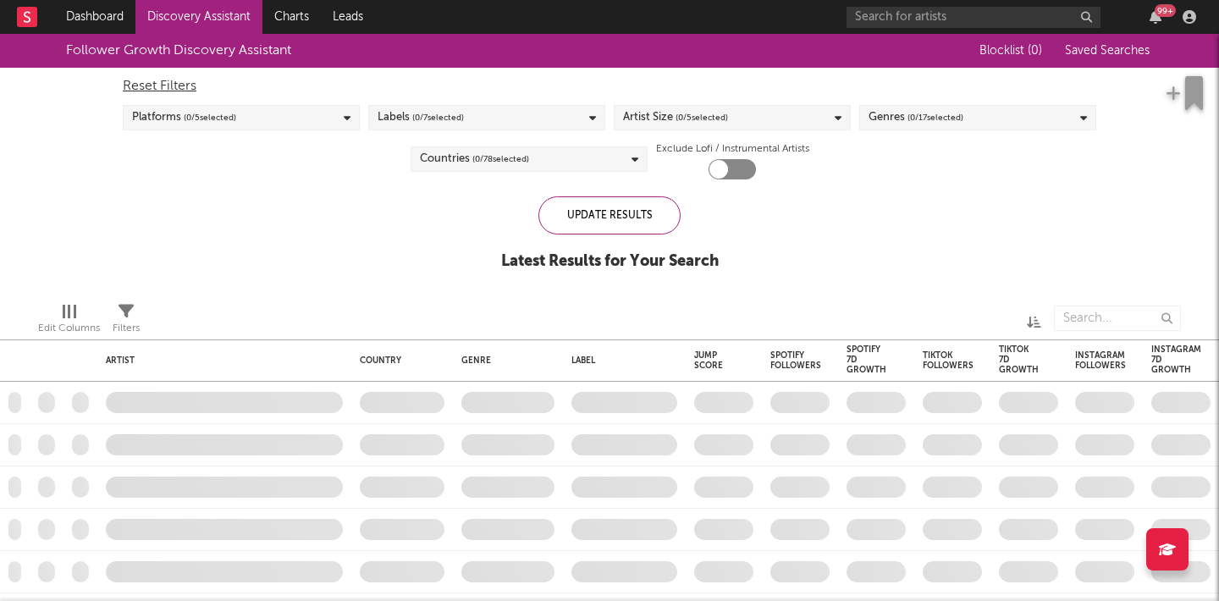
checkbox input "true"
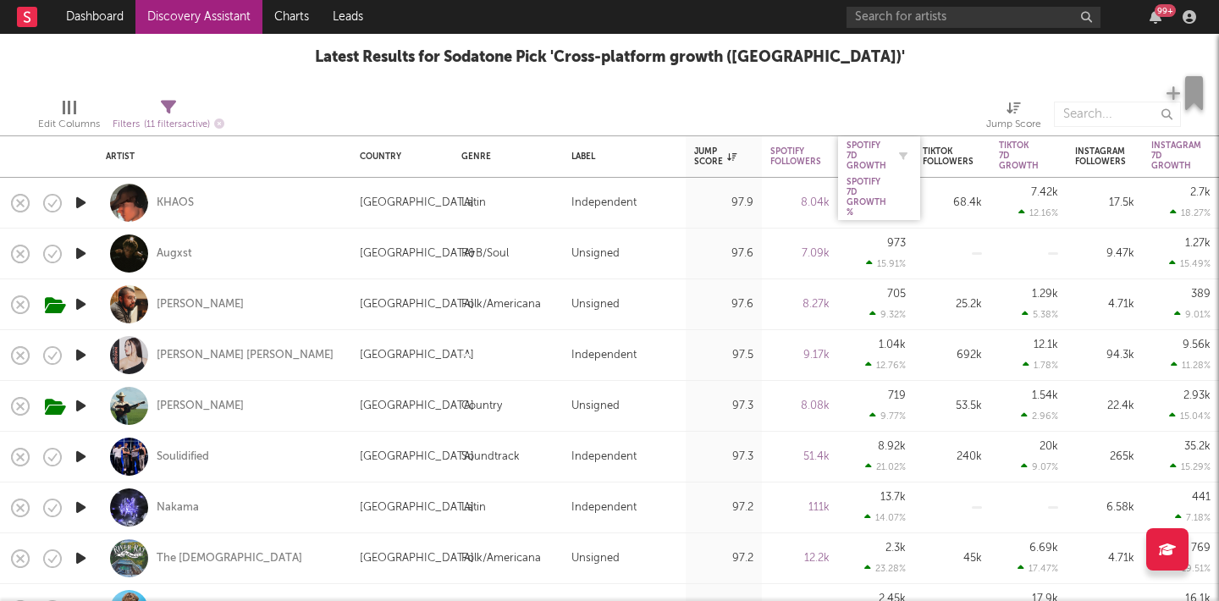
click at [873, 152] on div "Spotify 7D Growth" at bounding box center [866, 156] width 40 height 30
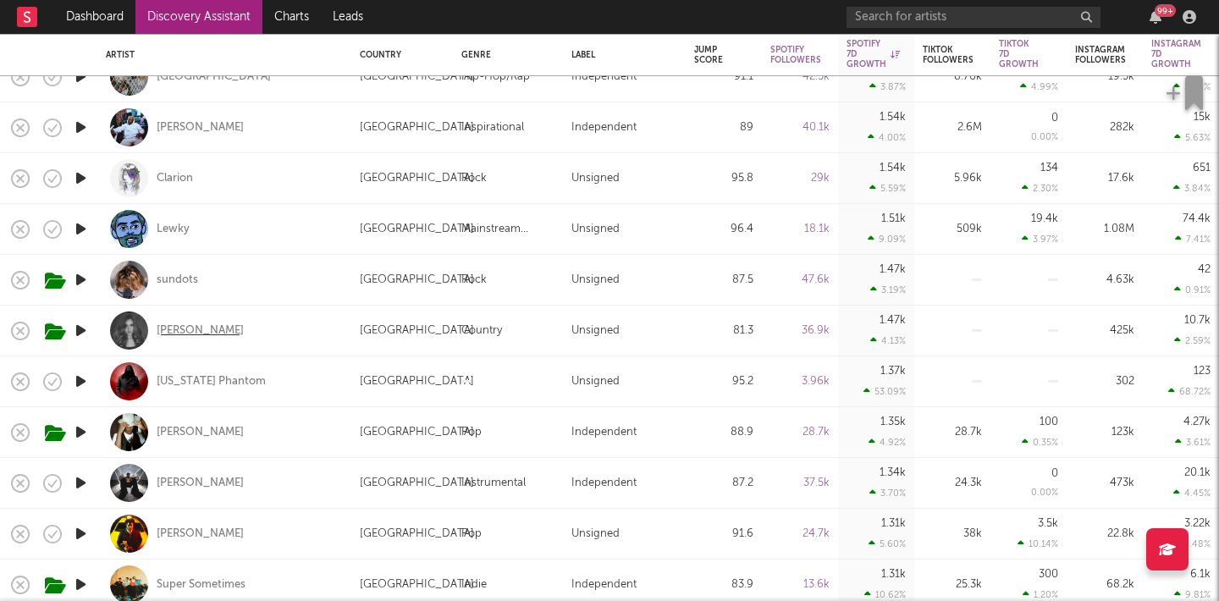
click at [197, 328] on div "Mary Kutter" at bounding box center [200, 330] width 87 height 15
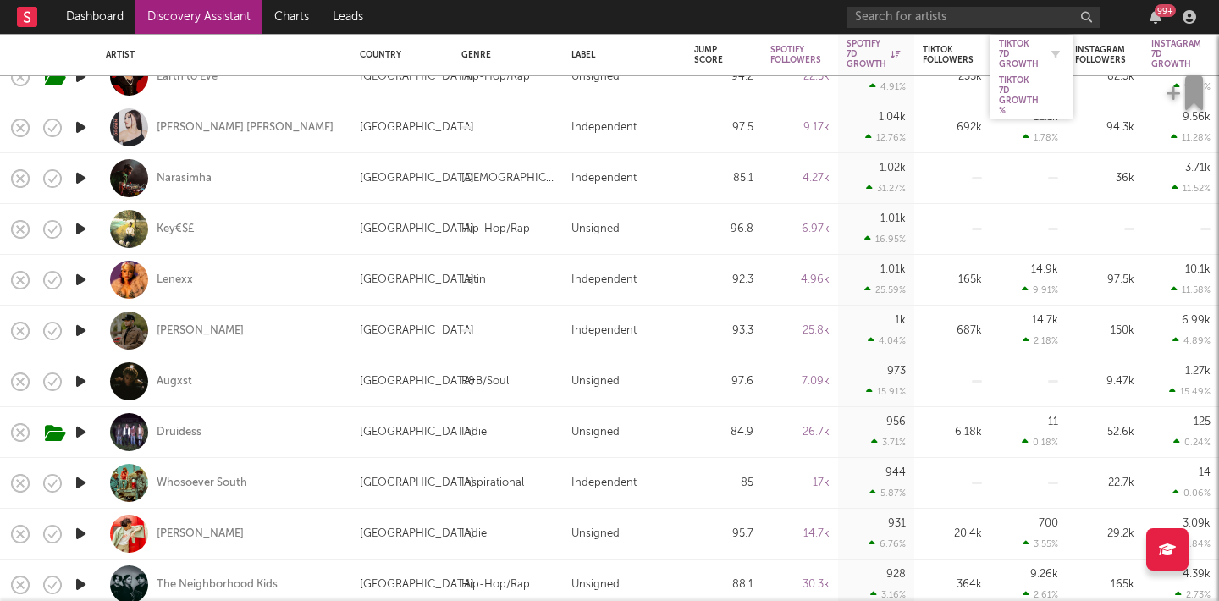
click at [1017, 54] on div "Tiktok 7D Growth" at bounding box center [1019, 54] width 40 height 30
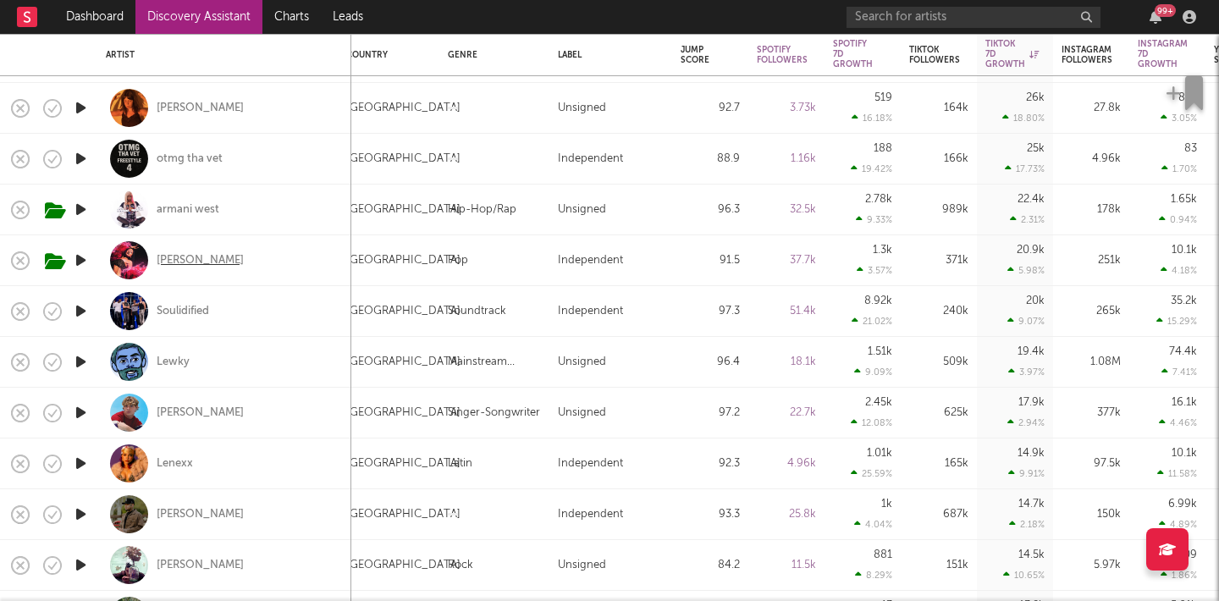
click at [182, 263] on div "[PERSON_NAME]" at bounding box center [200, 260] width 87 height 15
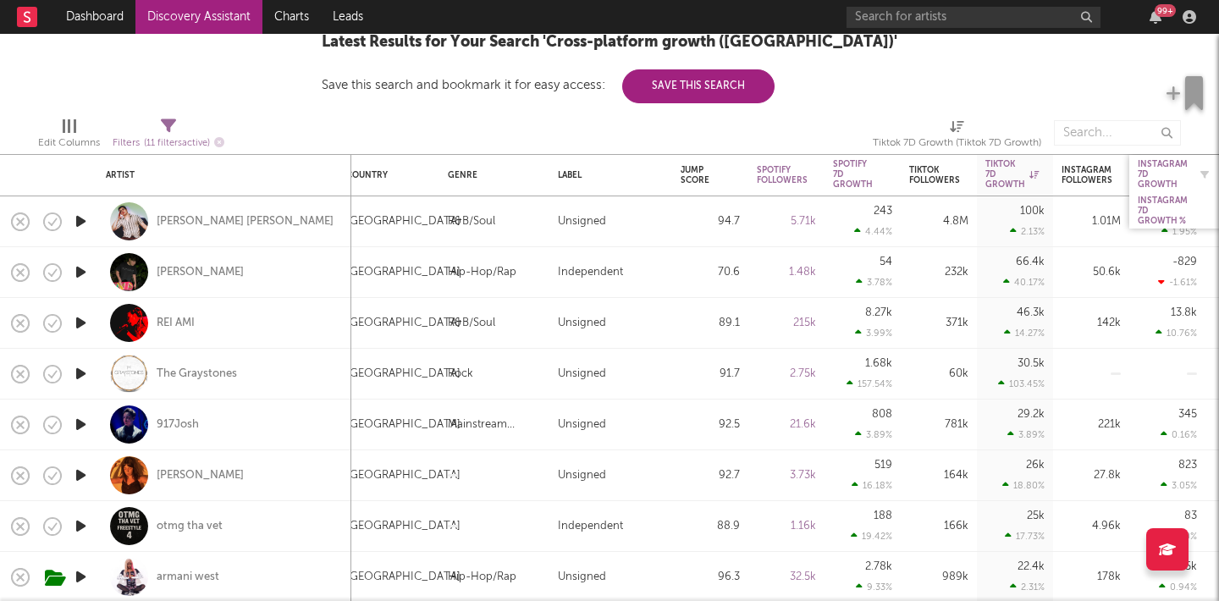
click at [1155, 177] on div "Instagram 7D Growth" at bounding box center [1163, 174] width 50 height 30
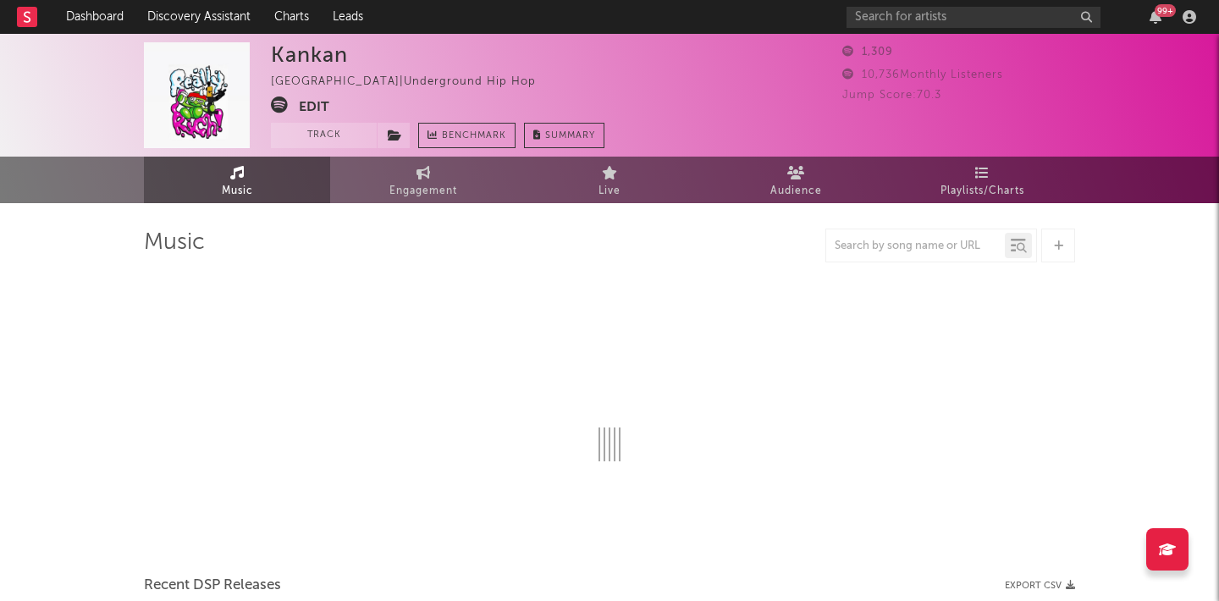
select select "6m"
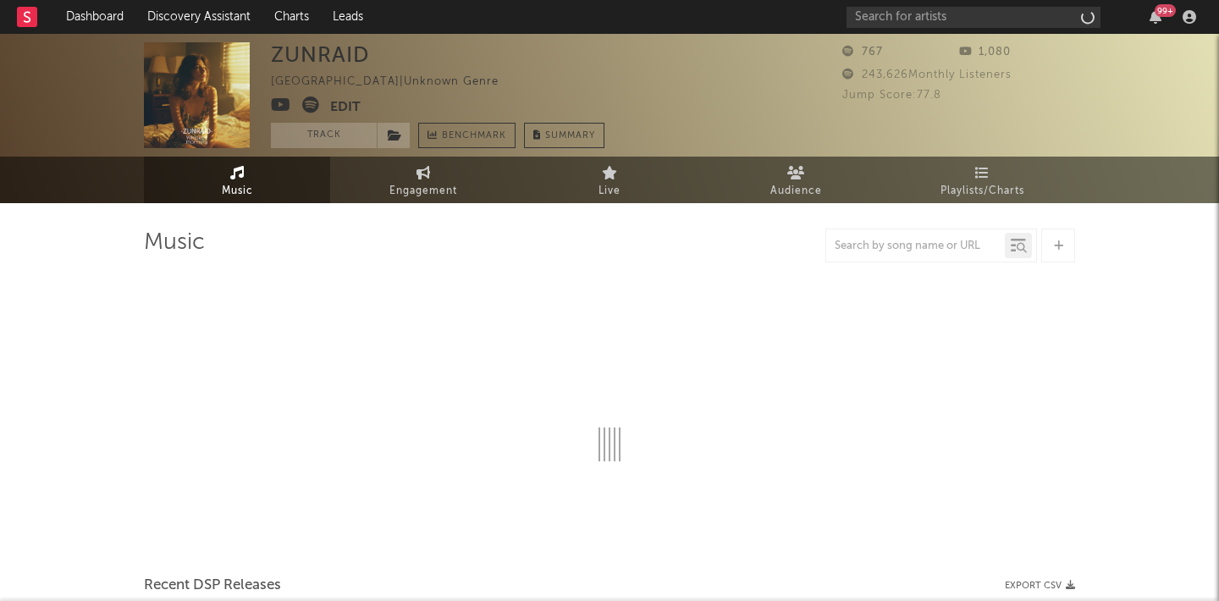
select select "1w"
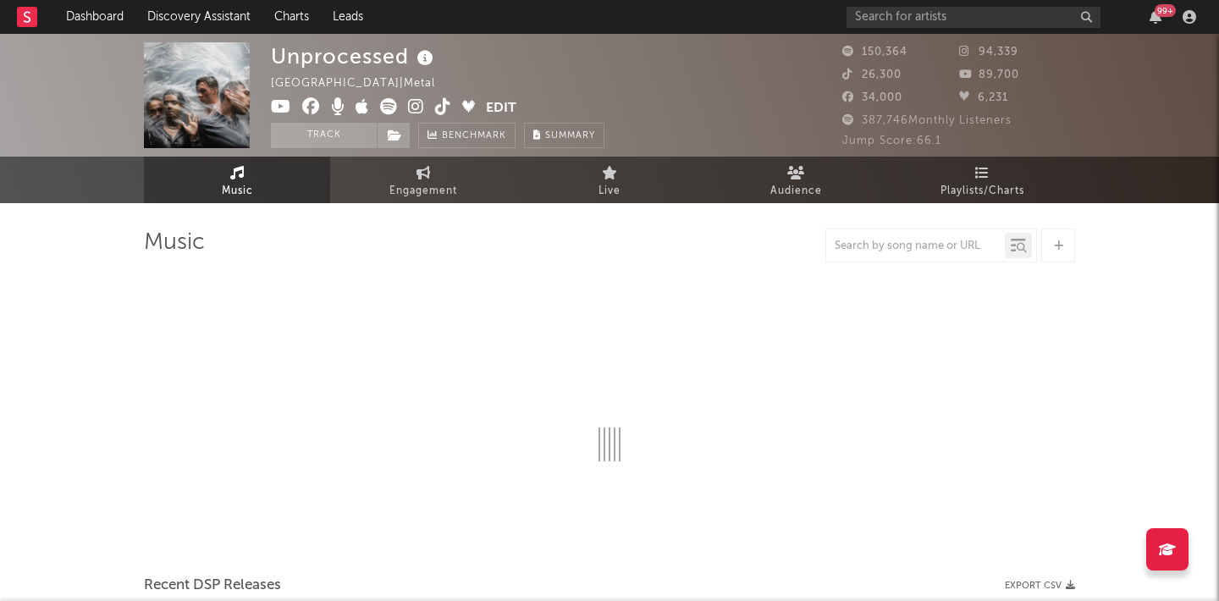
select select "6m"
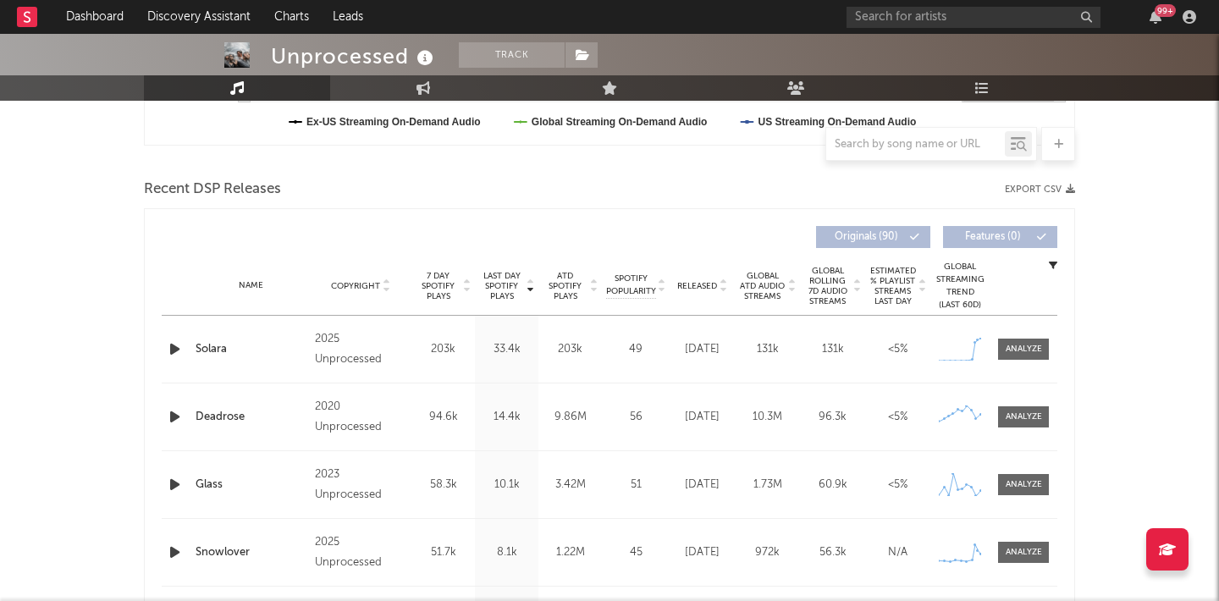
scroll to position [531, 0]
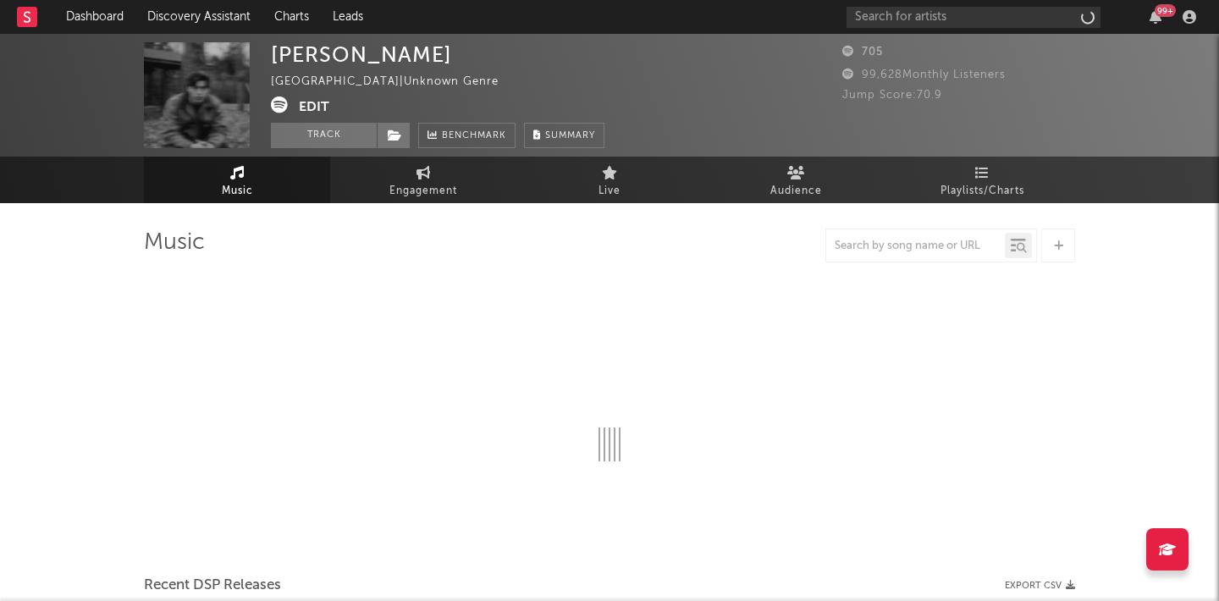
select select "1w"
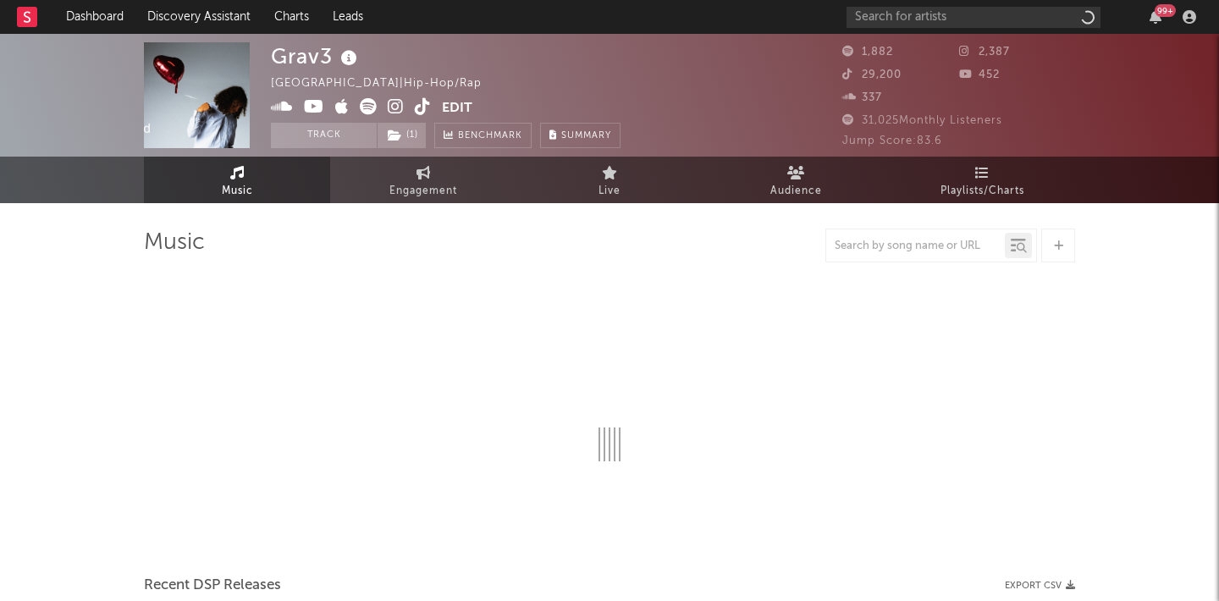
select select "6m"
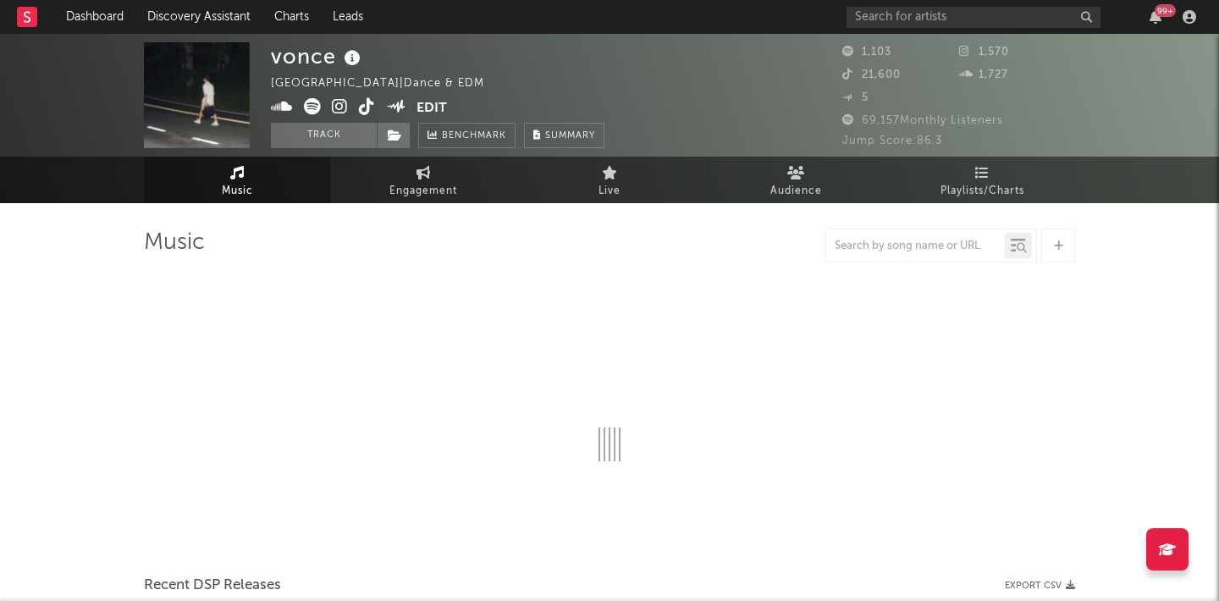
select select "1w"
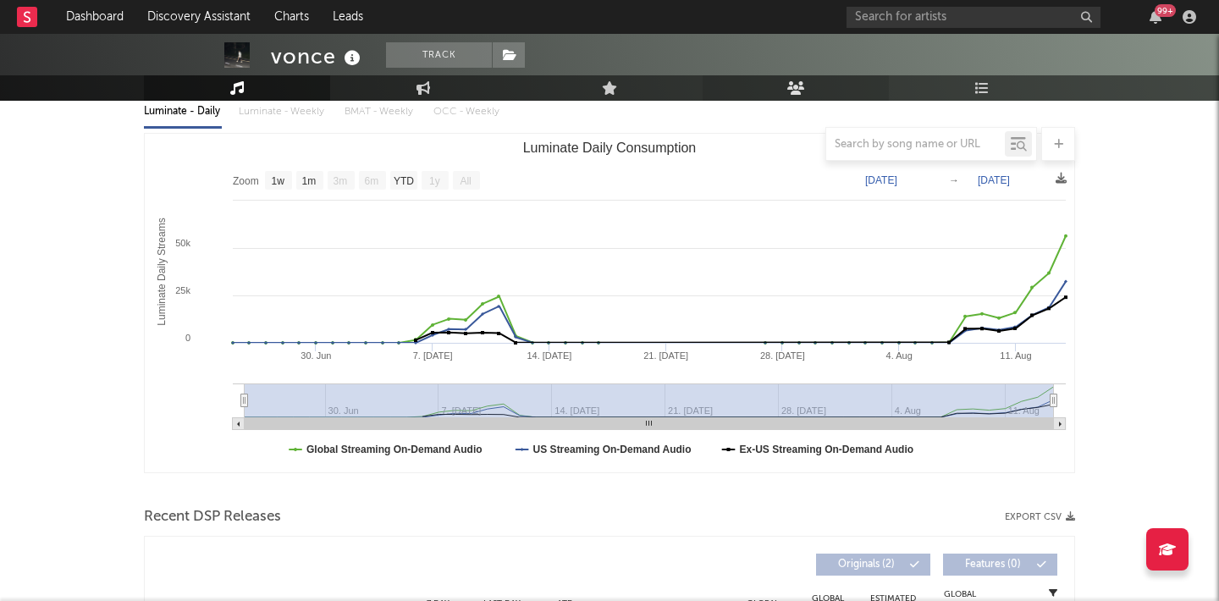
scroll to position [401, 0]
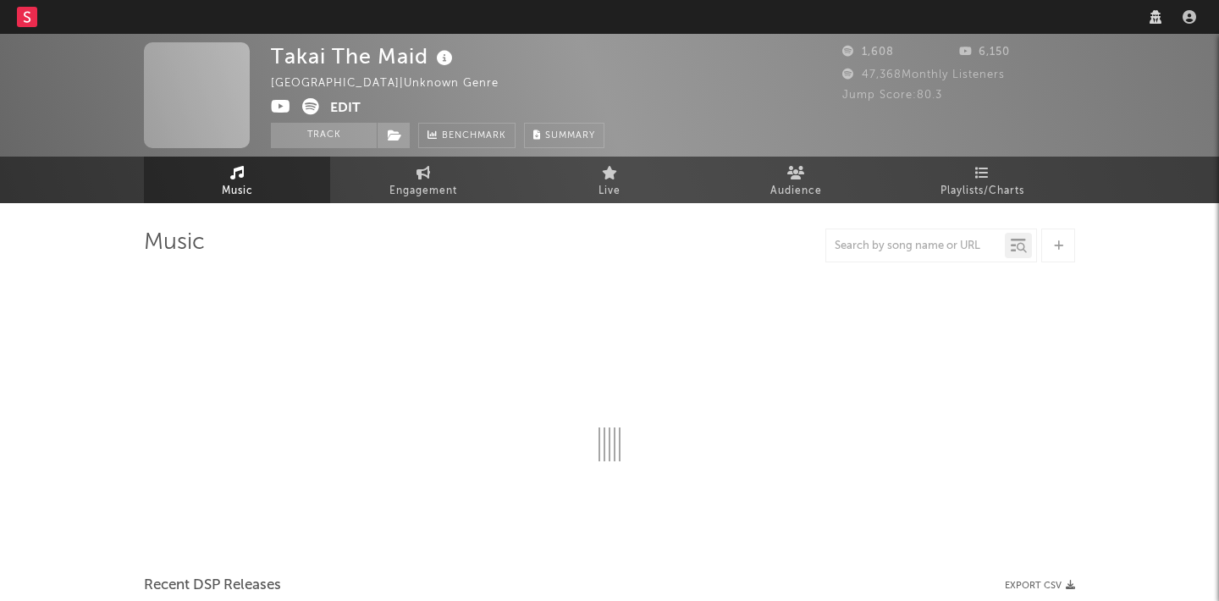
select select "1w"
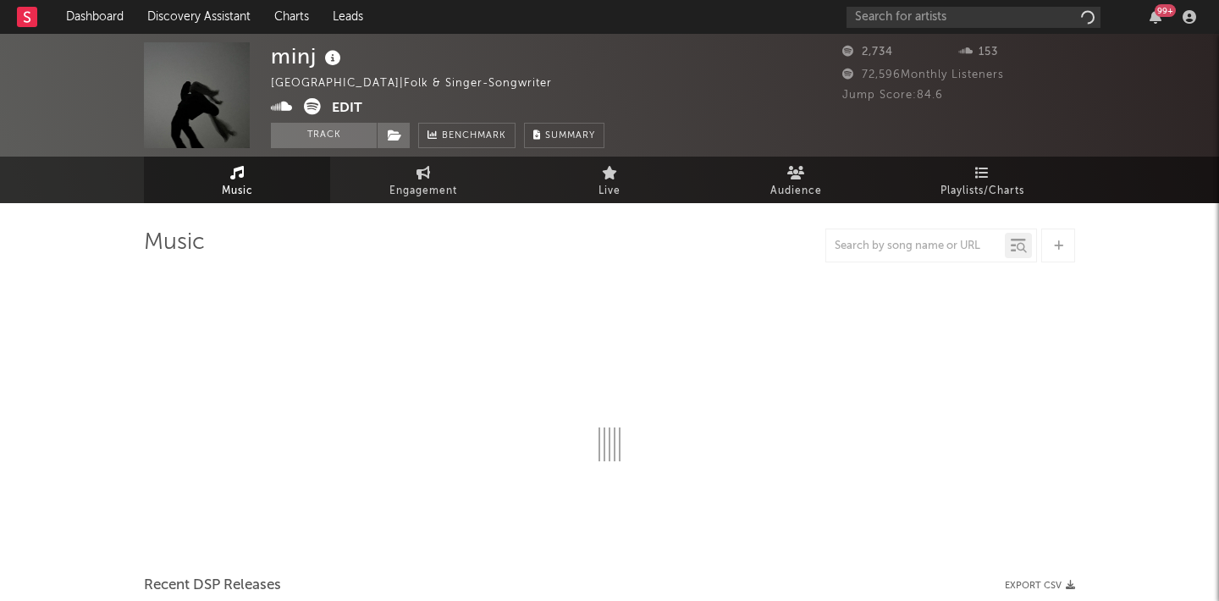
select select "1w"
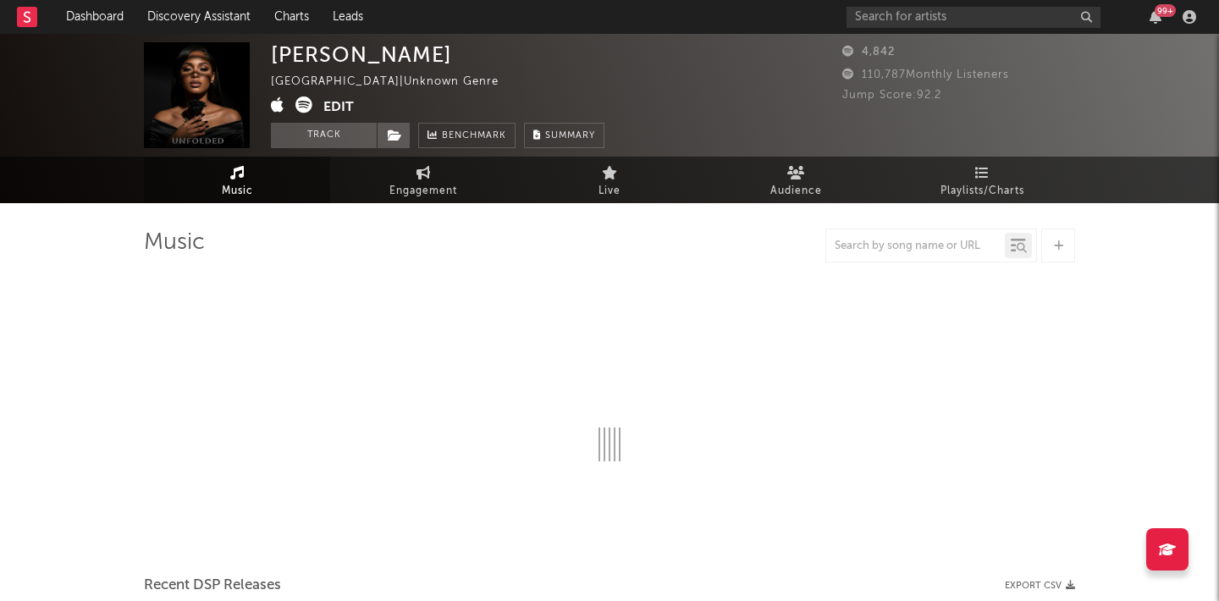
select select "1w"
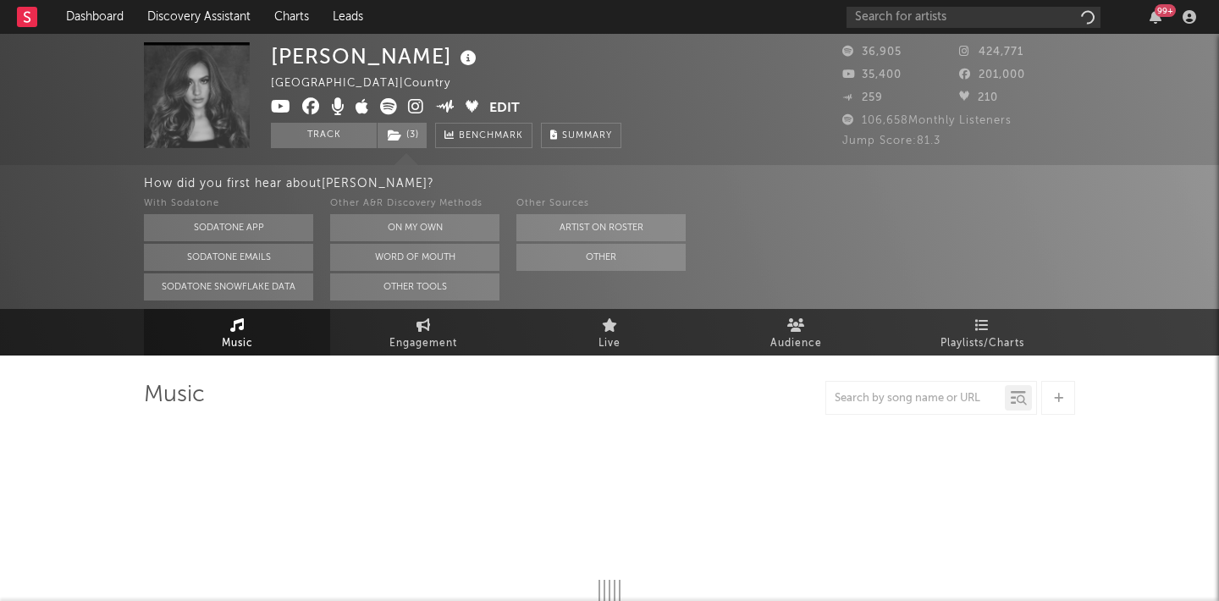
select select "6m"
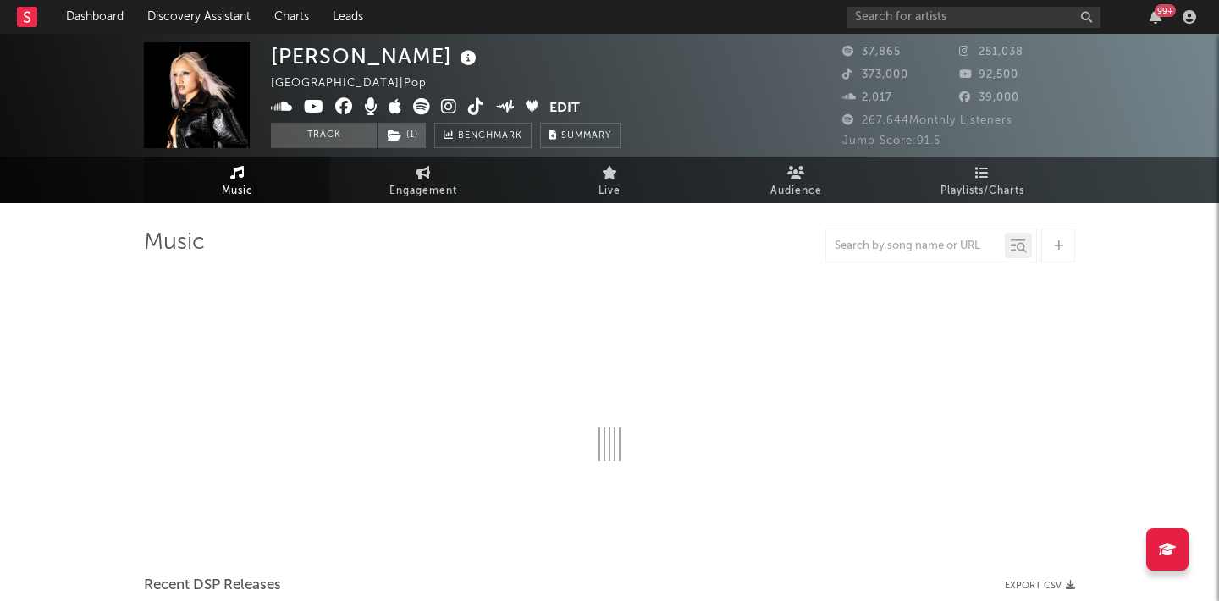
select select "6m"
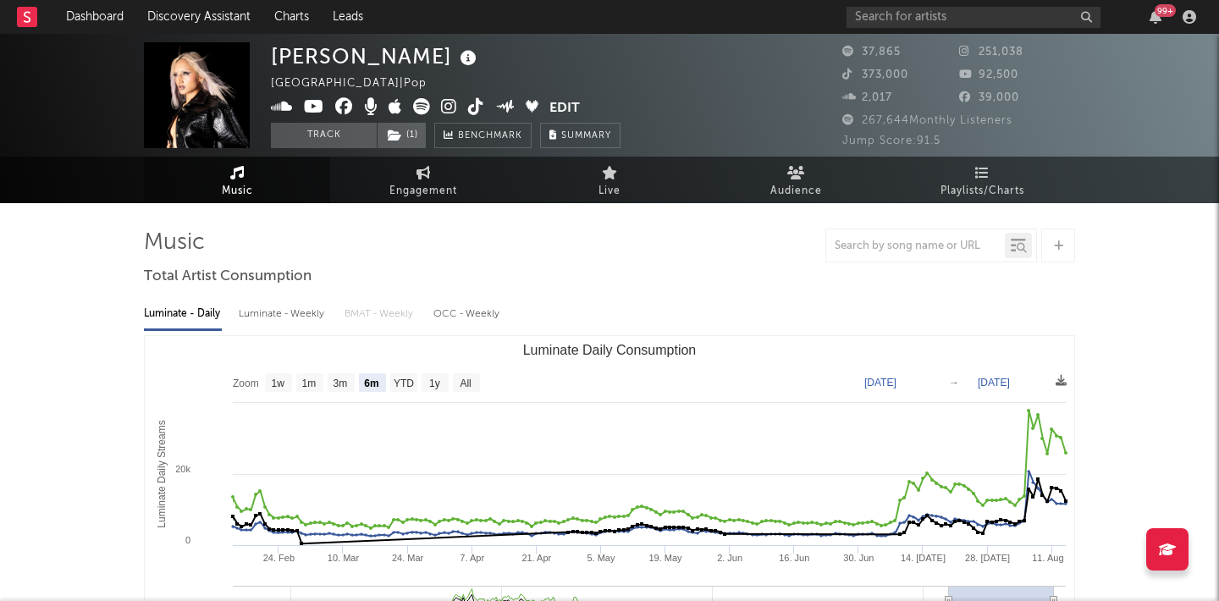
click at [477, 107] on icon at bounding box center [476, 106] width 16 height 17
